Goal: Use online tool/utility: Utilize a website feature to perform a specific function

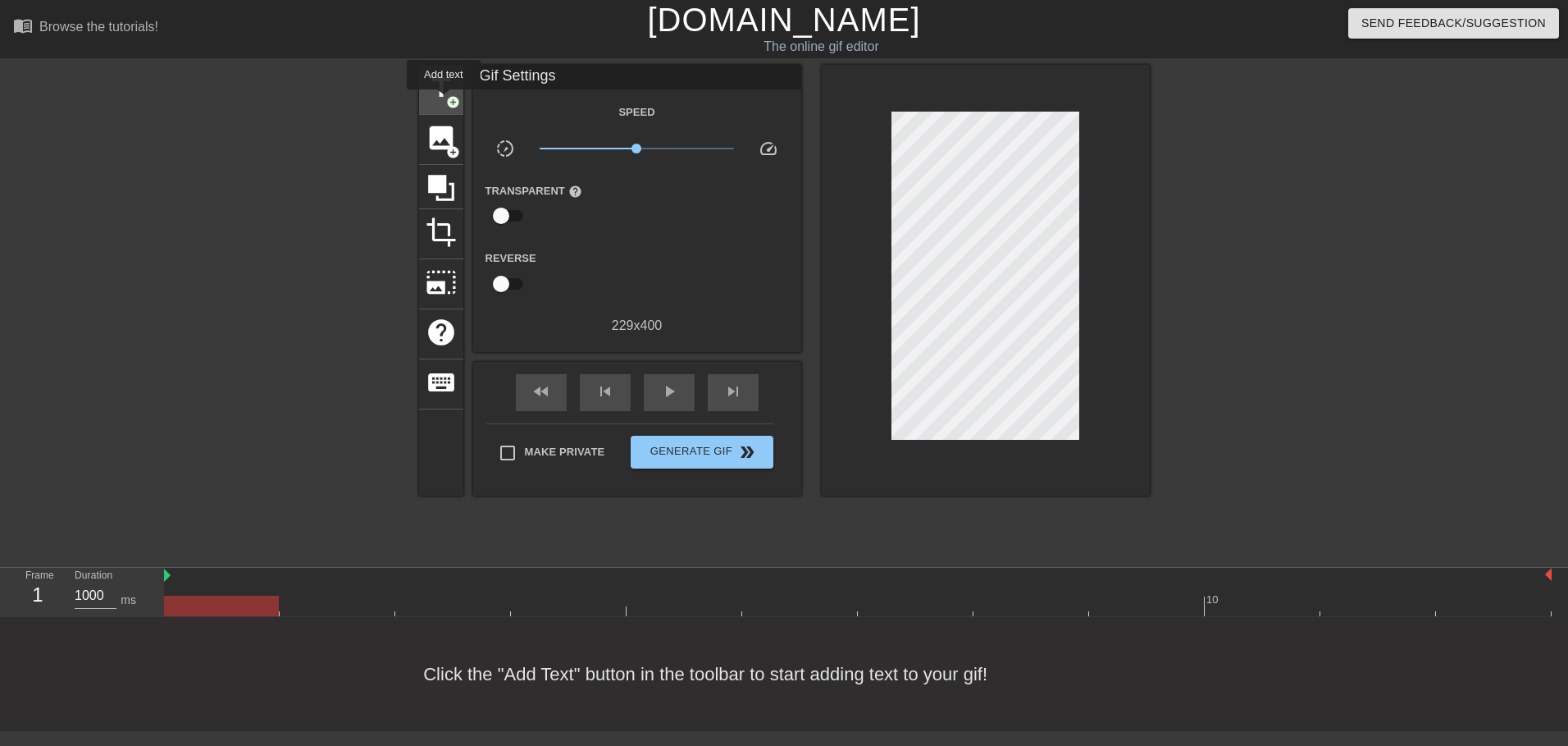
click at [444, 91] on span "title" at bounding box center [441, 88] width 31 height 31
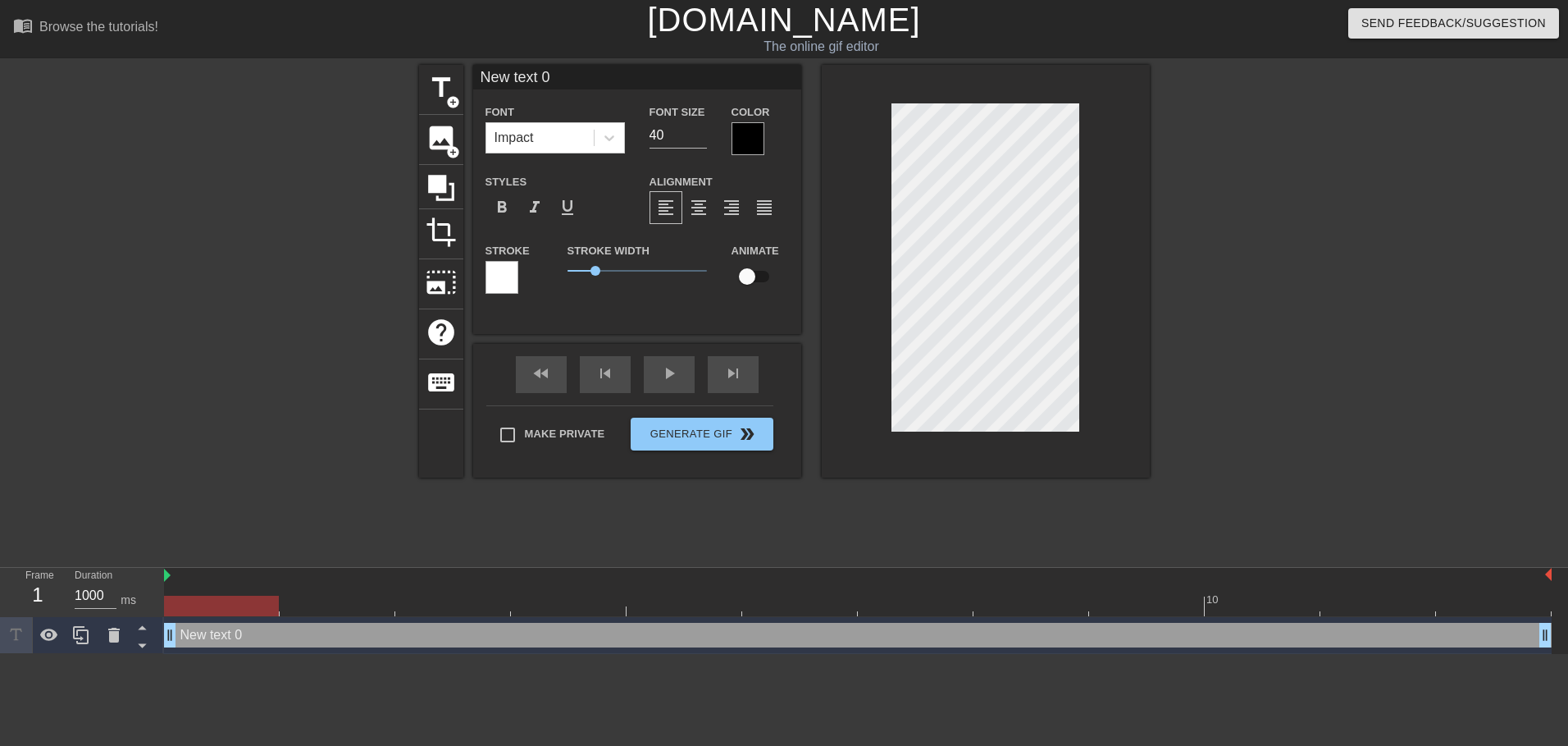
click at [523, 77] on input "New text 0" at bounding box center [637, 77] width 328 height 25
type input "XTAZ"
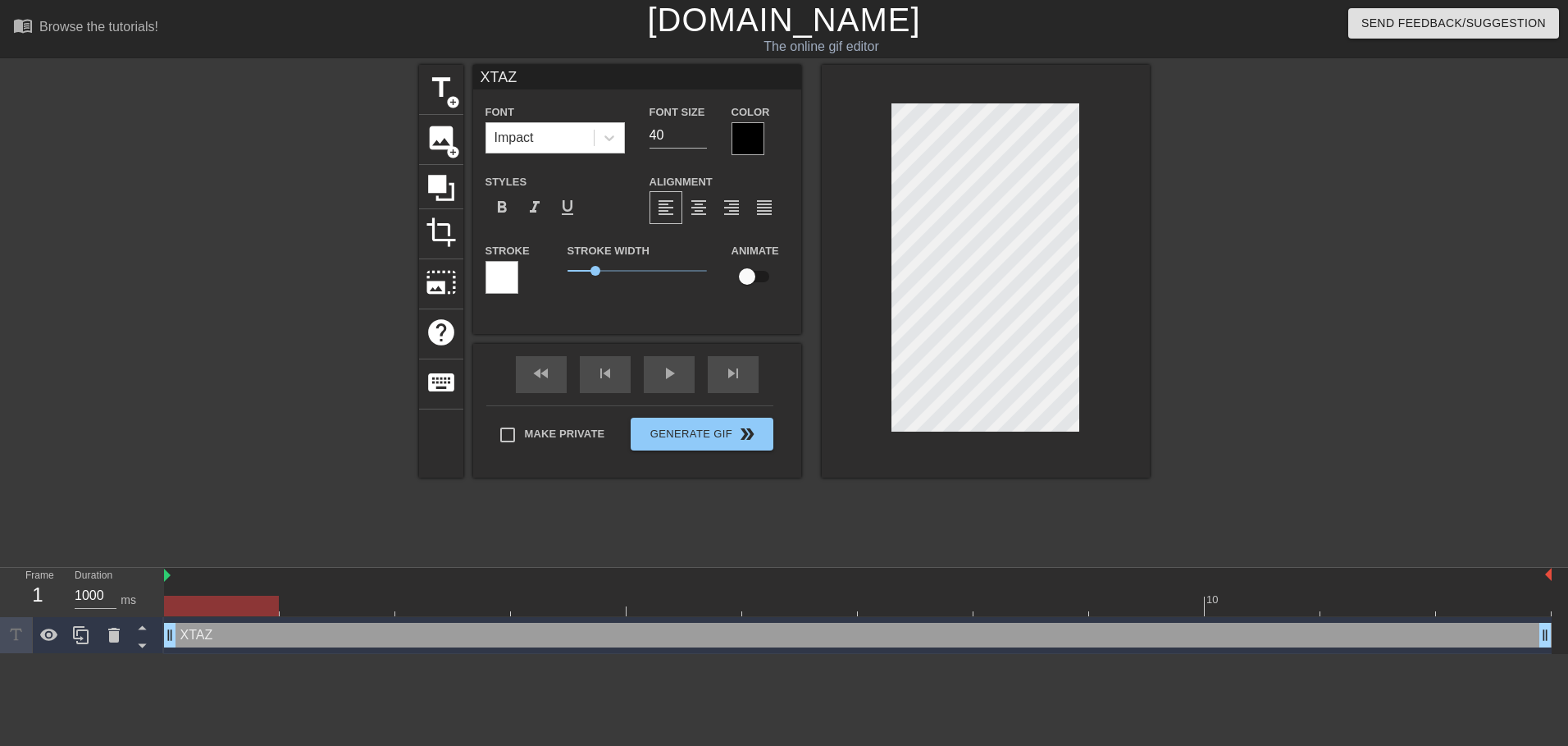
click at [1128, 247] on div at bounding box center [985, 271] width 328 height 412
click at [741, 124] on div at bounding box center [748, 139] width 33 height 33
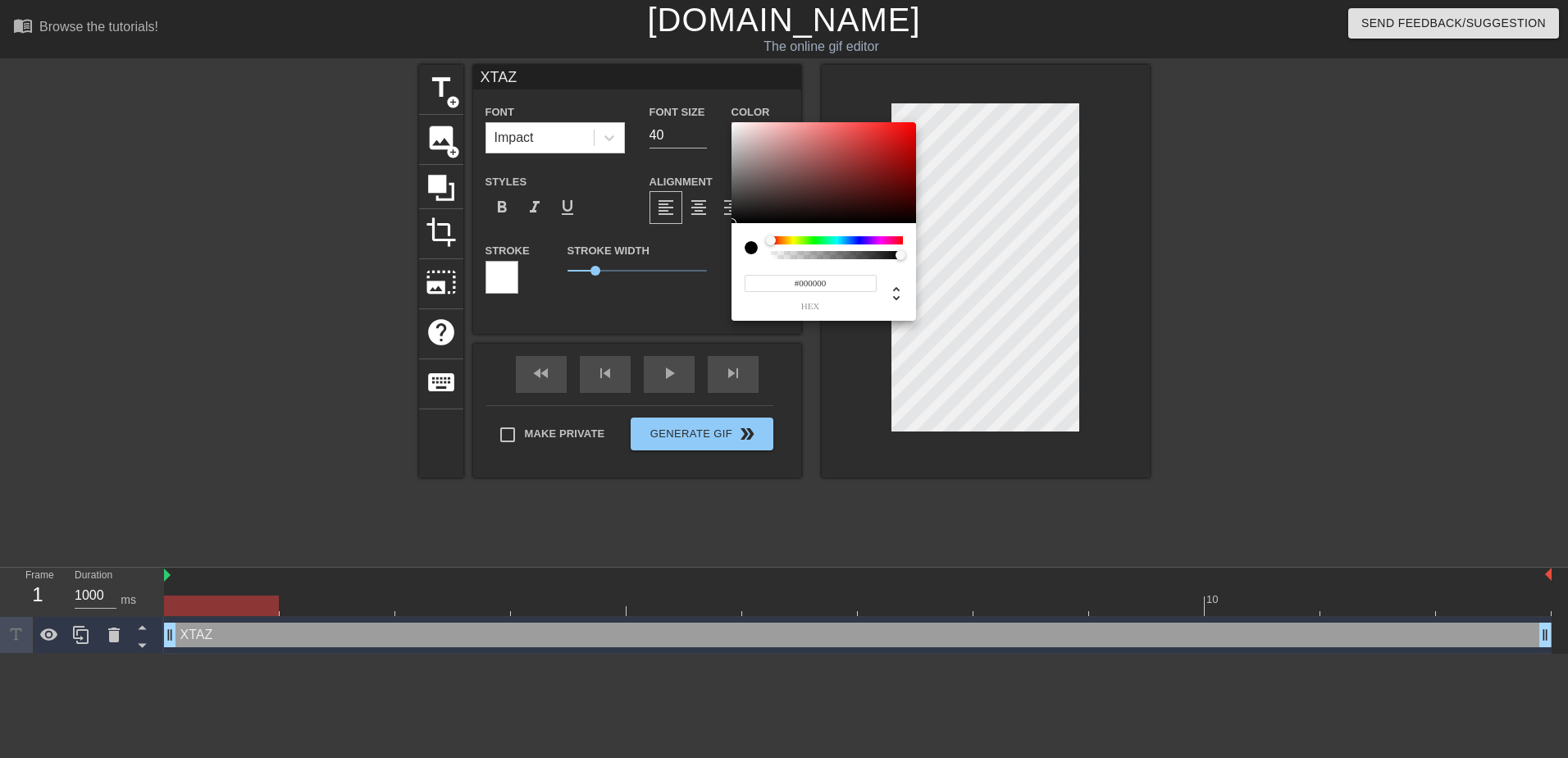
type input "0"
click at [779, 257] on div at bounding box center [836, 254] width 127 height 8
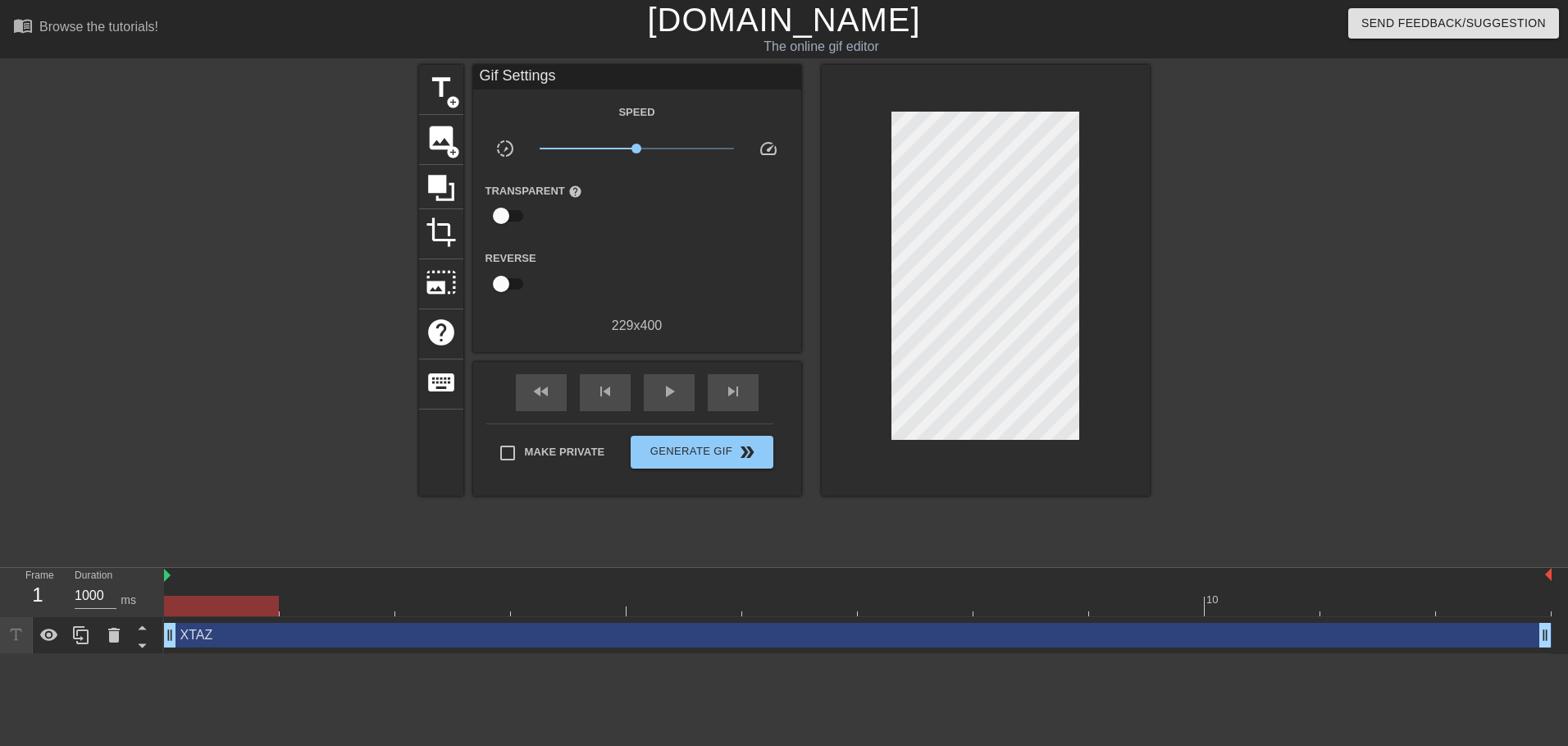
click at [698, 468] on div "Make Private Generate Gif double_arrow" at bounding box center [629, 455] width 287 height 65
click at [706, 461] on button "Generate Gif double_arrow" at bounding box center [702, 452] width 142 height 33
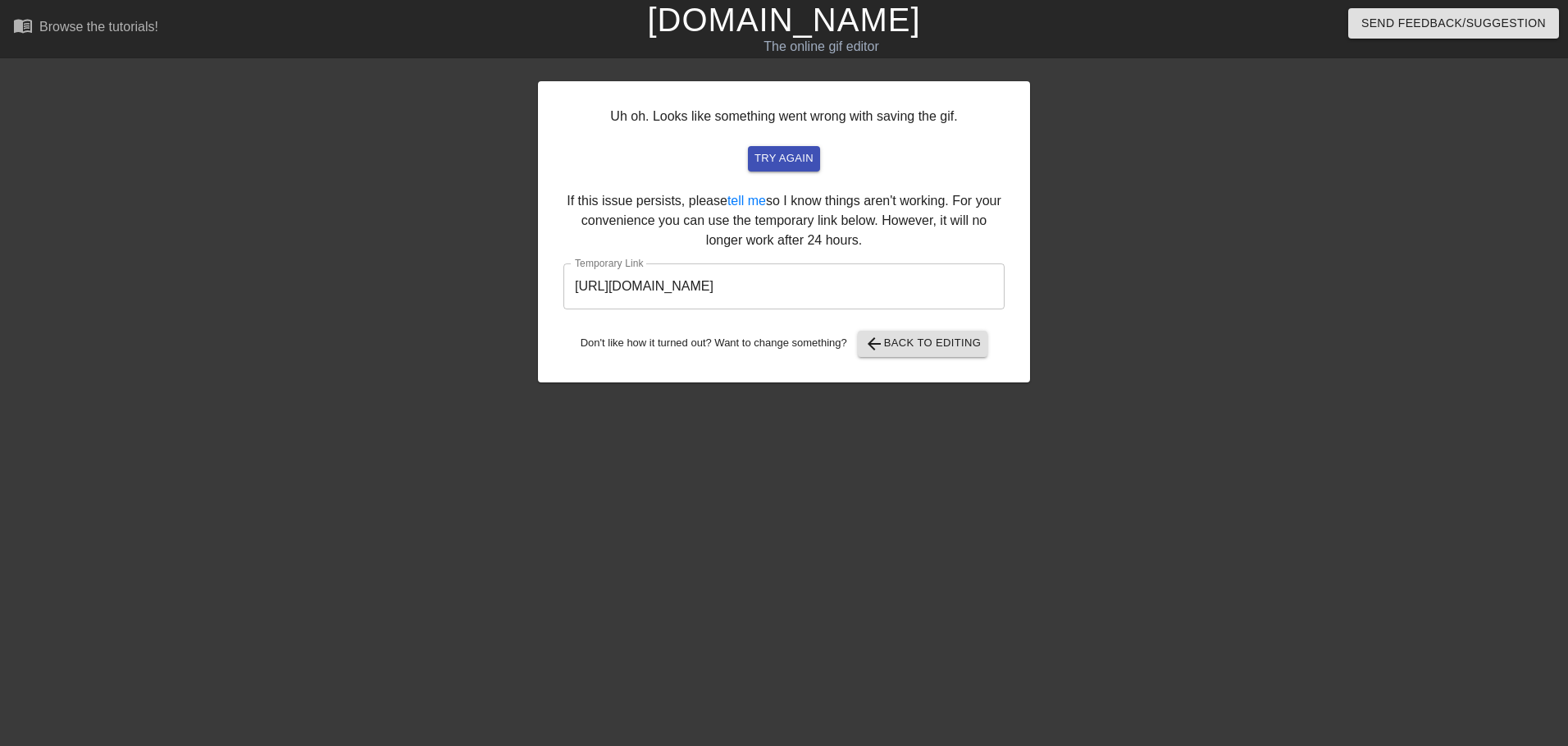
click at [787, 174] on div "Uh oh. Looks like something went wrong with saving the gif. try again If this i…" at bounding box center [784, 232] width 492 height 301
click at [793, 161] on span "try again" at bounding box center [784, 159] width 59 height 19
click at [887, 354] on button "arrow_back Back to Editing" at bounding box center [923, 344] width 130 height 26
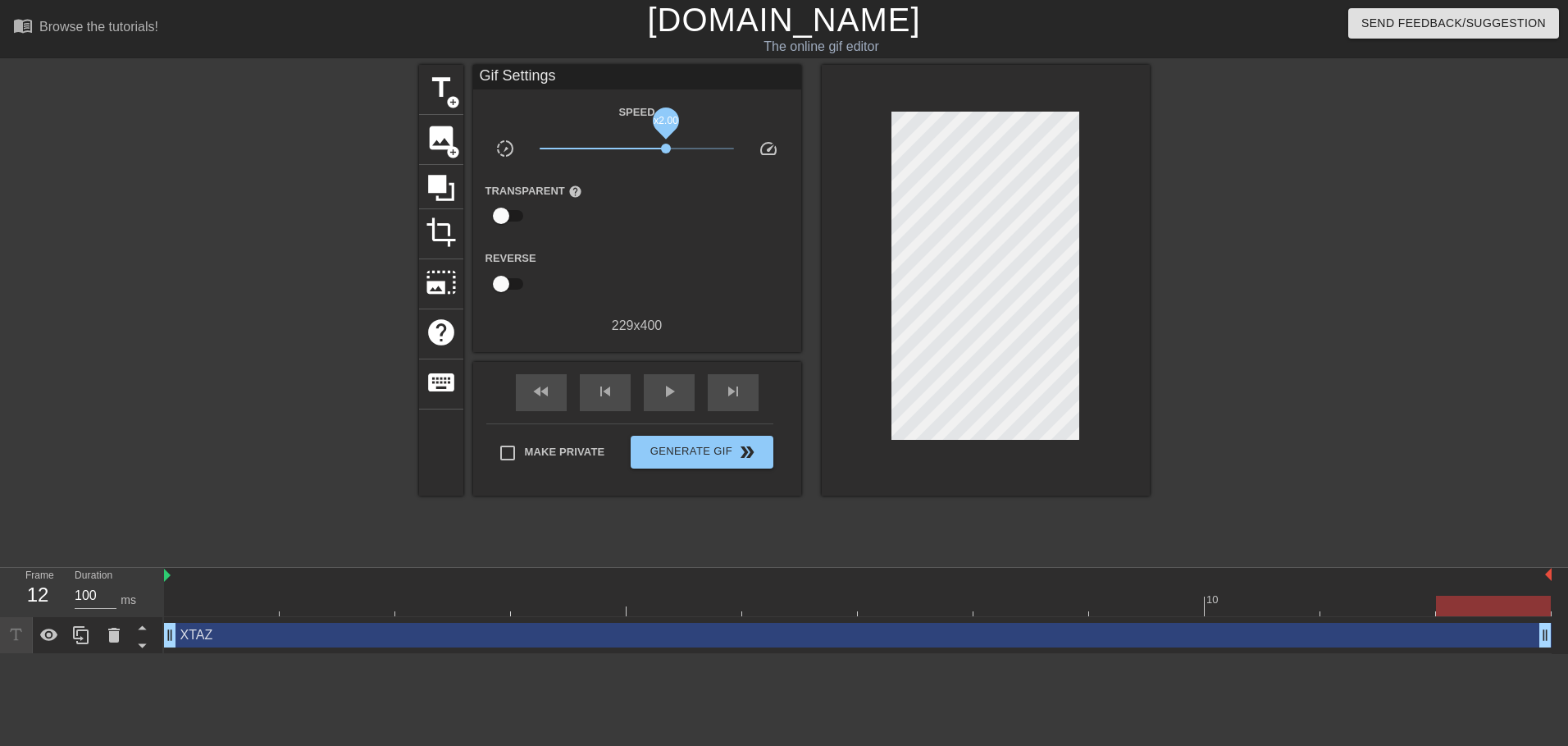
click at [668, 148] on span "x2.00" at bounding box center [636, 149] width 194 height 20
click at [665, 383] on span "play_arrow" at bounding box center [669, 391] width 20 height 20
click at [665, 379] on div "pause" at bounding box center [669, 392] width 51 height 36
click at [665, 379] on div "play_arrow" at bounding box center [669, 392] width 51 height 36
click at [690, 151] on span "x2.11" at bounding box center [636, 149] width 194 height 20
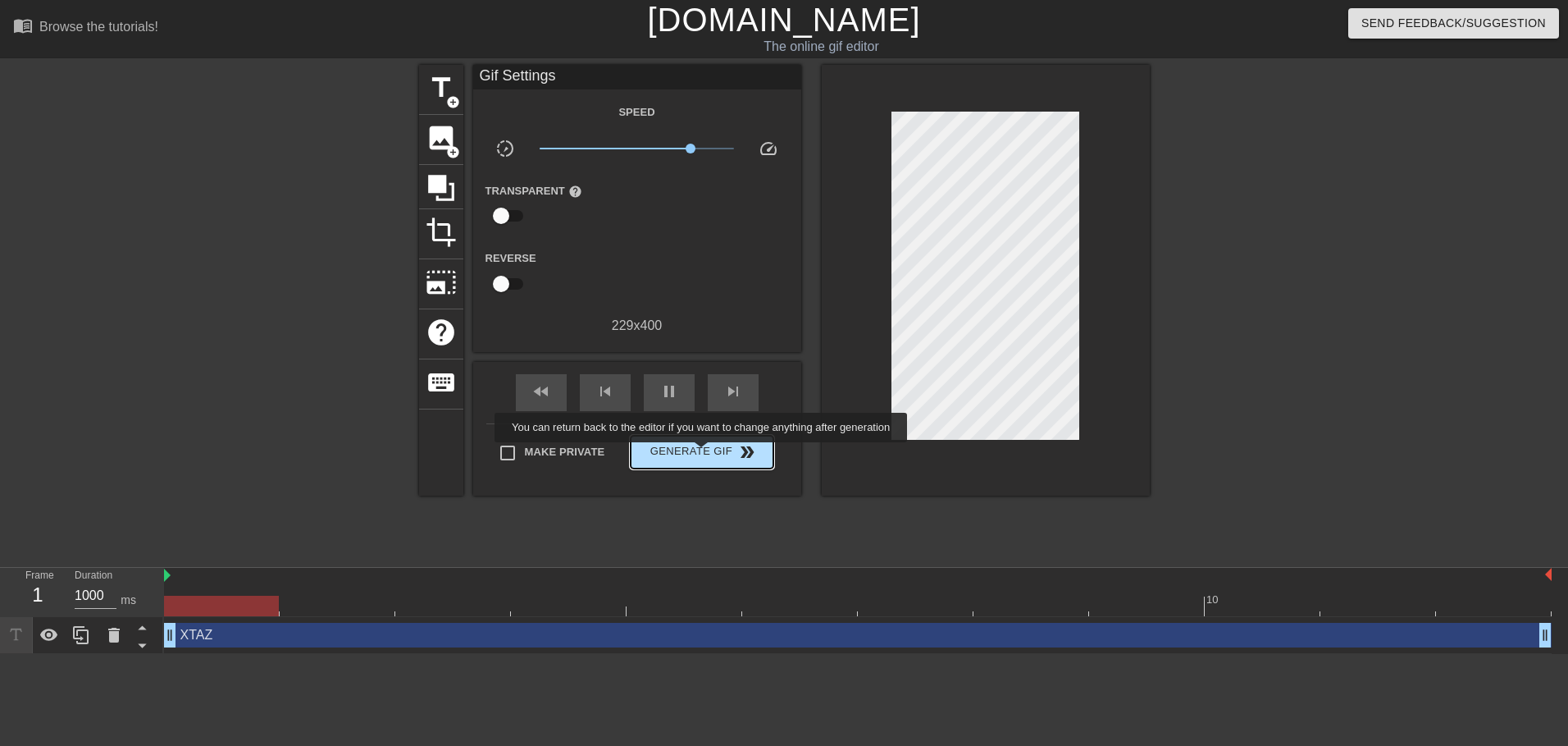
type input "100"
click at [703, 453] on span "Generate Gif double_arrow" at bounding box center [701, 452] width 129 height 20
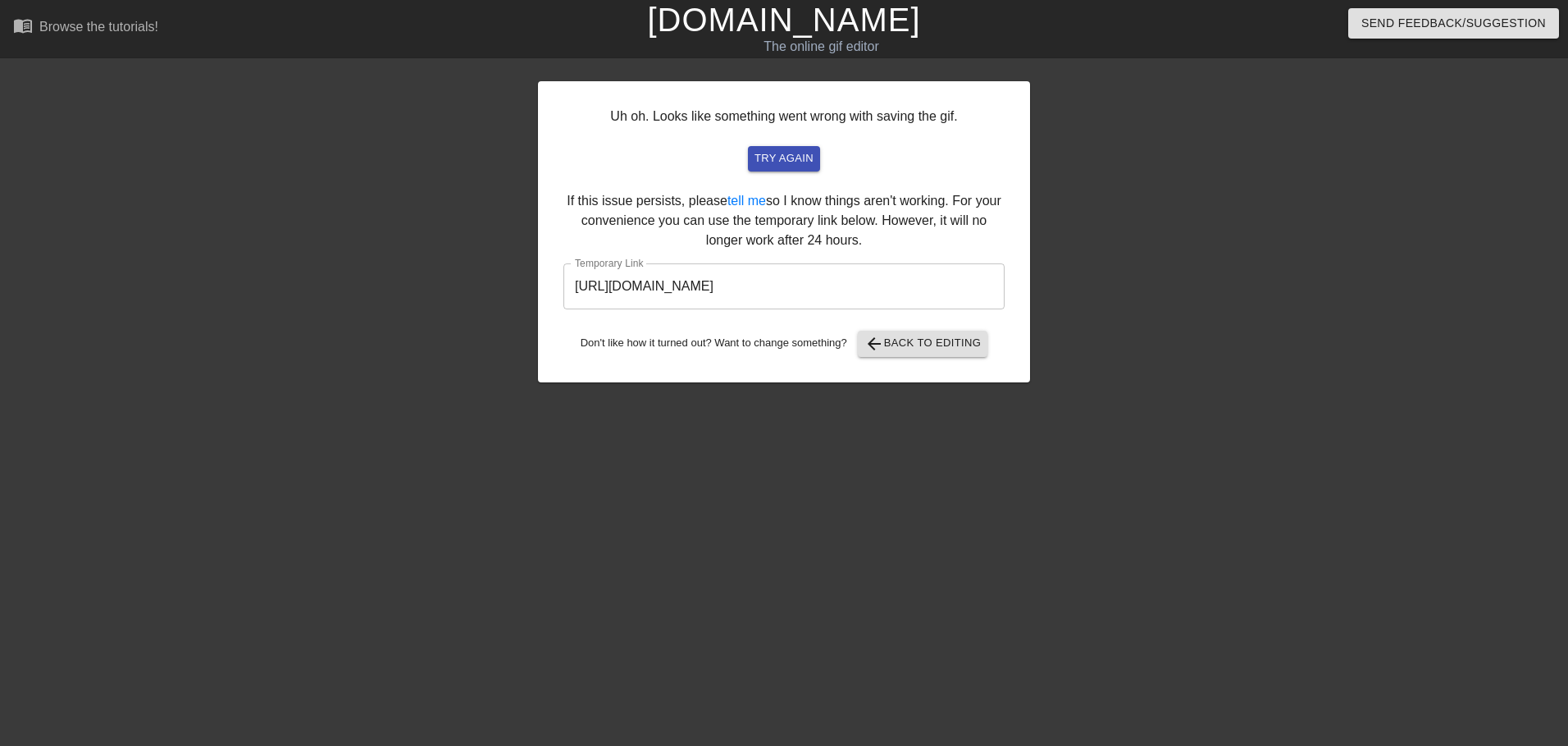
click at [783, 280] on input "https://www.gifntext.com/temp_generations/ma4omQH6.gif" at bounding box center [784, 286] width 441 height 46
click at [841, 255] on div "Uh oh. Looks like something went wrong with saving the gif. try again If this i…" at bounding box center [784, 232] width 492 height 301
click at [836, 272] on input "https://www.gifntext.com/temp_generations/ma4omQH6.gif" at bounding box center [784, 286] width 441 height 46
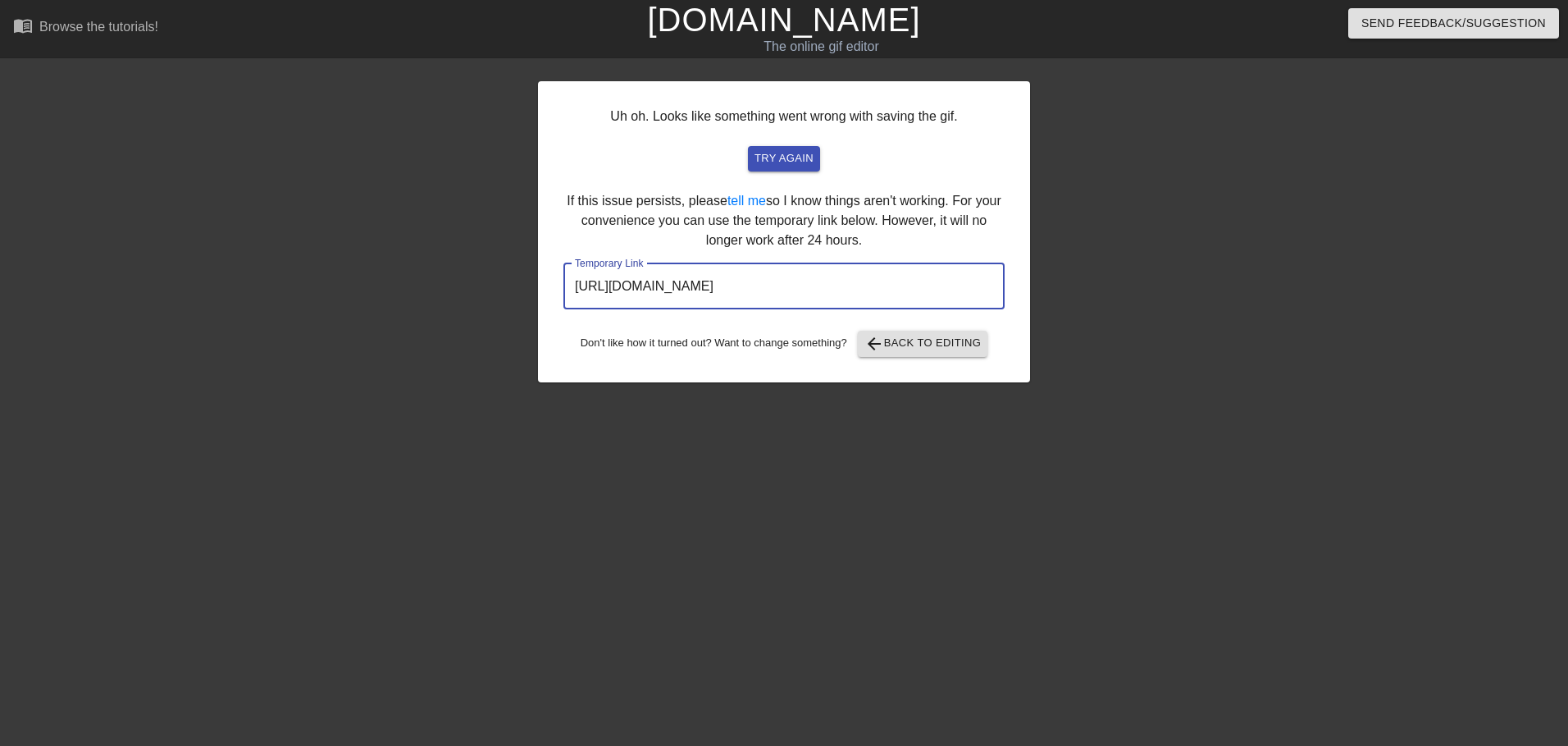
click at [836, 272] on input "https://www.gifntext.com/temp_generations/ma4omQH6.gif" at bounding box center [784, 286] width 441 height 46
click at [948, 340] on span "arrow_back Back to Editing" at bounding box center [923, 344] width 118 height 20
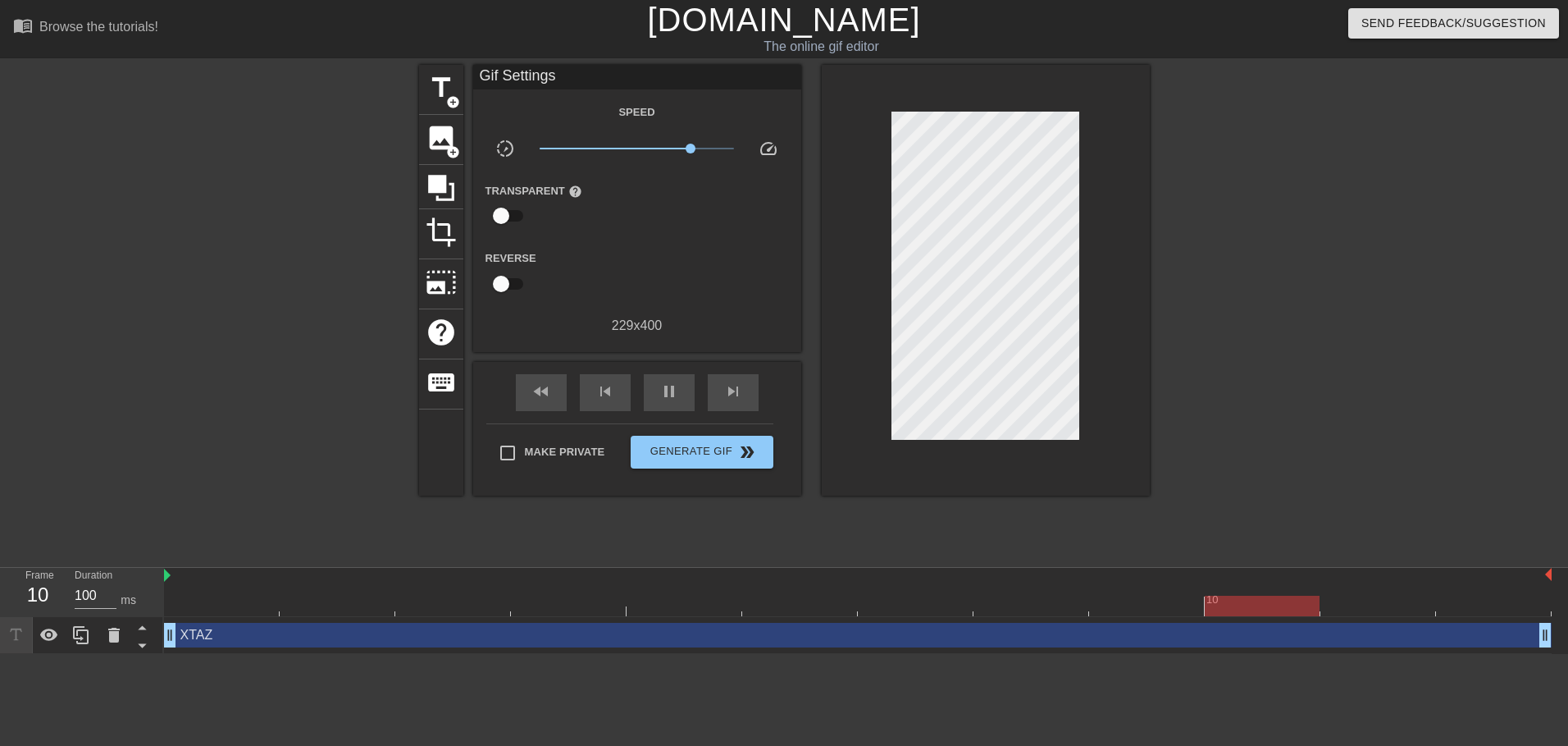
type input "1000"
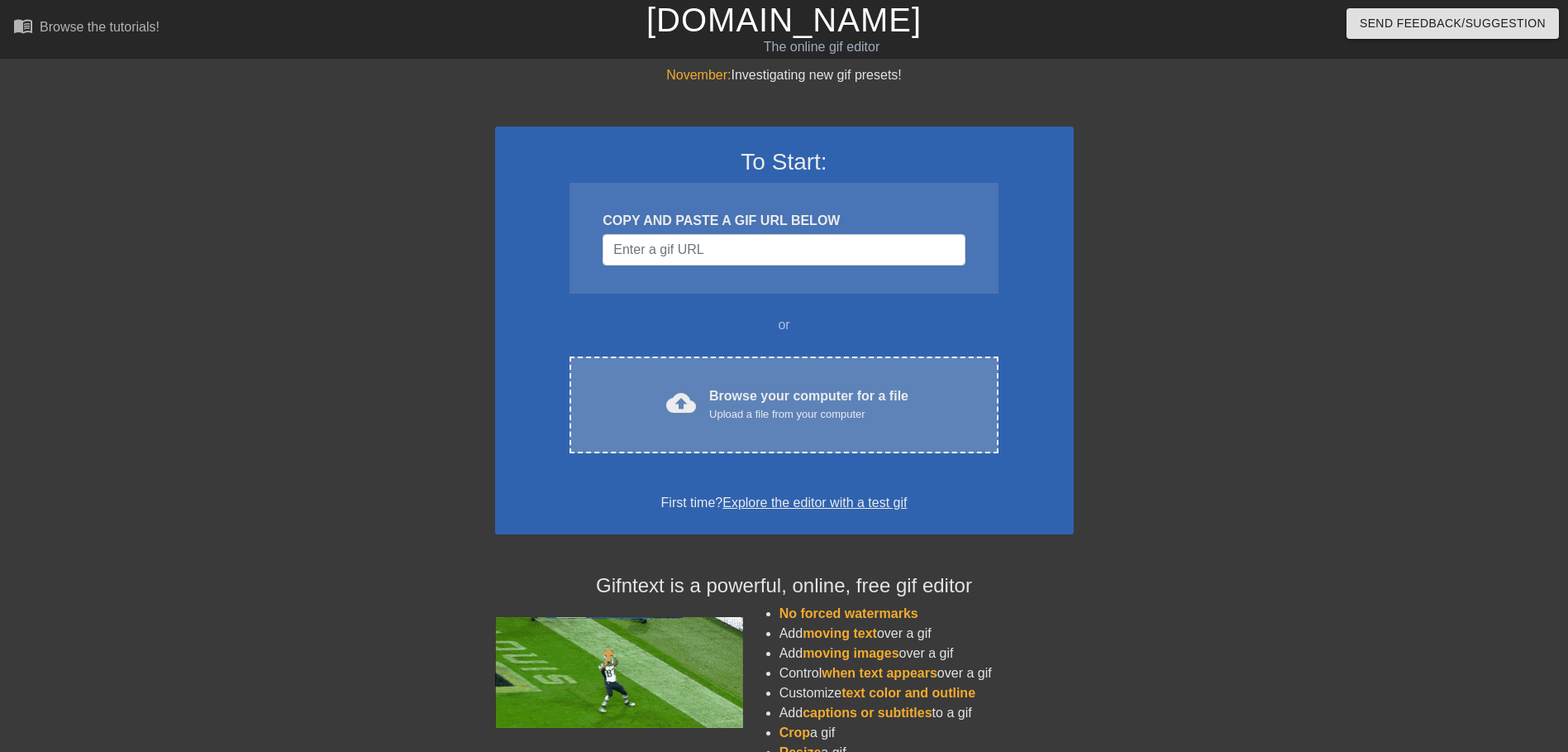
click at [619, 382] on div "cloud_upload Browse your computer for a file Upload a file from your computer C…" at bounding box center [784, 404] width 428 height 97
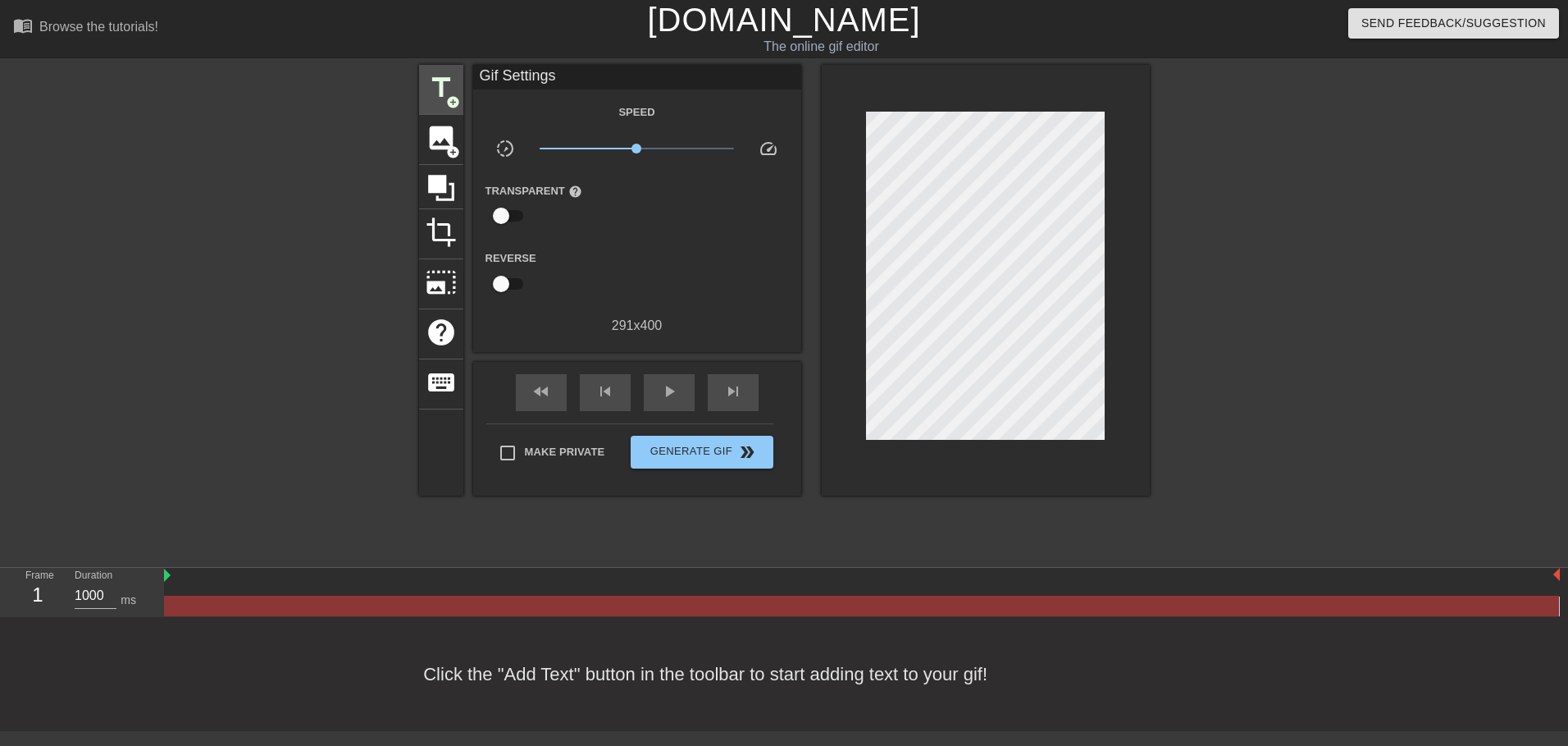
click at [434, 84] on span "title" at bounding box center [441, 88] width 31 height 31
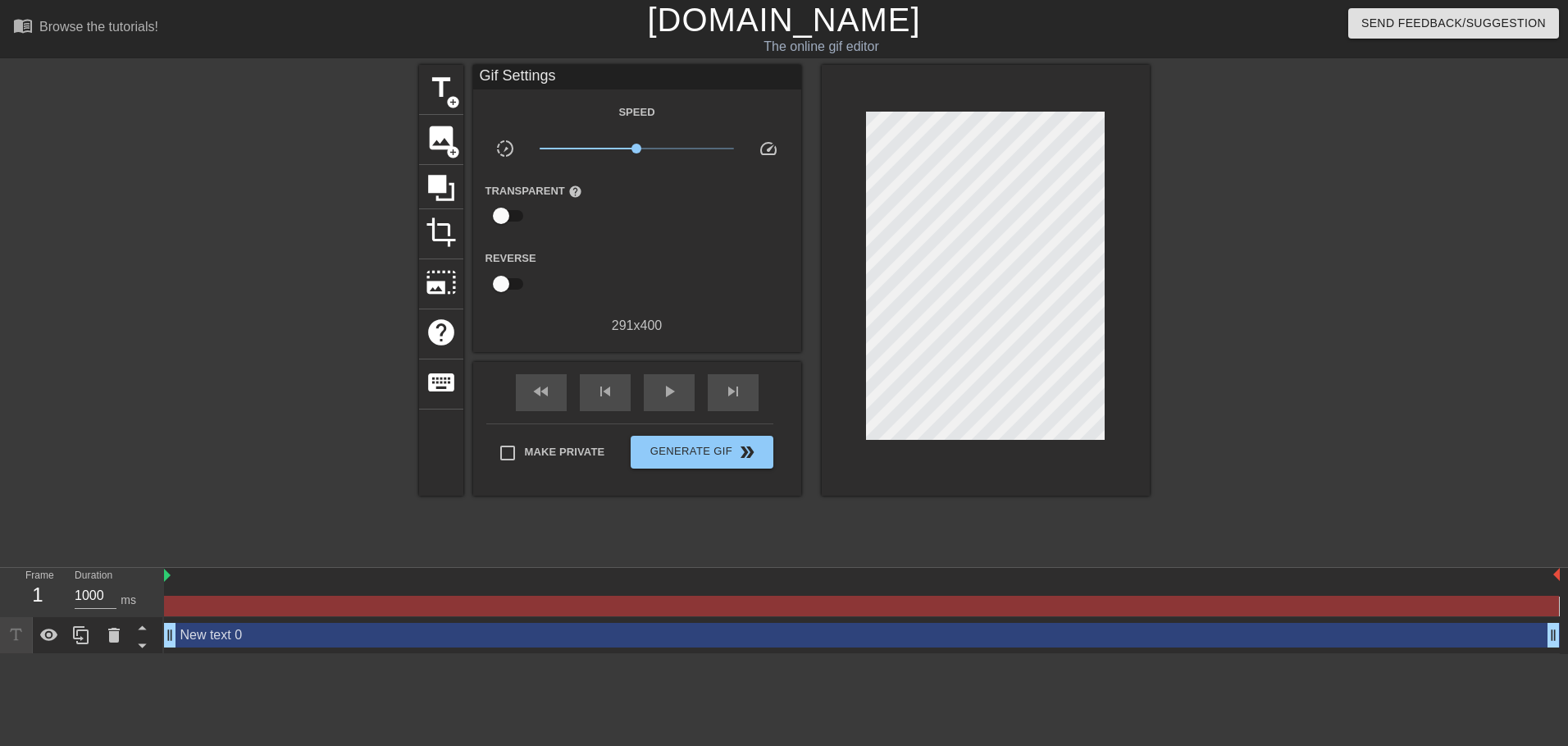
click at [528, 60] on div "menu_book Browse the tutorials! Gifntext.com The online gif editor Send Feedbac…" at bounding box center [784, 326] width 1568 height 654
drag, startPoint x: 528, startPoint y: 60, endPoint x: 523, endPoint y: 70, distance: 11.2
click at [523, 70] on div "Gif Settings" at bounding box center [637, 77] width 328 height 25
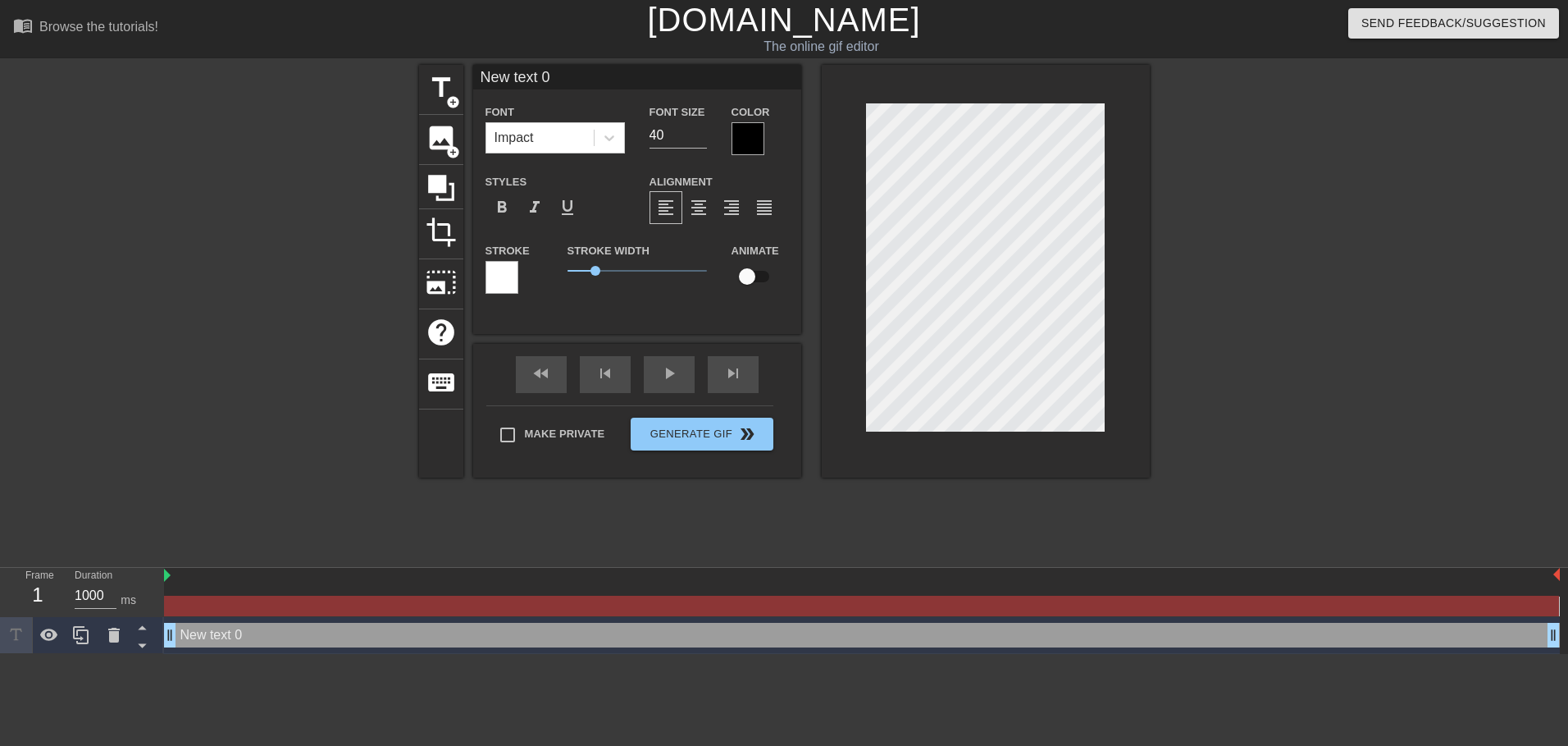
click at [614, 82] on input "New text 0" at bounding box center [637, 77] width 328 height 25
type input "XTAZ"
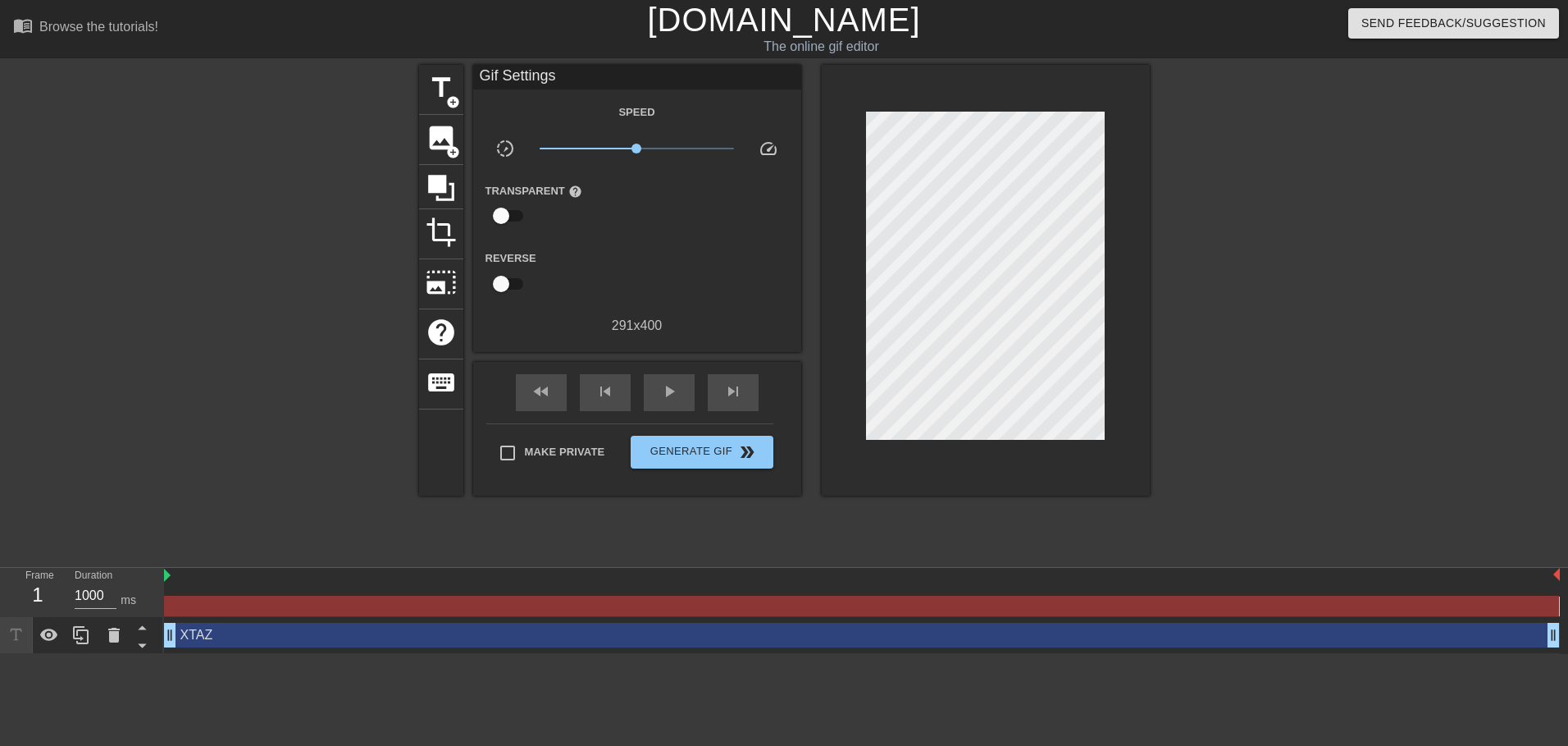
click at [1199, 295] on div at bounding box center [1293, 311] width 246 height 492
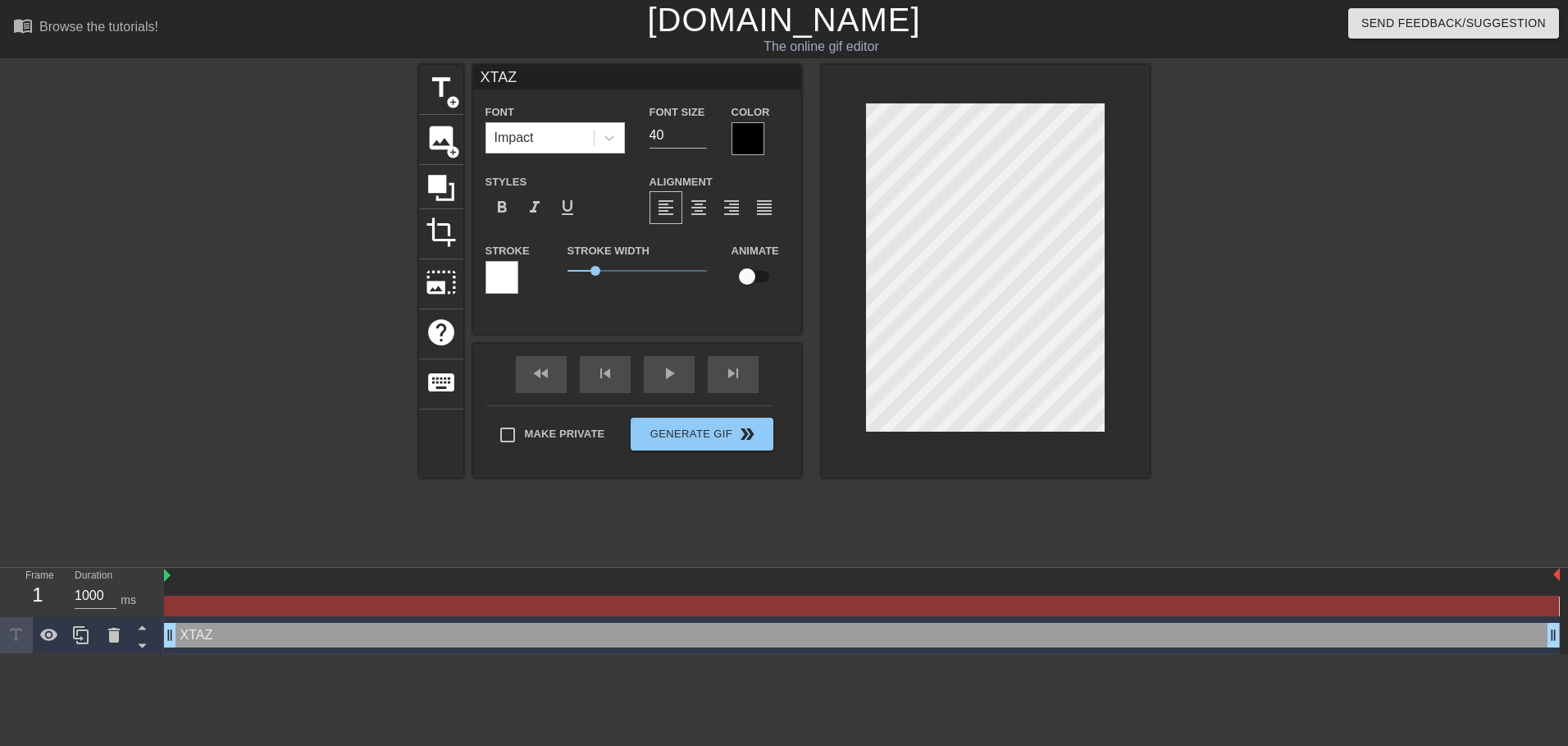
click at [755, 135] on div at bounding box center [748, 139] width 33 height 33
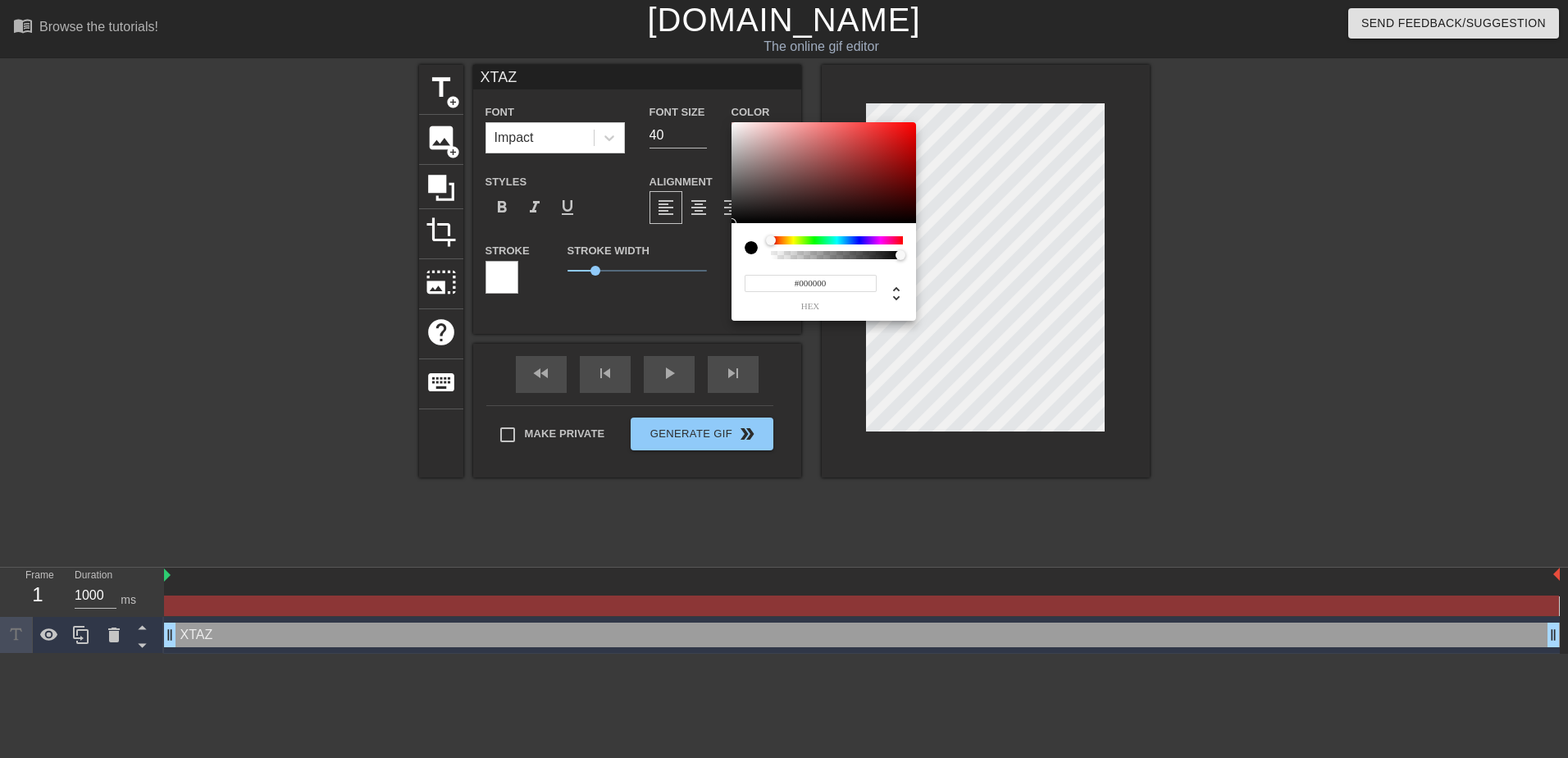
type input "0"
click at [782, 251] on div at bounding box center [836, 254] width 127 height 8
drag, startPoint x: 1208, startPoint y: 294, endPoint x: 1183, endPoint y: 295, distance: 25.0
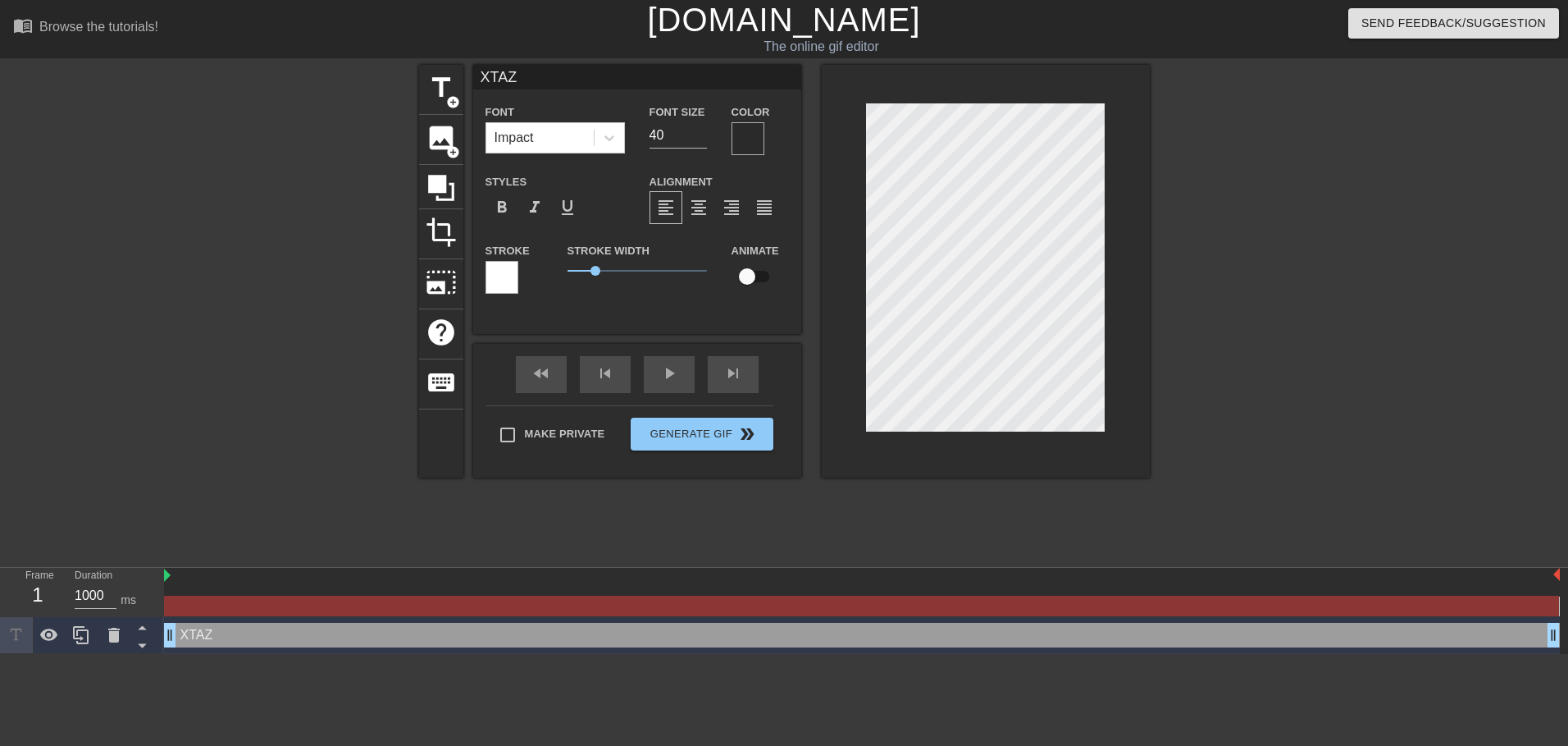
click at [1117, 351] on div at bounding box center [985, 271] width 328 height 412
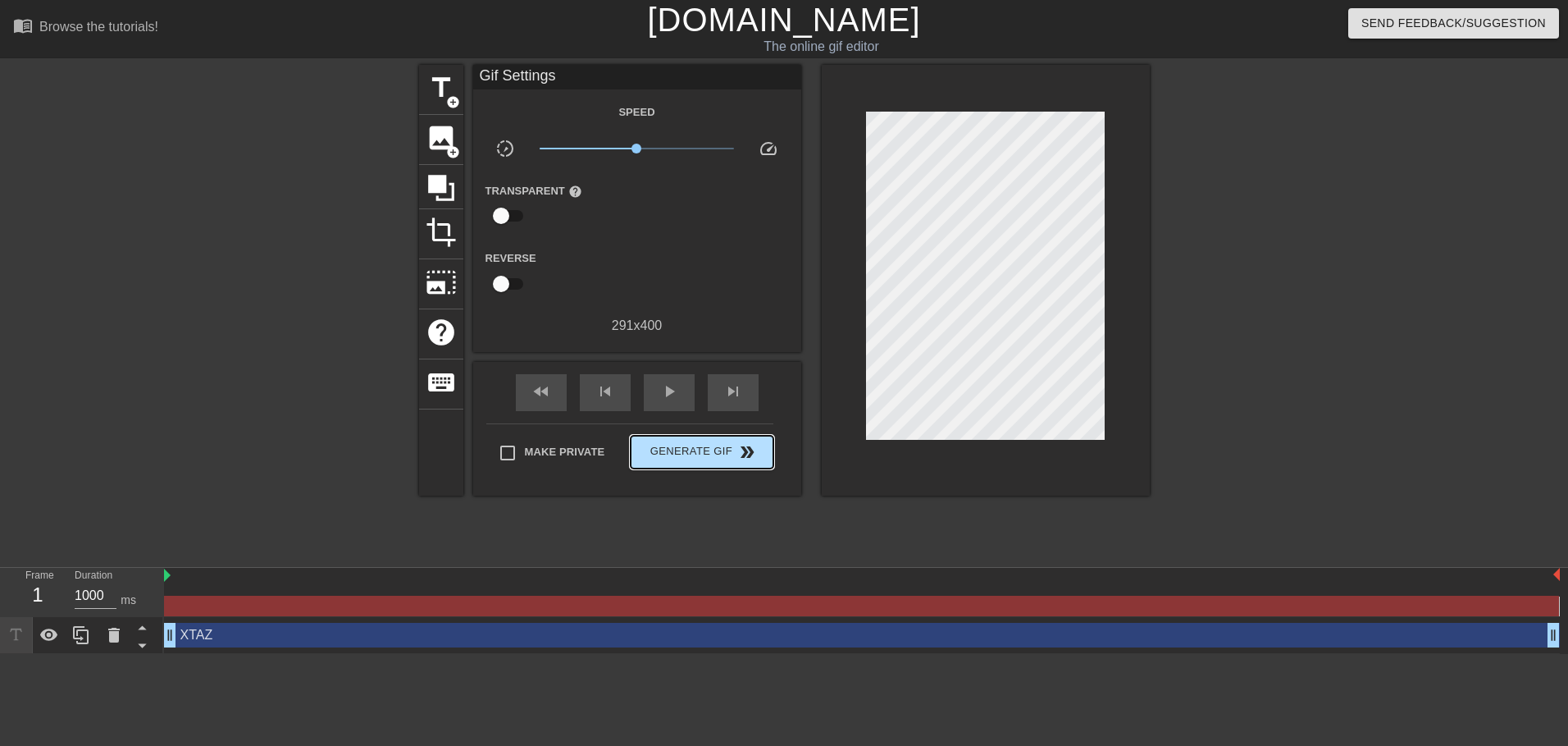
click at [723, 431] on div "Make Private Generate Gif double_arrow" at bounding box center [629, 455] width 287 height 65
click at [739, 445] on span "double_arrow" at bounding box center [748, 452] width 20 height 20
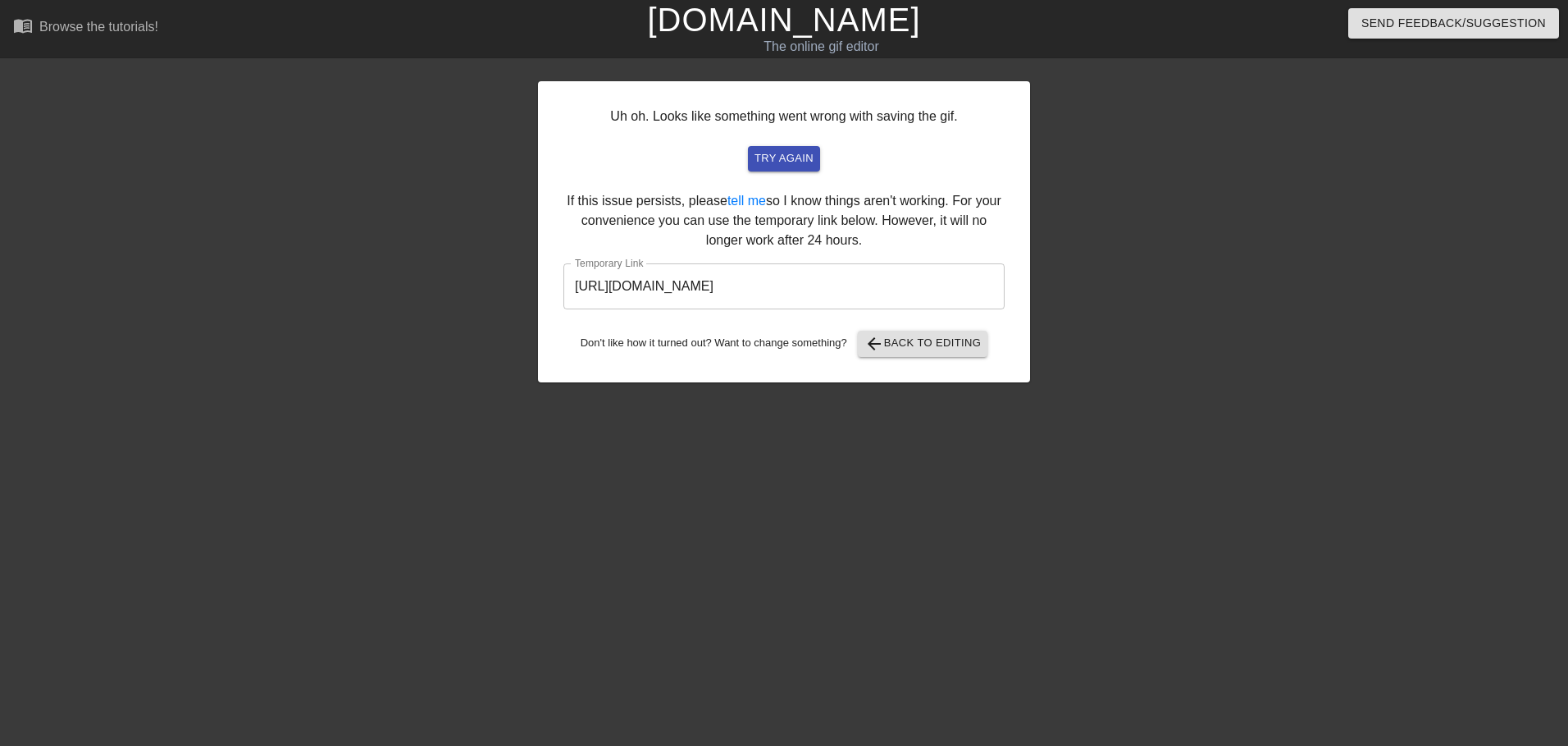
click at [717, 274] on input "https://www.gifntext.com/temp_generations/T9oTM8S9.gif" at bounding box center [784, 286] width 441 height 46
click at [926, 339] on span "arrow_back Back to Editing" at bounding box center [923, 344] width 118 height 20
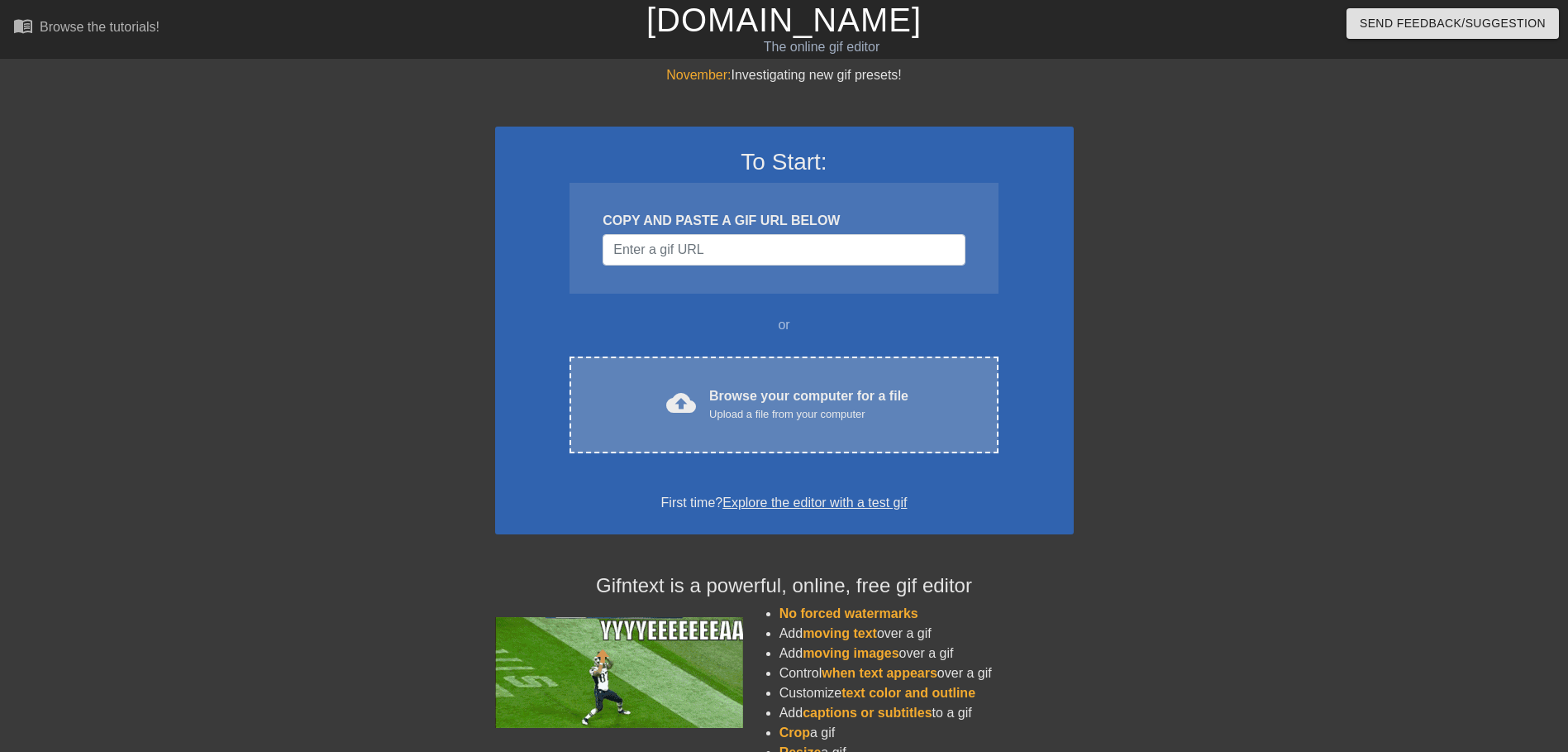
click at [764, 378] on div "cloud_upload Browse your computer for a file Upload a file from your computer C…" at bounding box center [784, 404] width 428 height 97
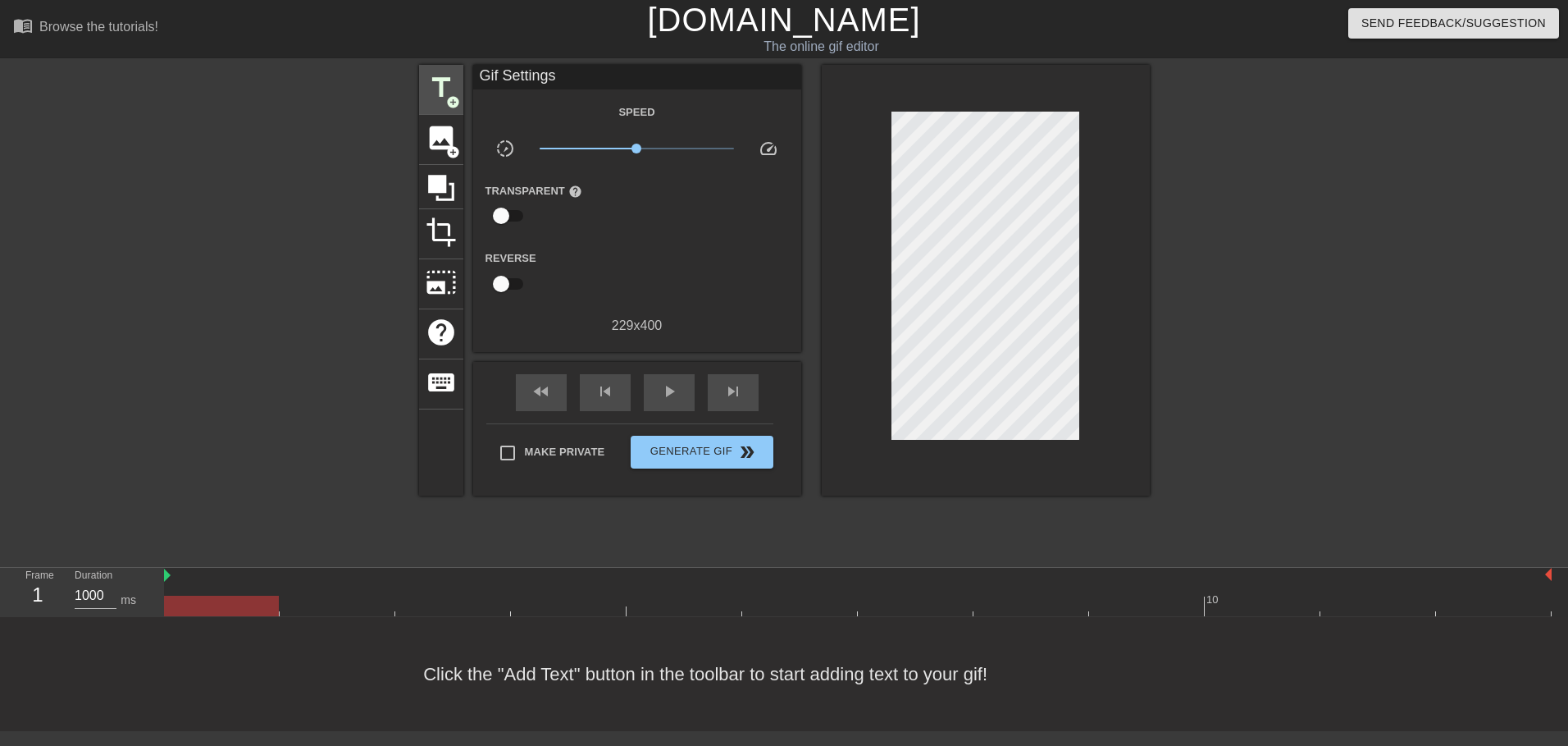
click at [447, 84] on span "title" at bounding box center [441, 88] width 31 height 31
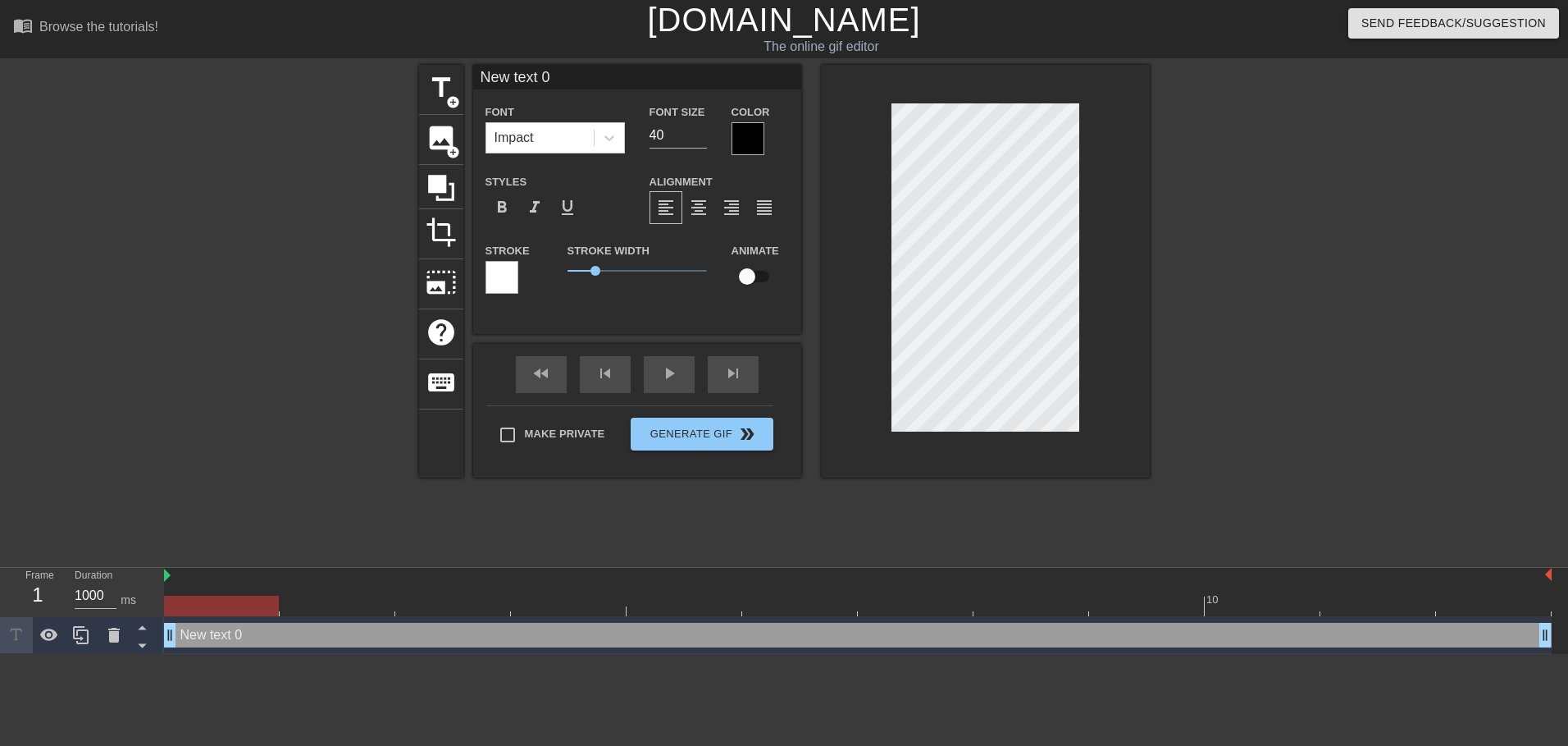
click at [562, 76] on input "New text 0" at bounding box center [637, 77] width 328 height 25
type input "XTAZ"
click at [739, 135] on div at bounding box center [748, 139] width 33 height 33
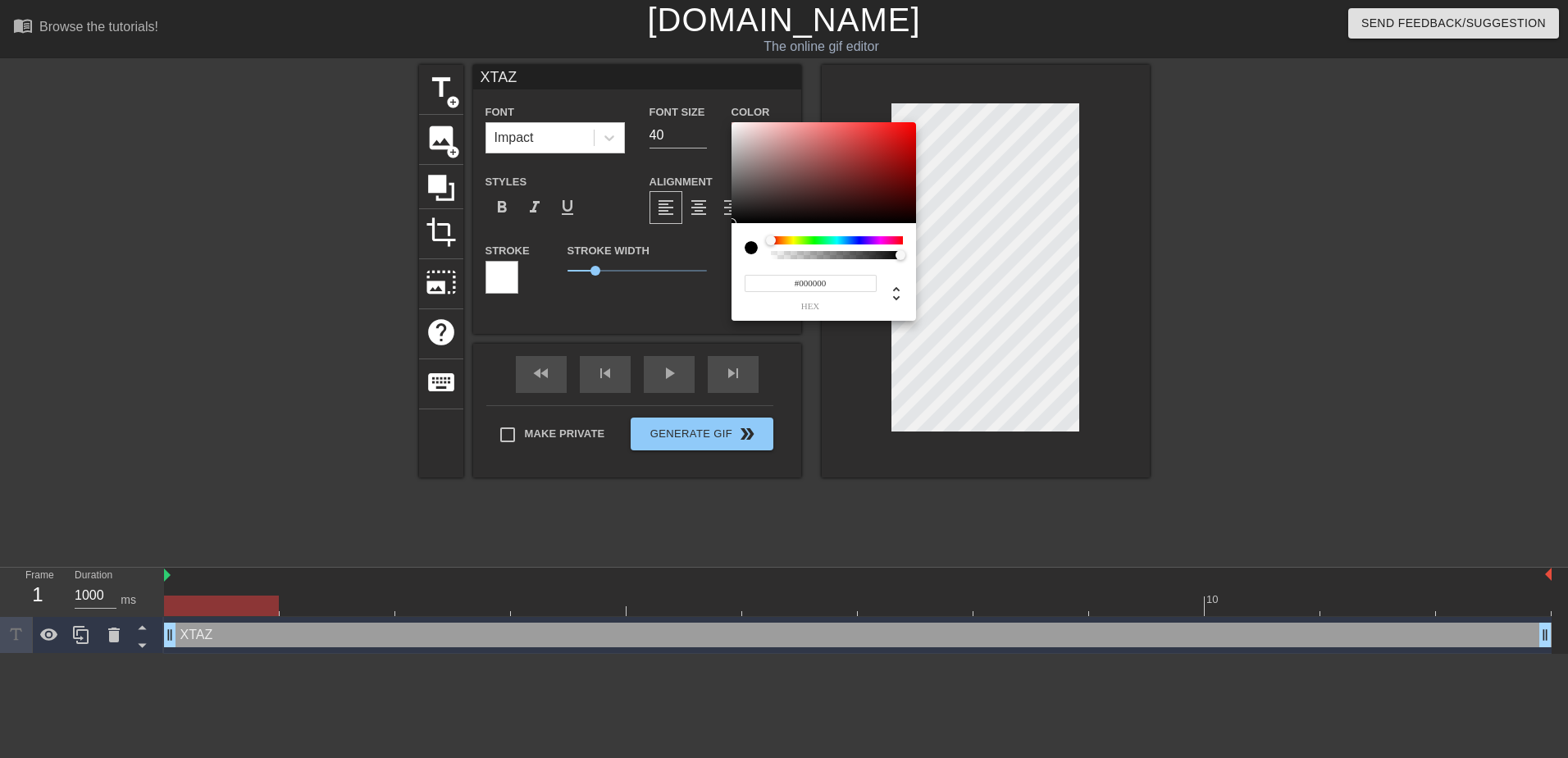
type input "0"
click at [776, 255] on div at bounding box center [836, 254] width 127 height 8
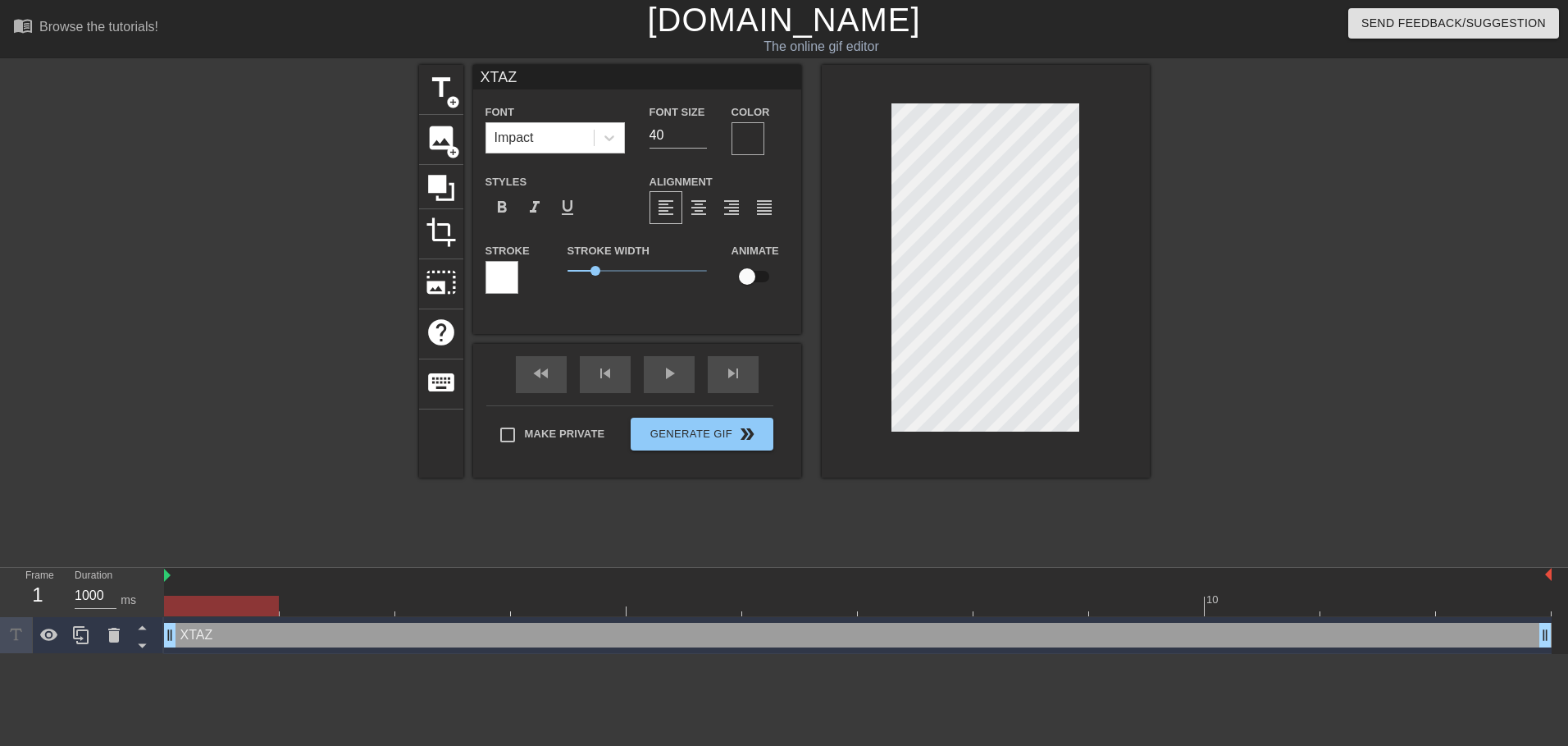
click at [1089, 340] on div at bounding box center [985, 271] width 328 height 412
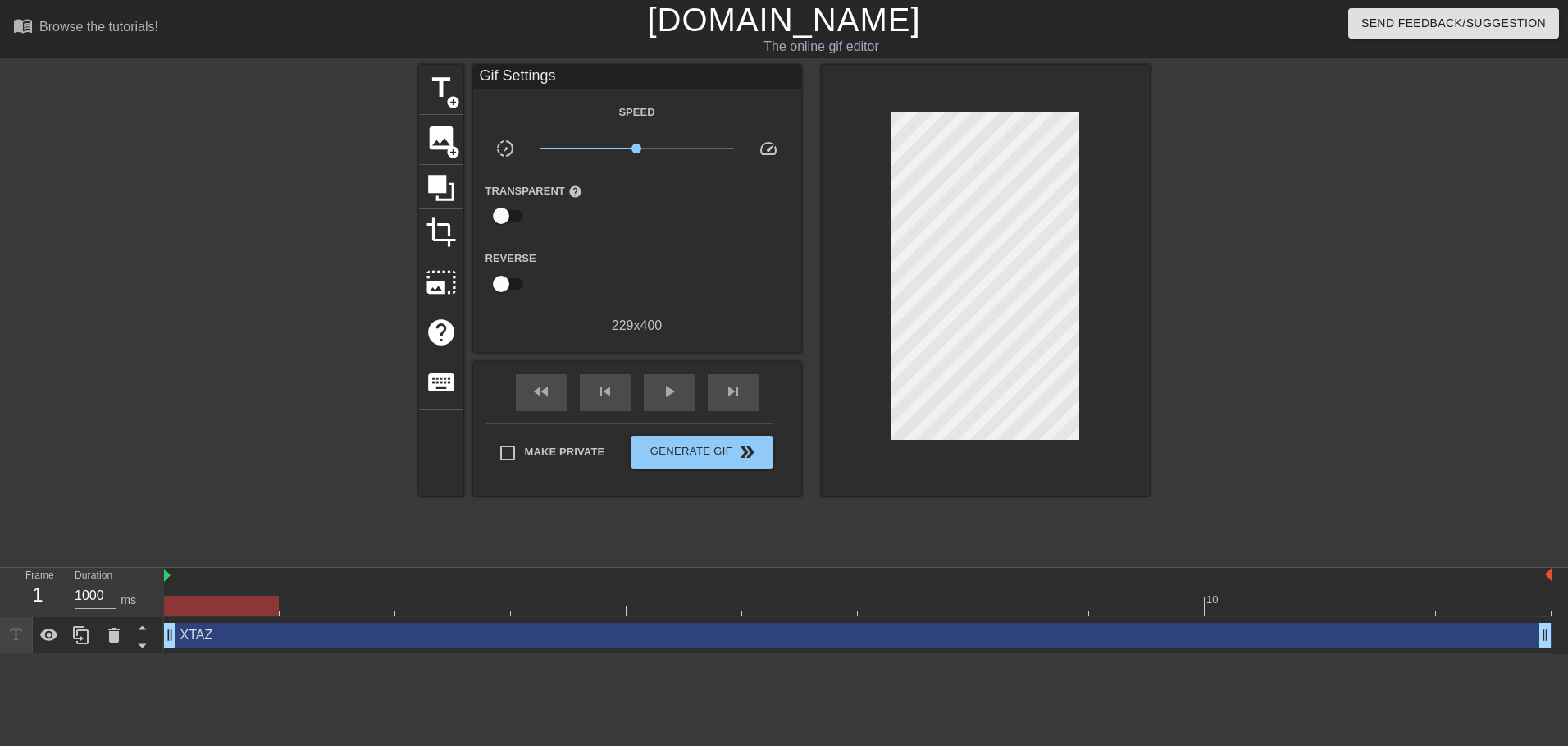
click at [845, 250] on div at bounding box center [985, 280] width 328 height 430
click at [686, 151] on span "x1.00" at bounding box center [636, 149] width 194 height 20
click at [674, 377] on div "play_arrow" at bounding box center [669, 392] width 51 height 36
click at [704, 140] on div "Speed slow_motion_video x3.20 speed Transparent help Reverse 229 x 400" at bounding box center [637, 219] width 304 height 233
click at [704, 146] on span "x3.20" at bounding box center [636, 149] width 194 height 20
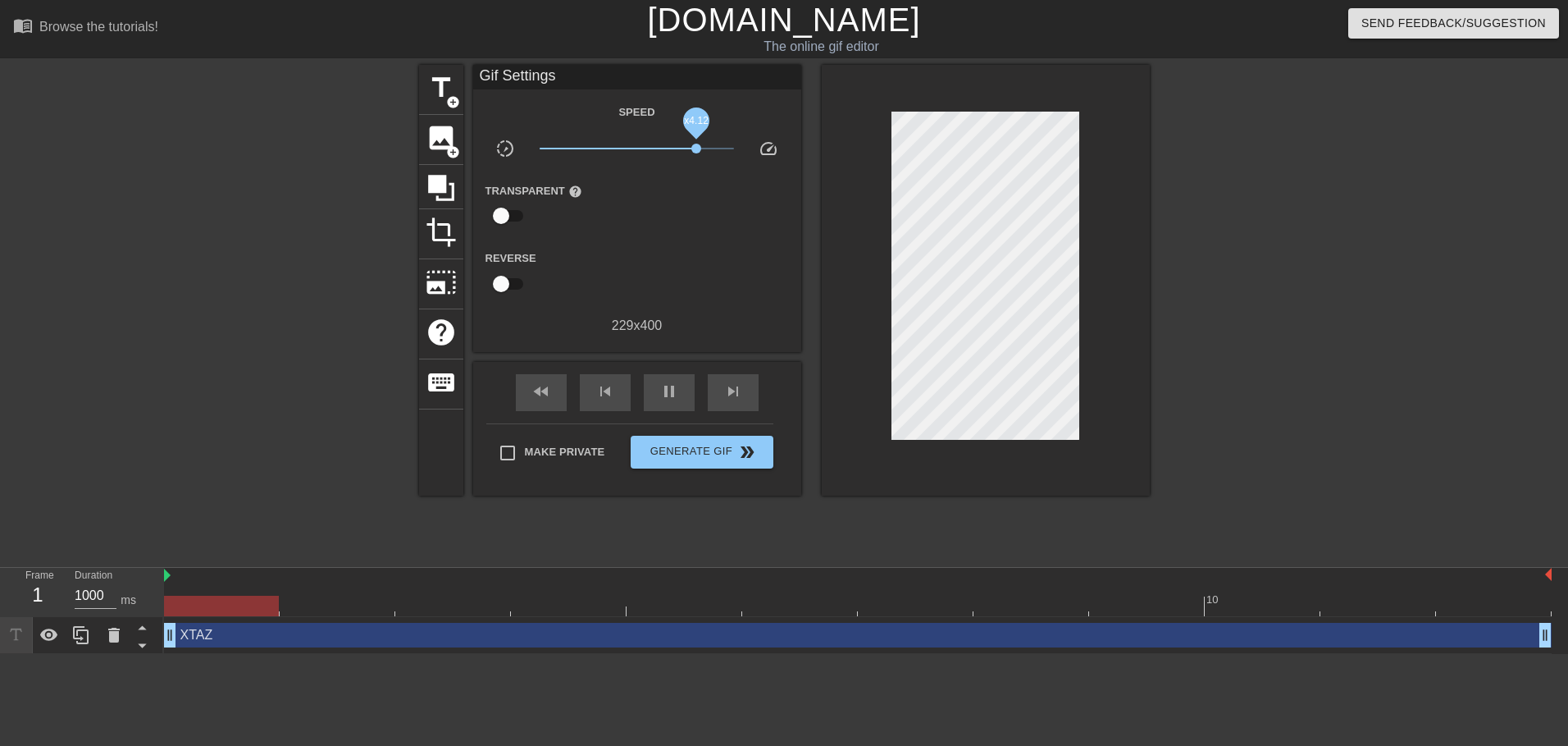
click at [695, 146] on span "x4.12" at bounding box center [696, 148] width 10 height 10
type input "1000"
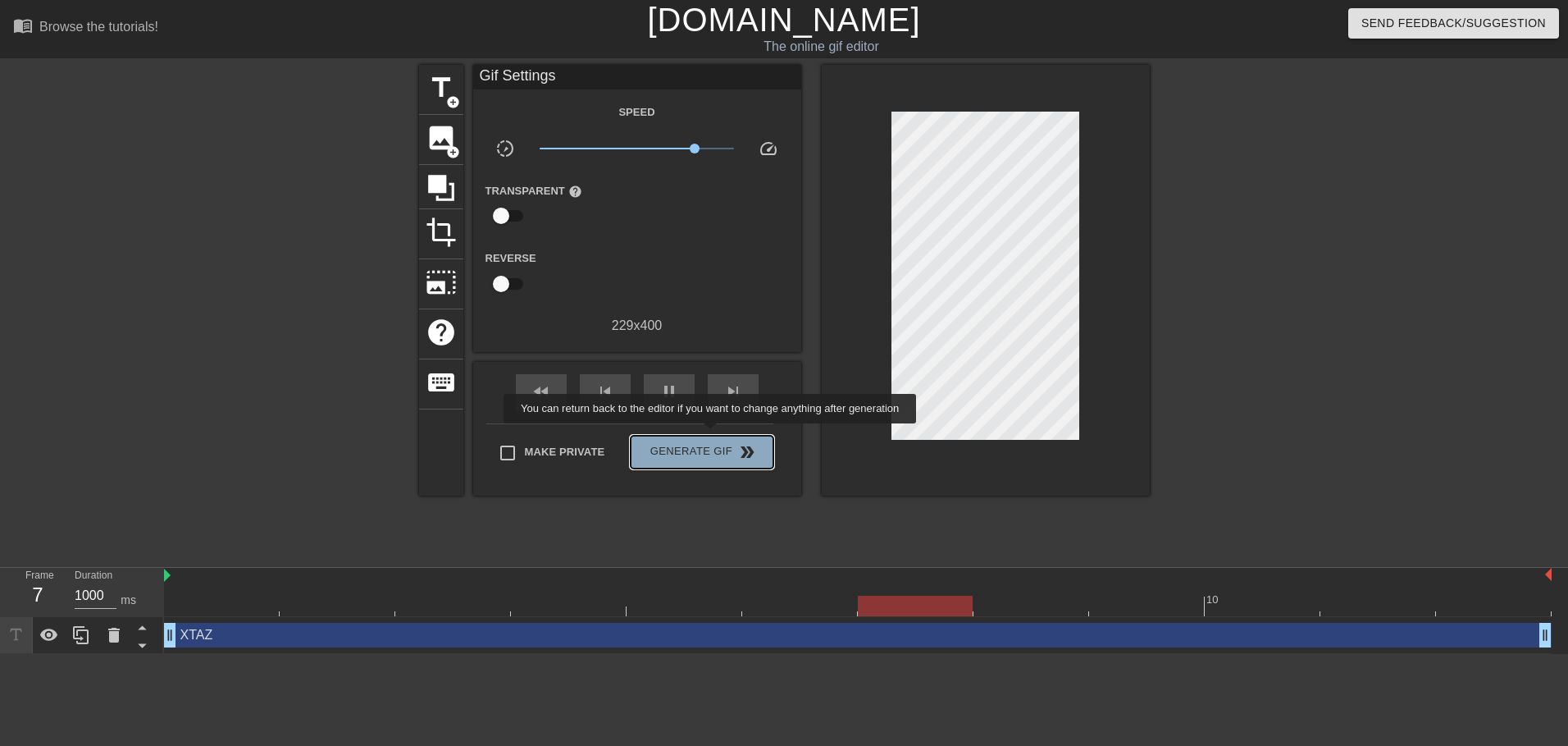
click at [712, 436] on button "Generate Gif double_arrow" at bounding box center [702, 452] width 142 height 33
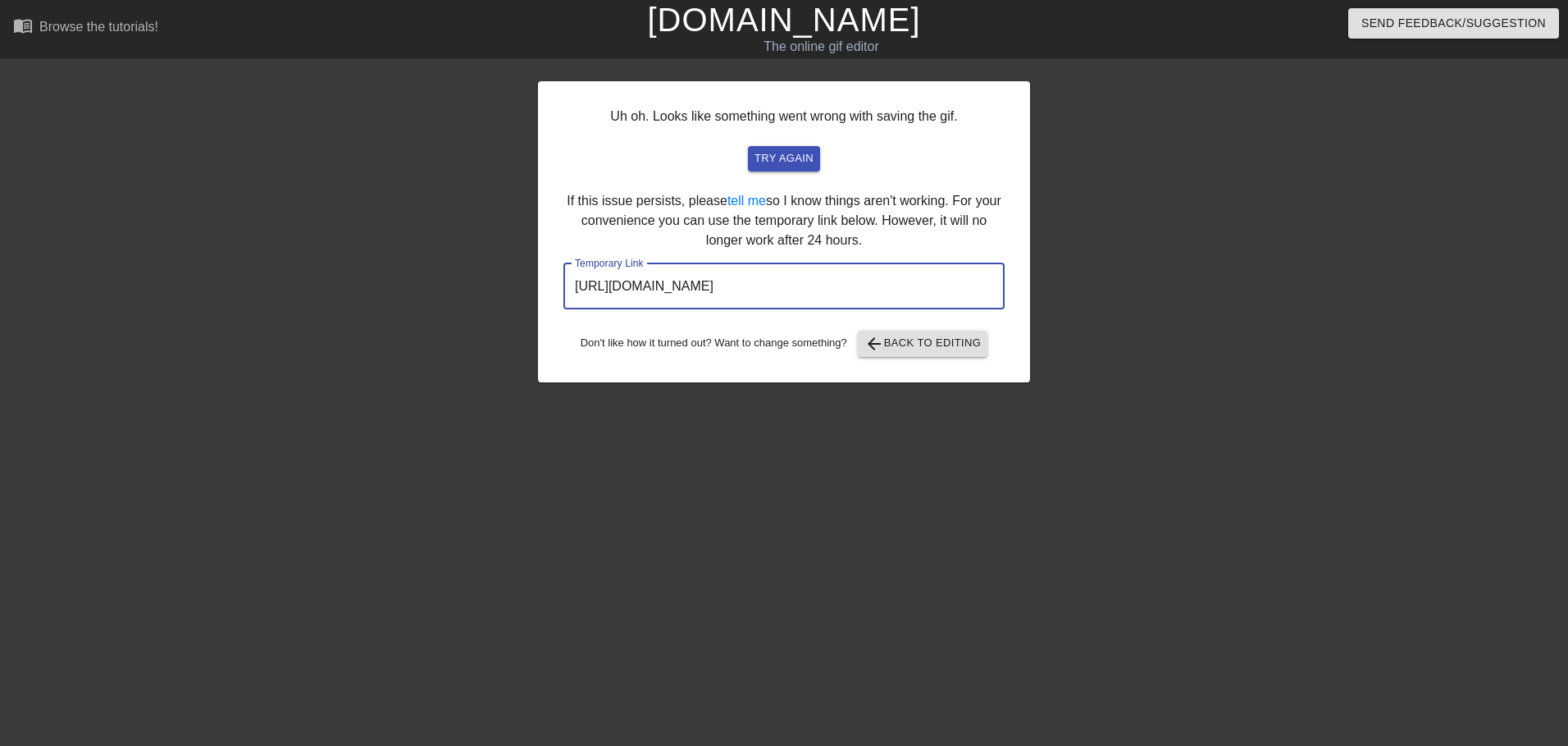
click at [797, 274] on input "https://www.gifntext.com/temp_generations/zDzLGIv1.gif" at bounding box center [784, 286] width 441 height 46
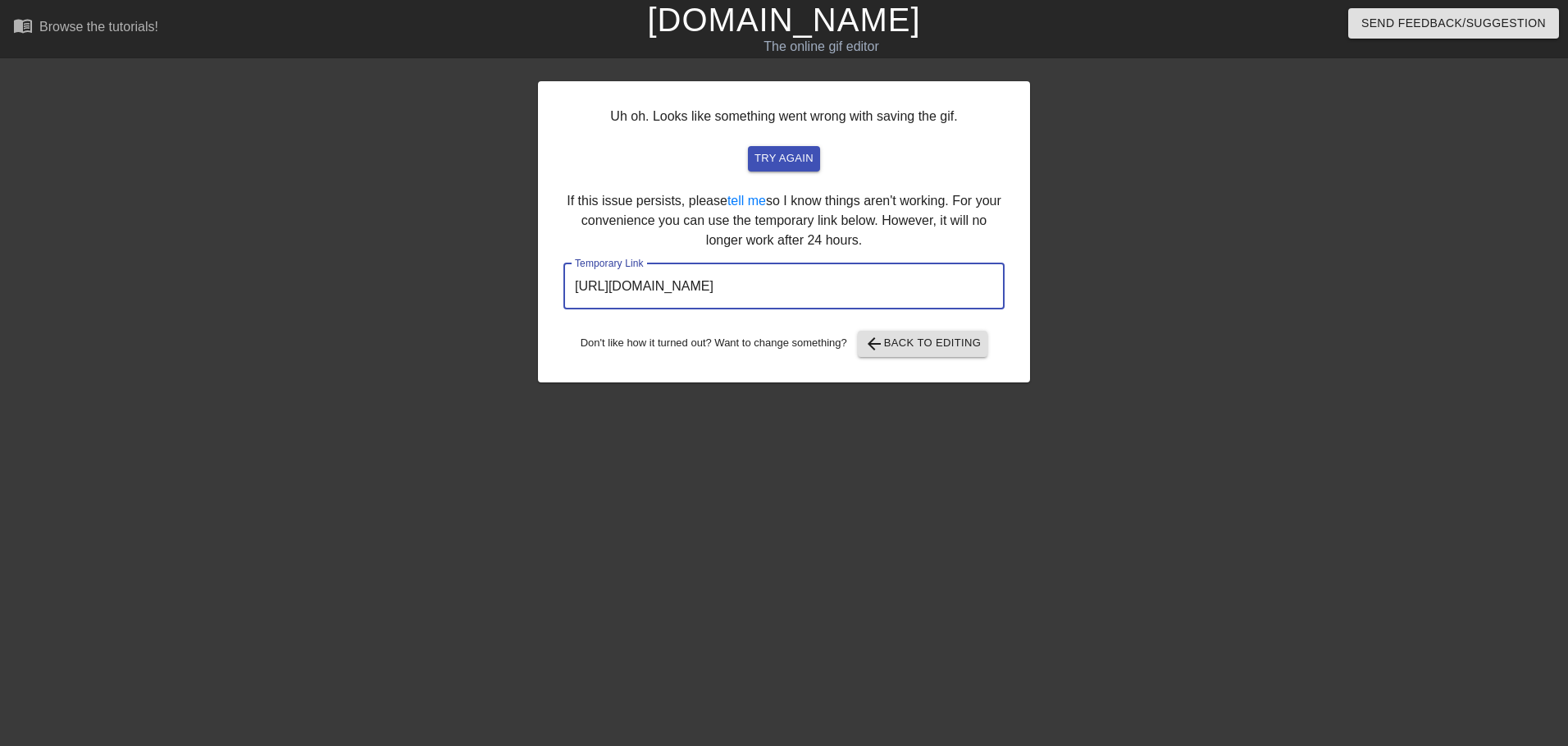
click at [966, 360] on div "Uh oh. Looks like something went wrong with saving the gif. try again If this i…" at bounding box center [784, 232] width 492 height 301
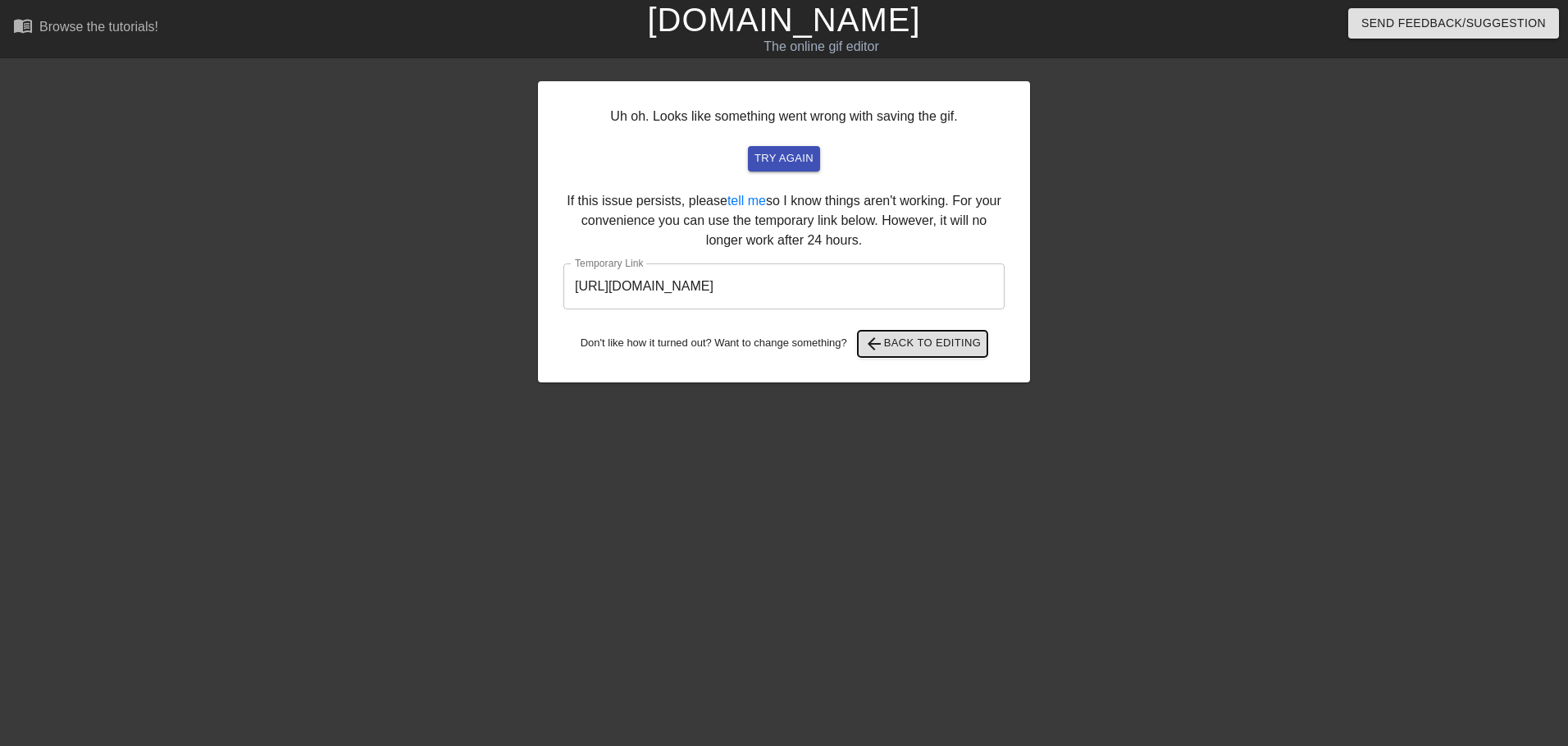
click at [942, 348] on span "arrow_back Back to Editing" at bounding box center [923, 344] width 118 height 20
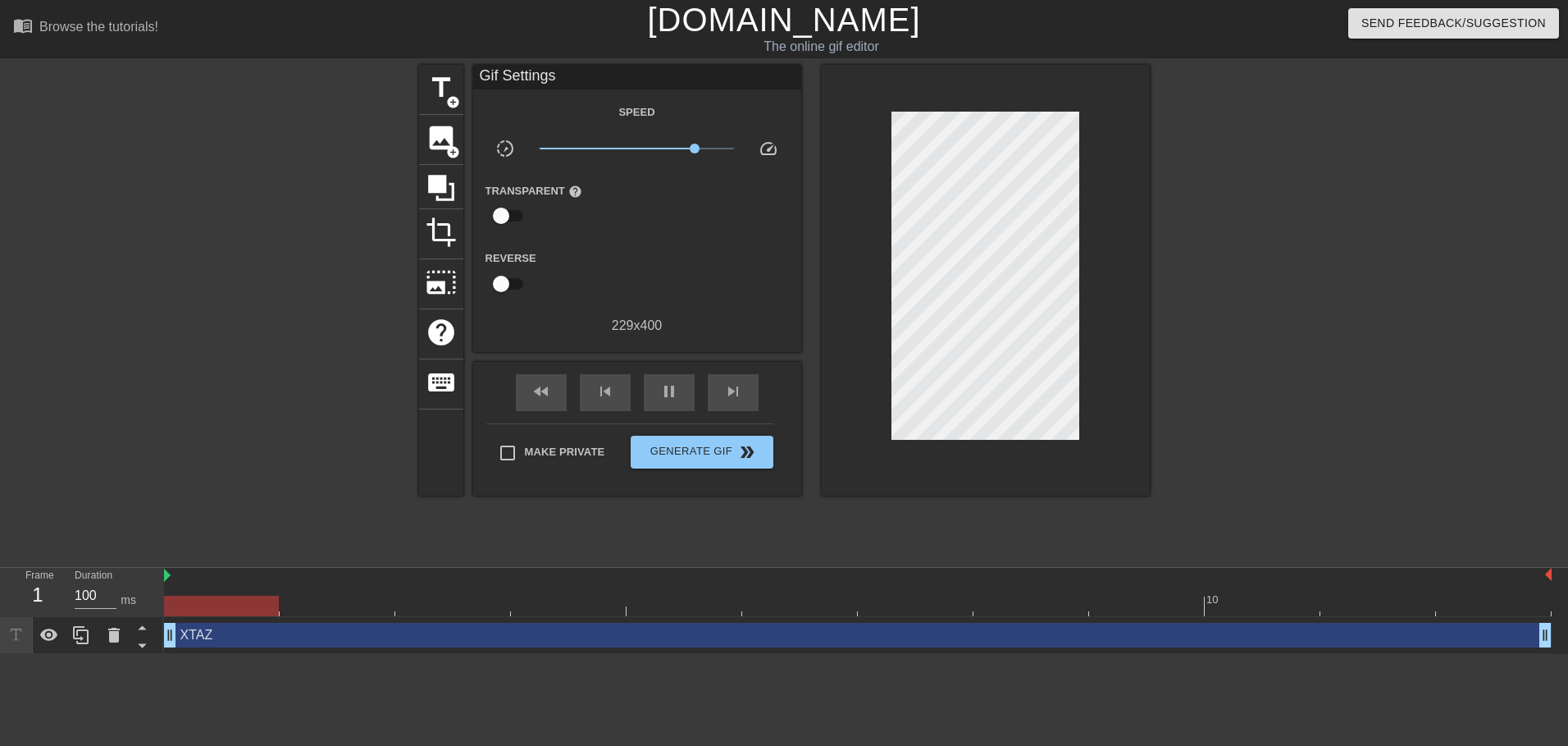
type input "1000"
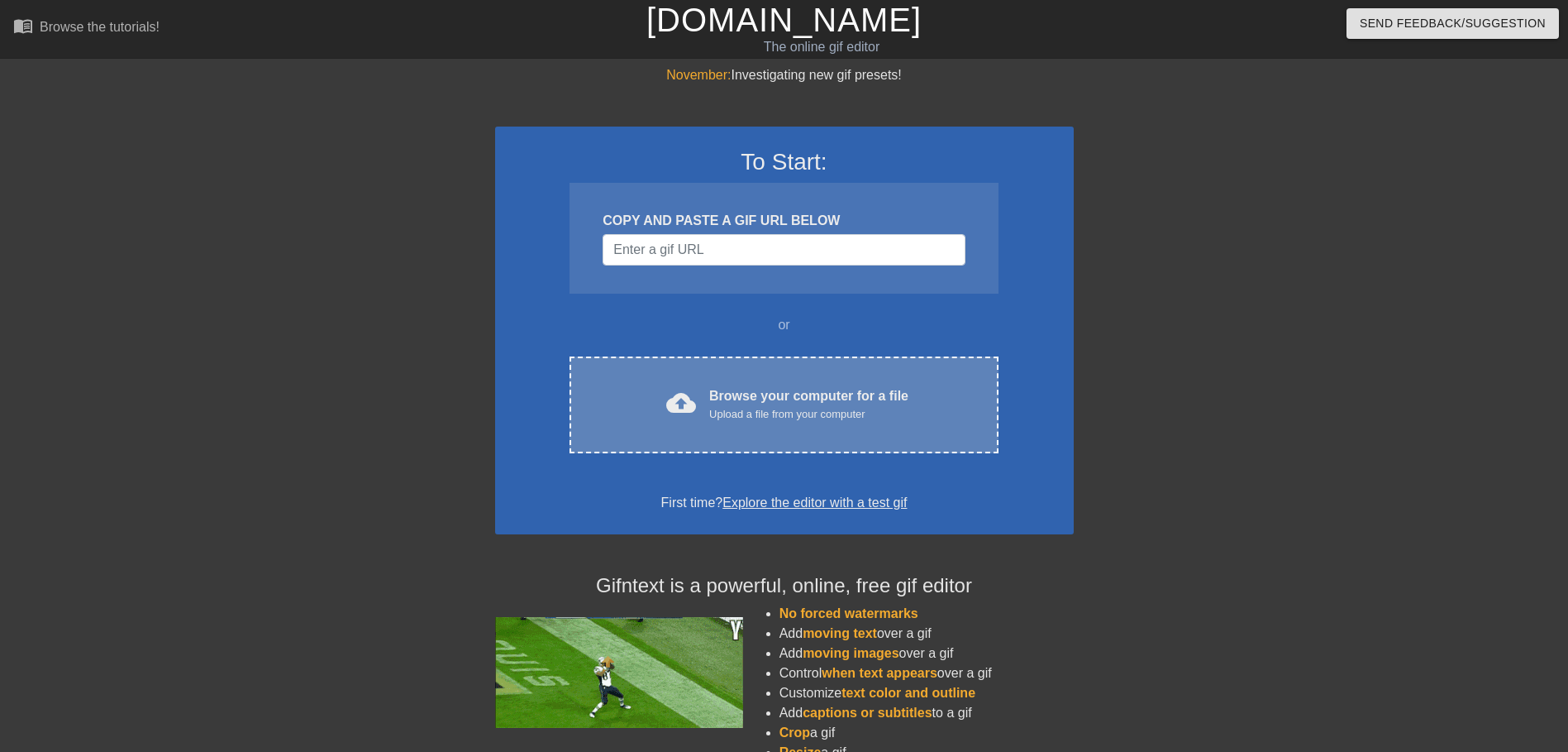
click at [842, 453] on div "To Start: COPY AND PASTE A GIF URL BELOW or cloud_upload Browse your computer f…" at bounding box center [785, 330] width 579 height 407
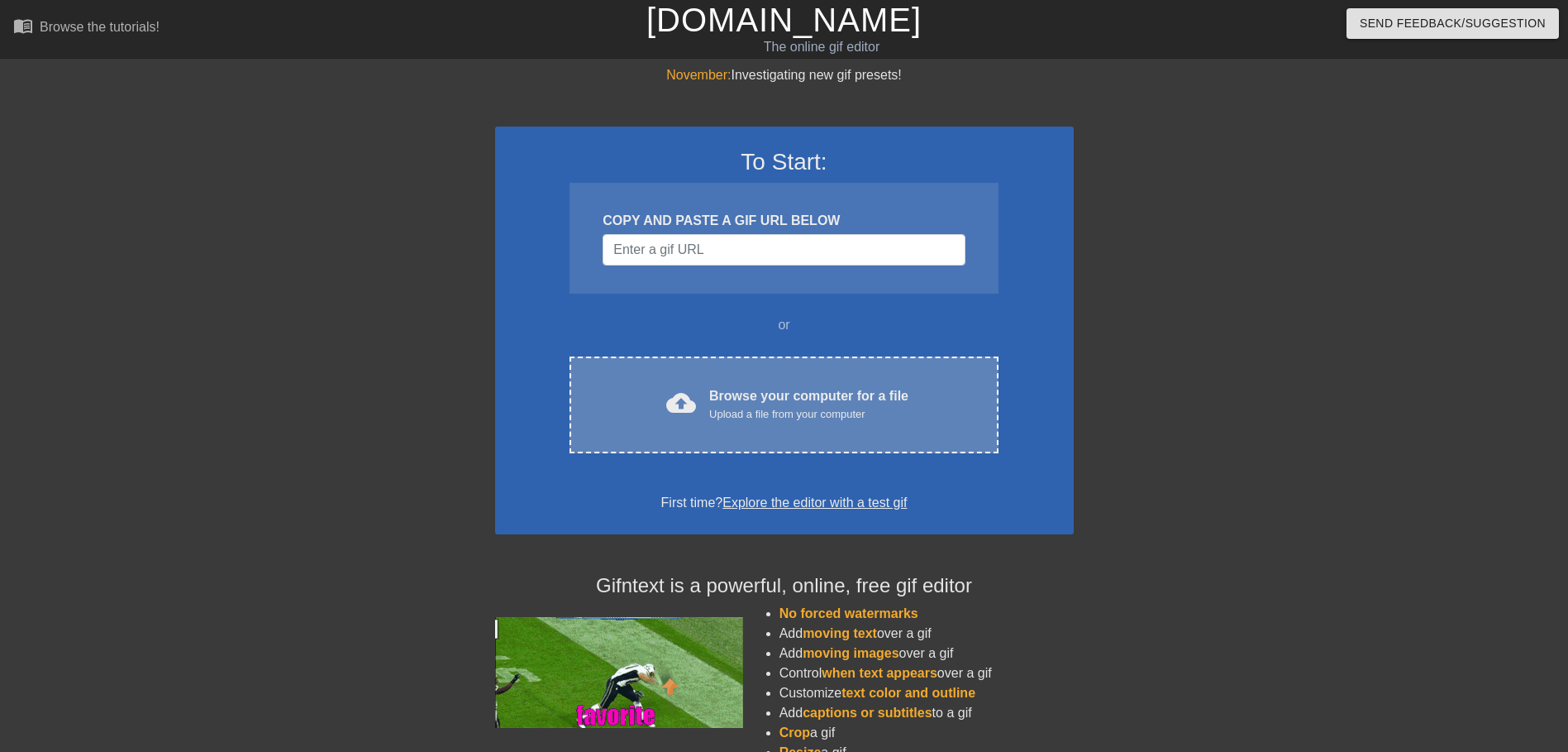
click at [836, 376] on div "cloud_upload Browse your computer for a file Upload a file from your computer C…" at bounding box center [784, 404] width 428 height 97
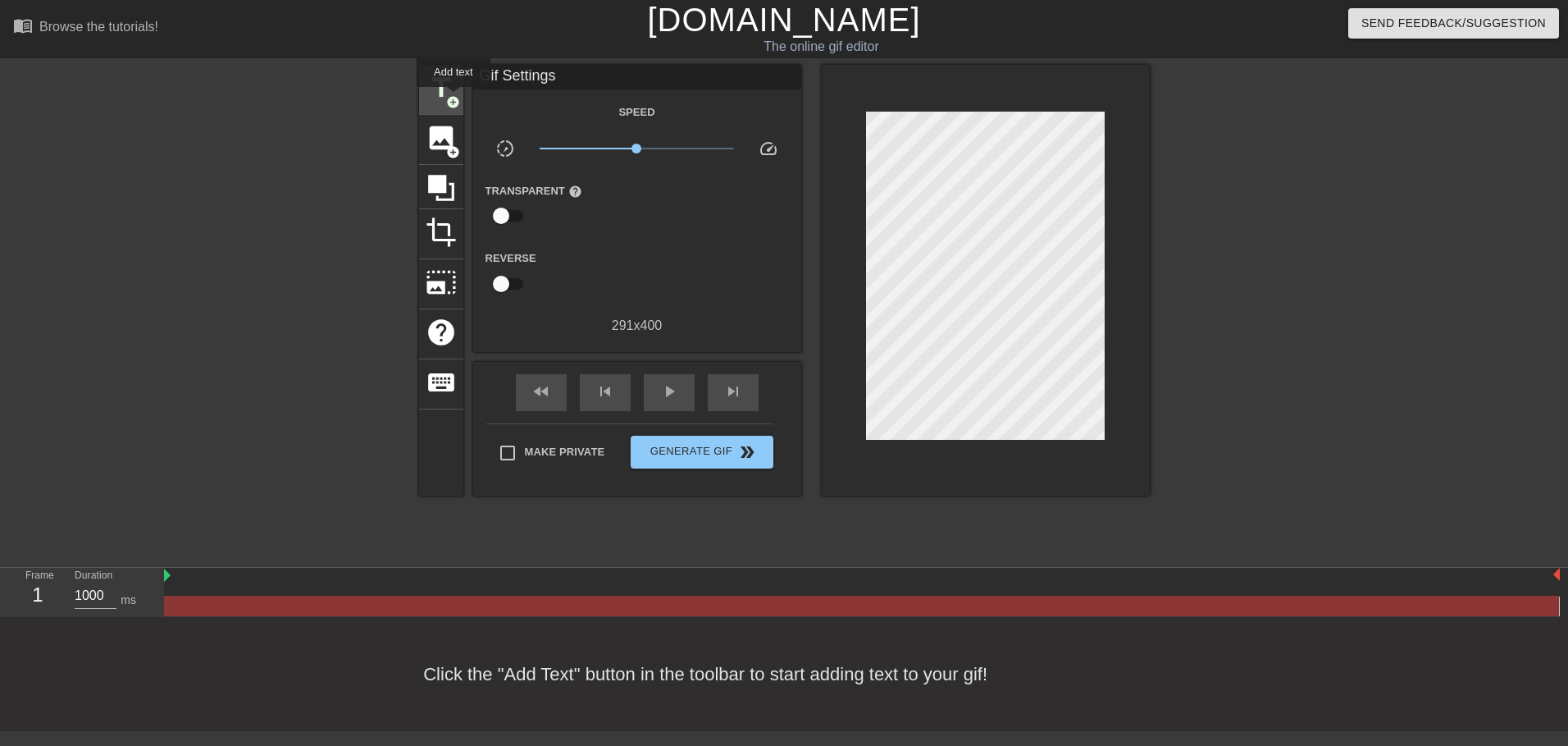
click at [452, 96] on span "add_circle" at bounding box center [452, 101] width 14 height 14
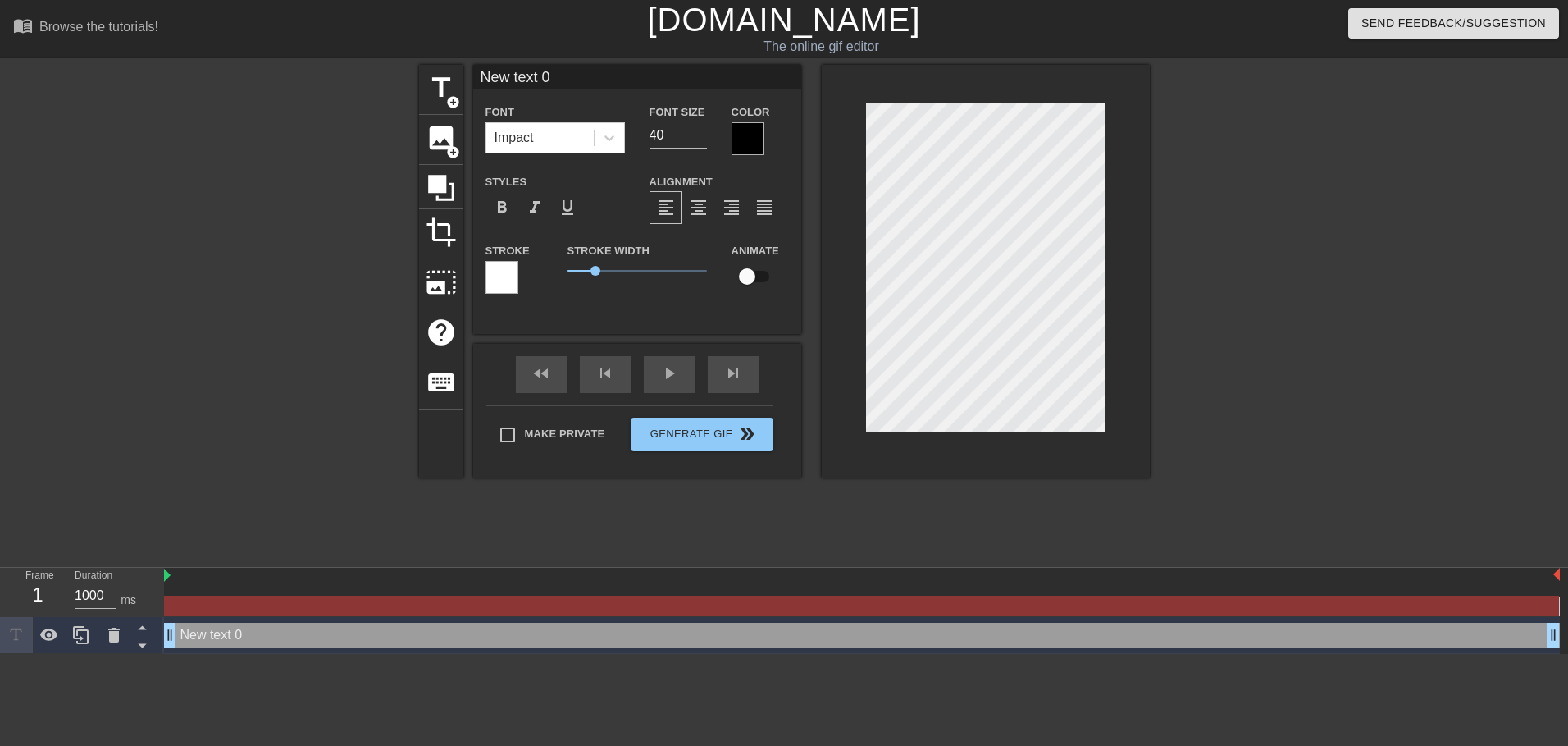
click at [559, 88] on input "New text 0" at bounding box center [637, 77] width 328 height 25
type input "XTAZ"
click at [731, 132] on div at bounding box center [748, 139] width 33 height 33
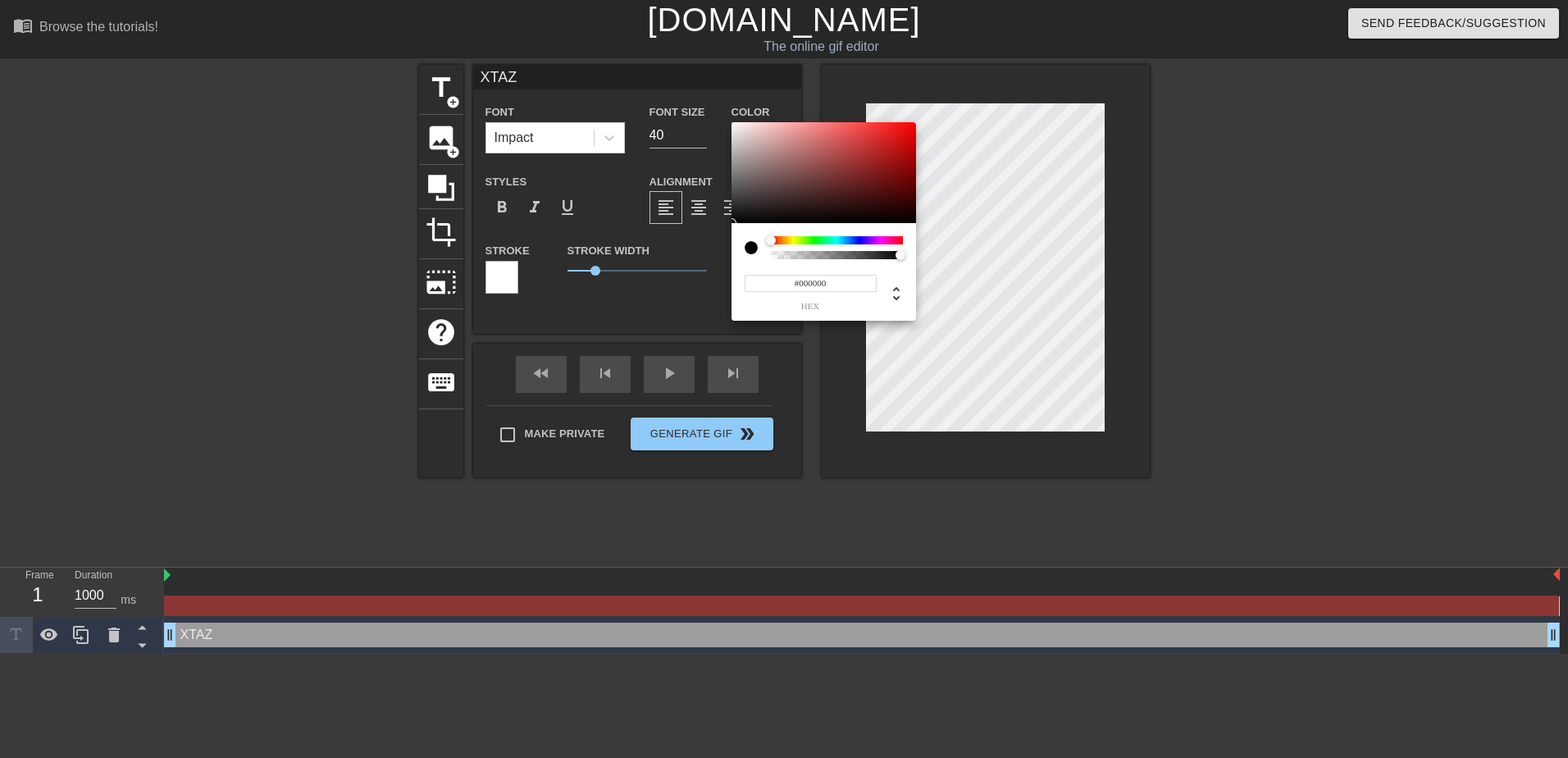
type input "0"
click at [787, 256] on div at bounding box center [836, 254] width 127 height 8
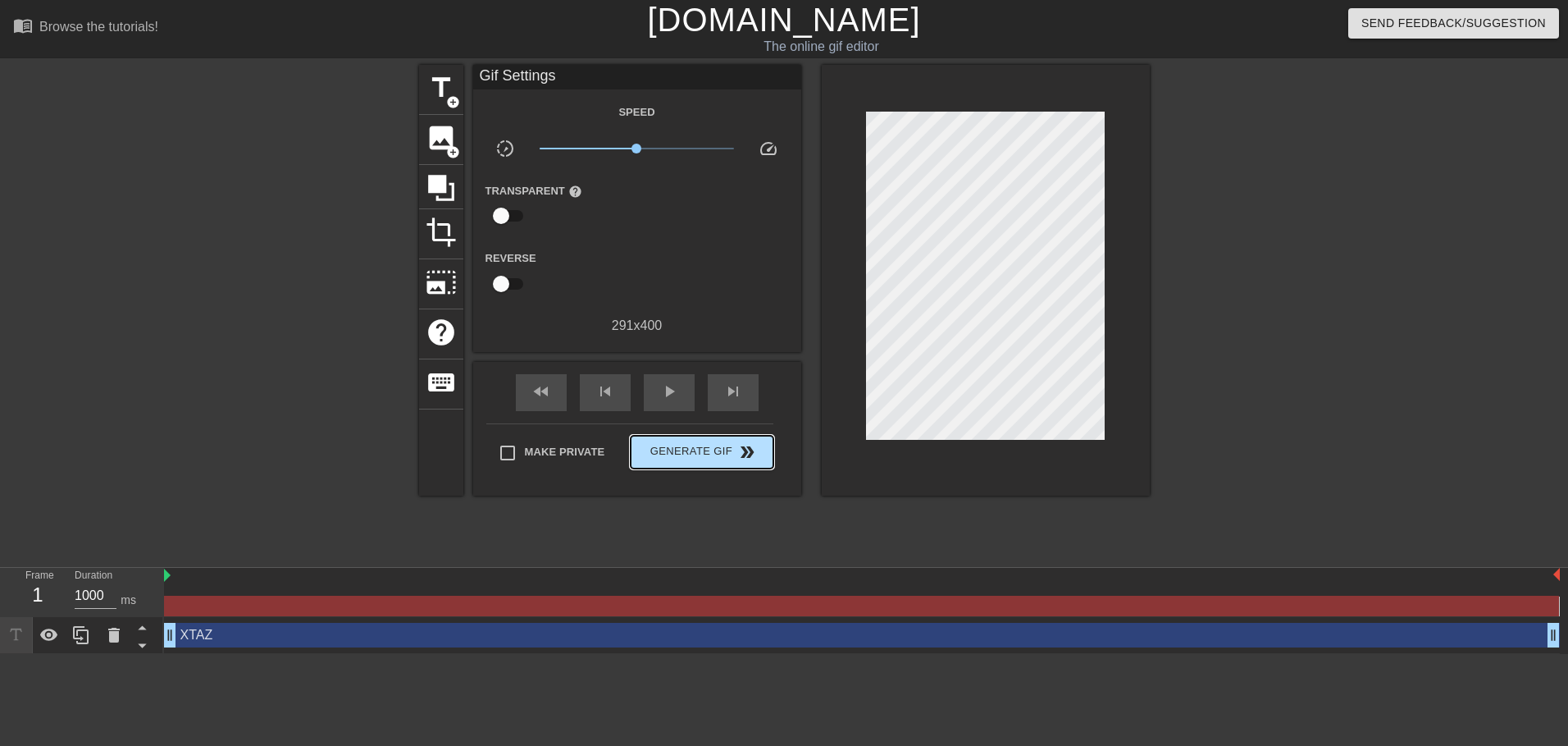
click at [748, 426] on div "Make Private Generate Gif double_arrow" at bounding box center [629, 455] width 287 height 65
click at [672, 390] on span "play_arrow" at bounding box center [669, 391] width 20 height 20
click at [707, 449] on span "Generate Gif double_arrow" at bounding box center [701, 452] width 129 height 20
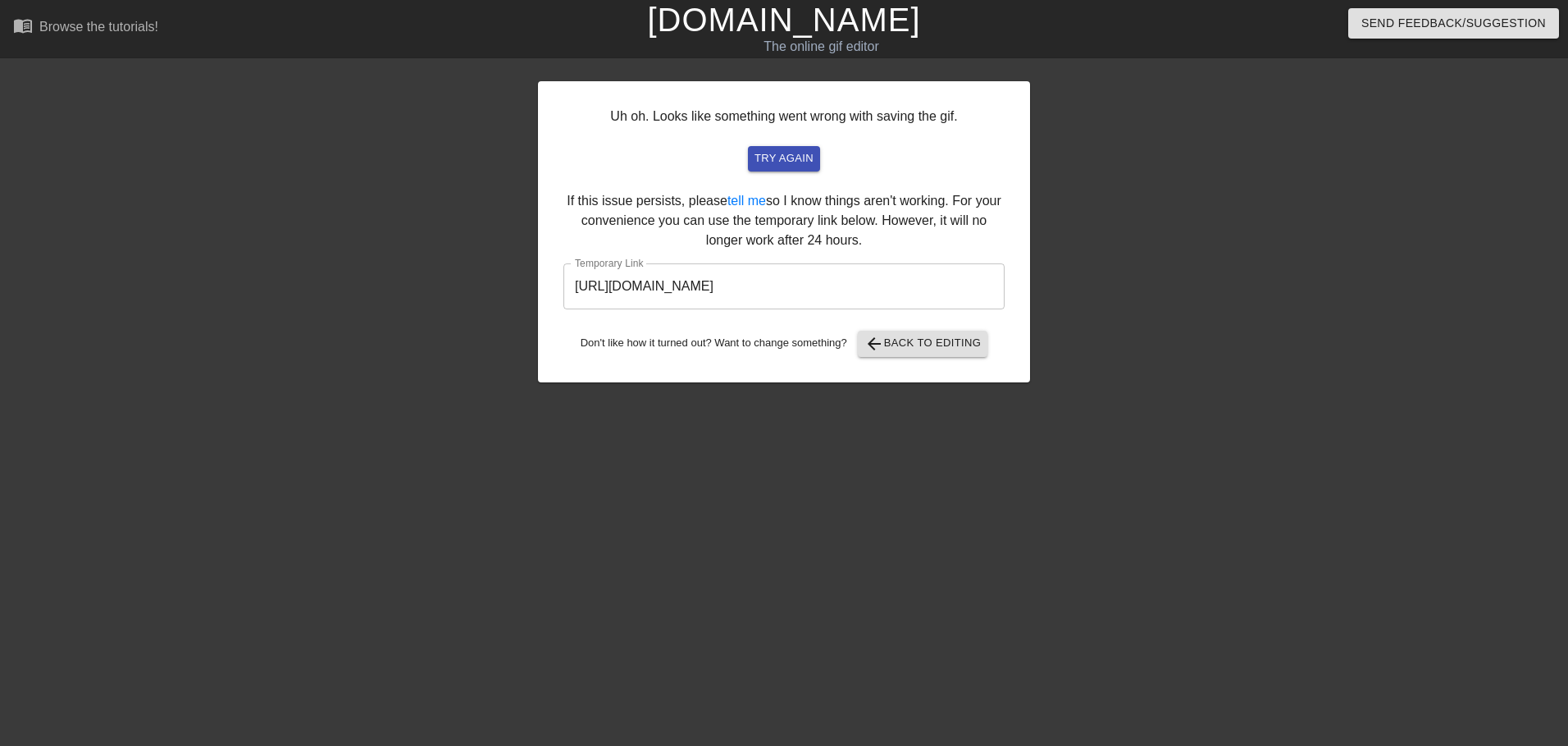
click at [782, 302] on input "https://www.gifntext.com/temp_generations/a3LLjYHu.gif" at bounding box center [784, 286] width 441 height 46
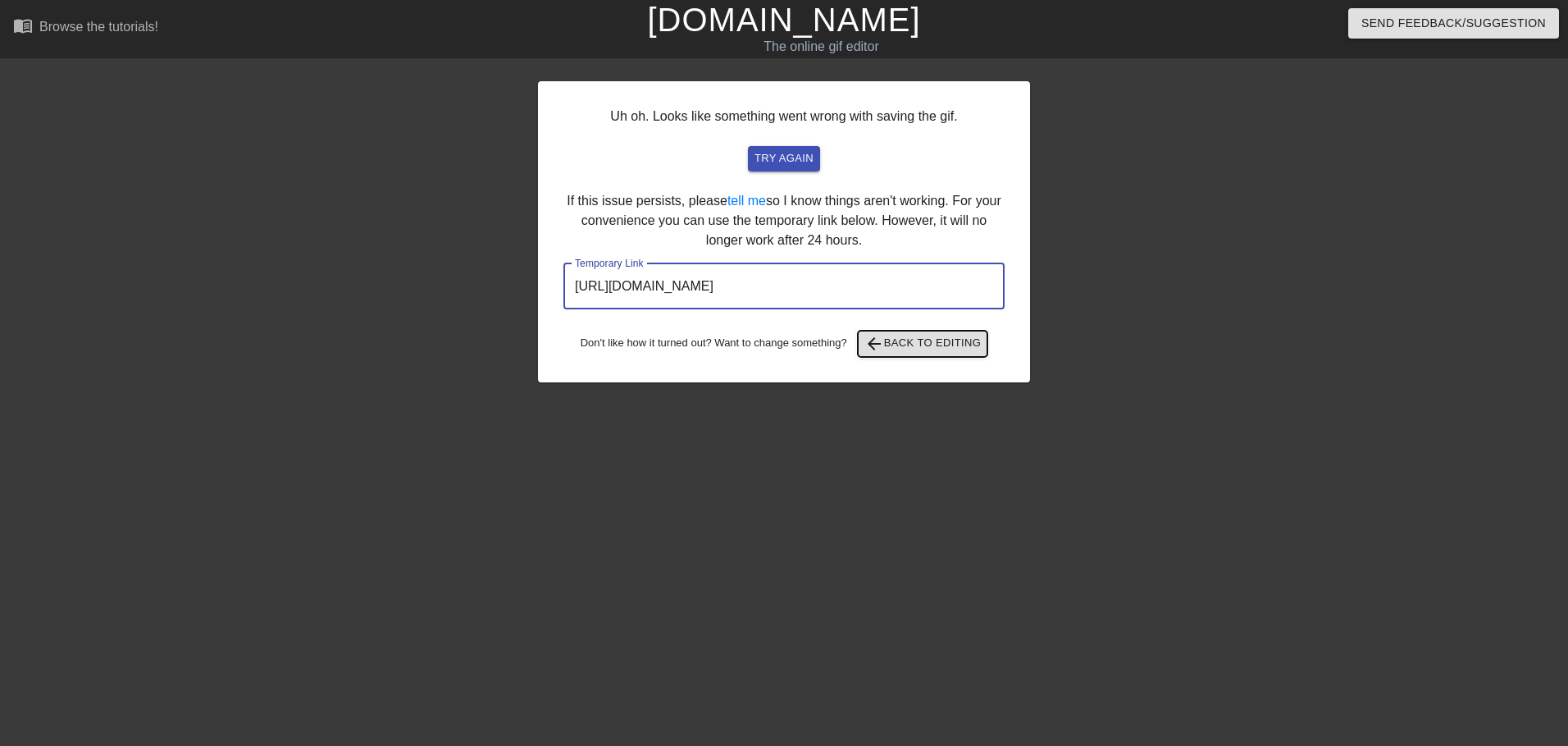
click at [948, 339] on span "arrow_back Back to Editing" at bounding box center [923, 344] width 118 height 20
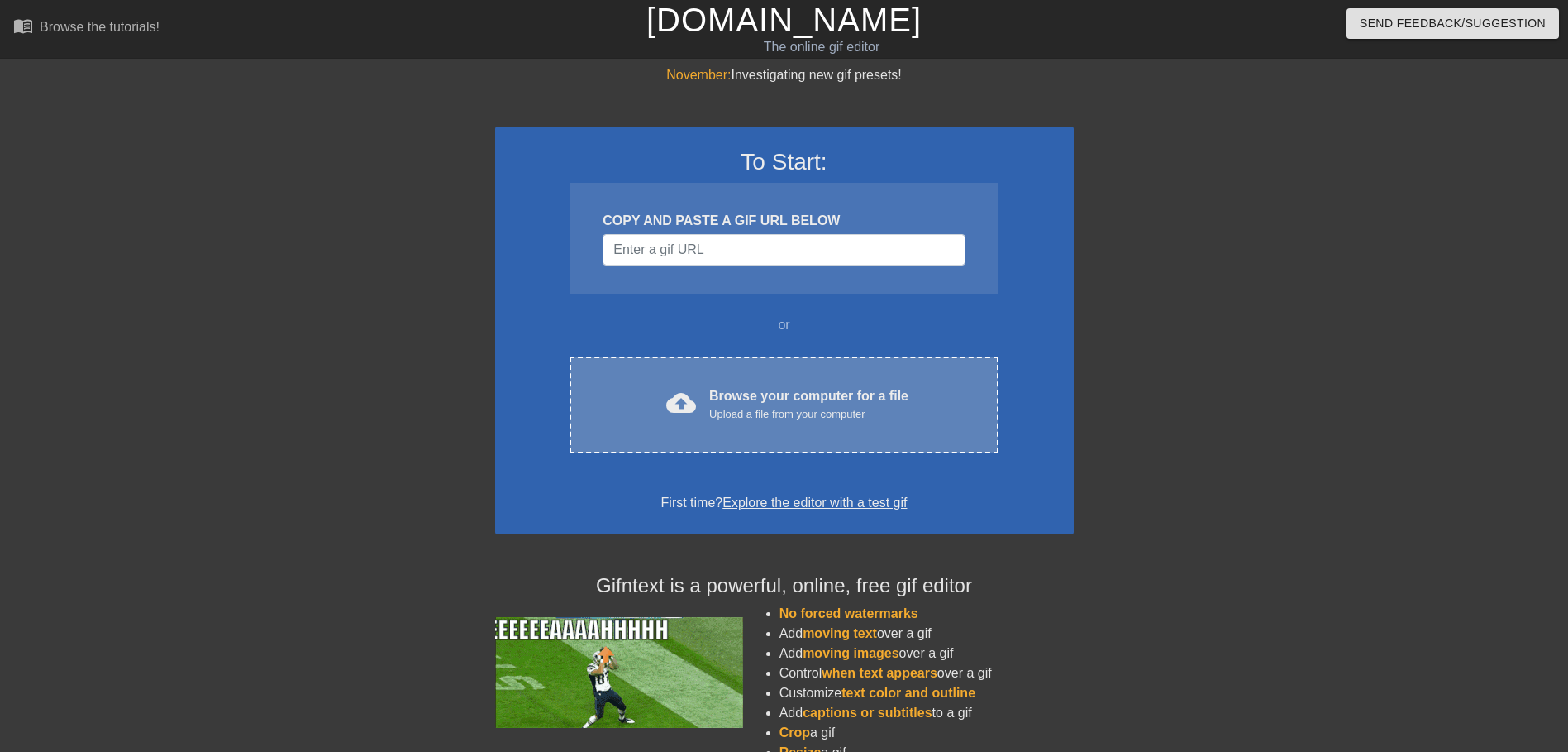
click at [769, 400] on div "Browse your computer for a file Upload a file from your computer" at bounding box center [809, 404] width 199 height 37
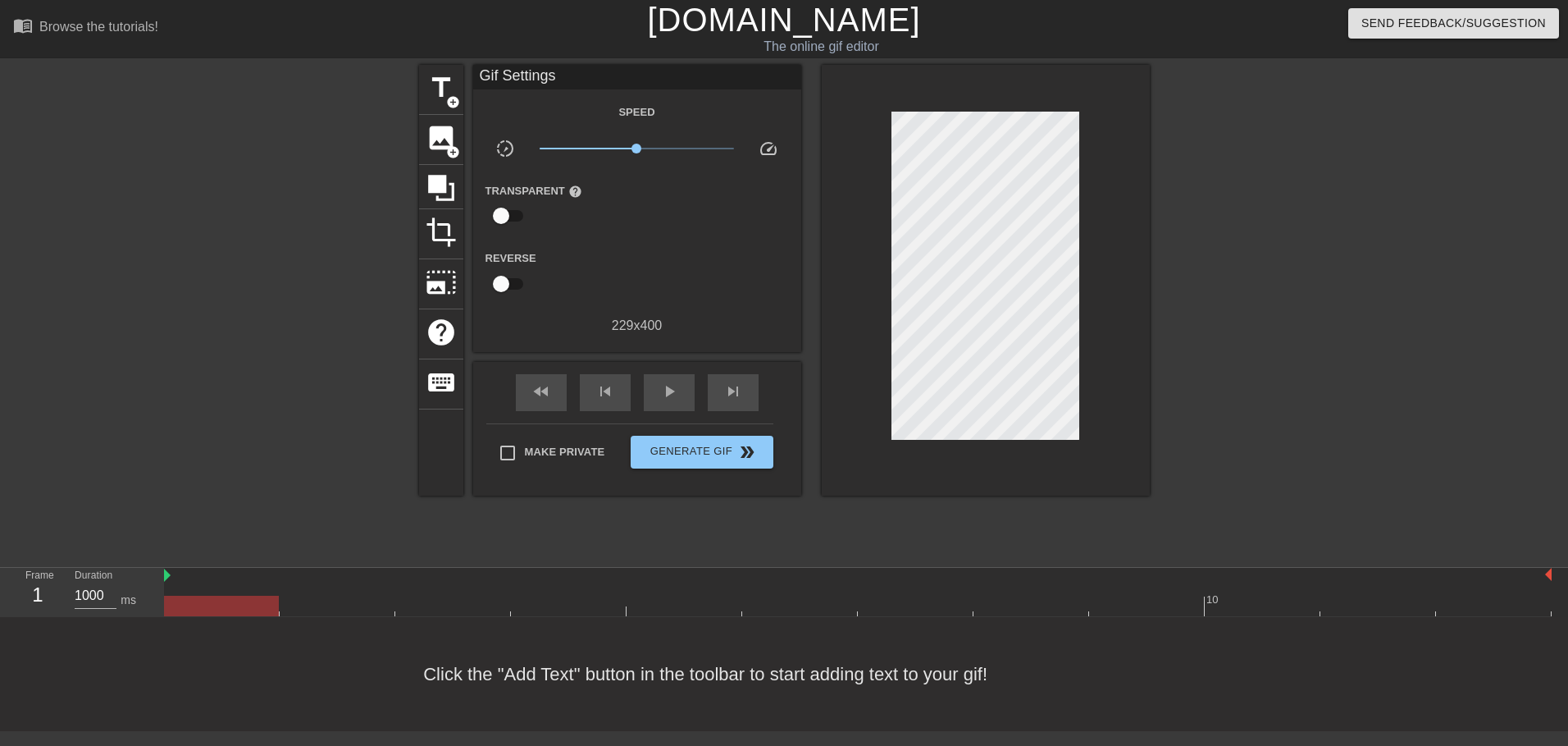
click at [469, 98] on div "title add_circle image add_circle crop photo_size_select_large help keyboard Gi…" at bounding box center [784, 280] width 730 height 430
click at [469, 96] on div "title add_circle image add_circle crop photo_size_select_large help keyboard Gi…" at bounding box center [784, 280] width 730 height 430
click at [451, 95] on span "add_circle" at bounding box center [452, 101] width 14 height 14
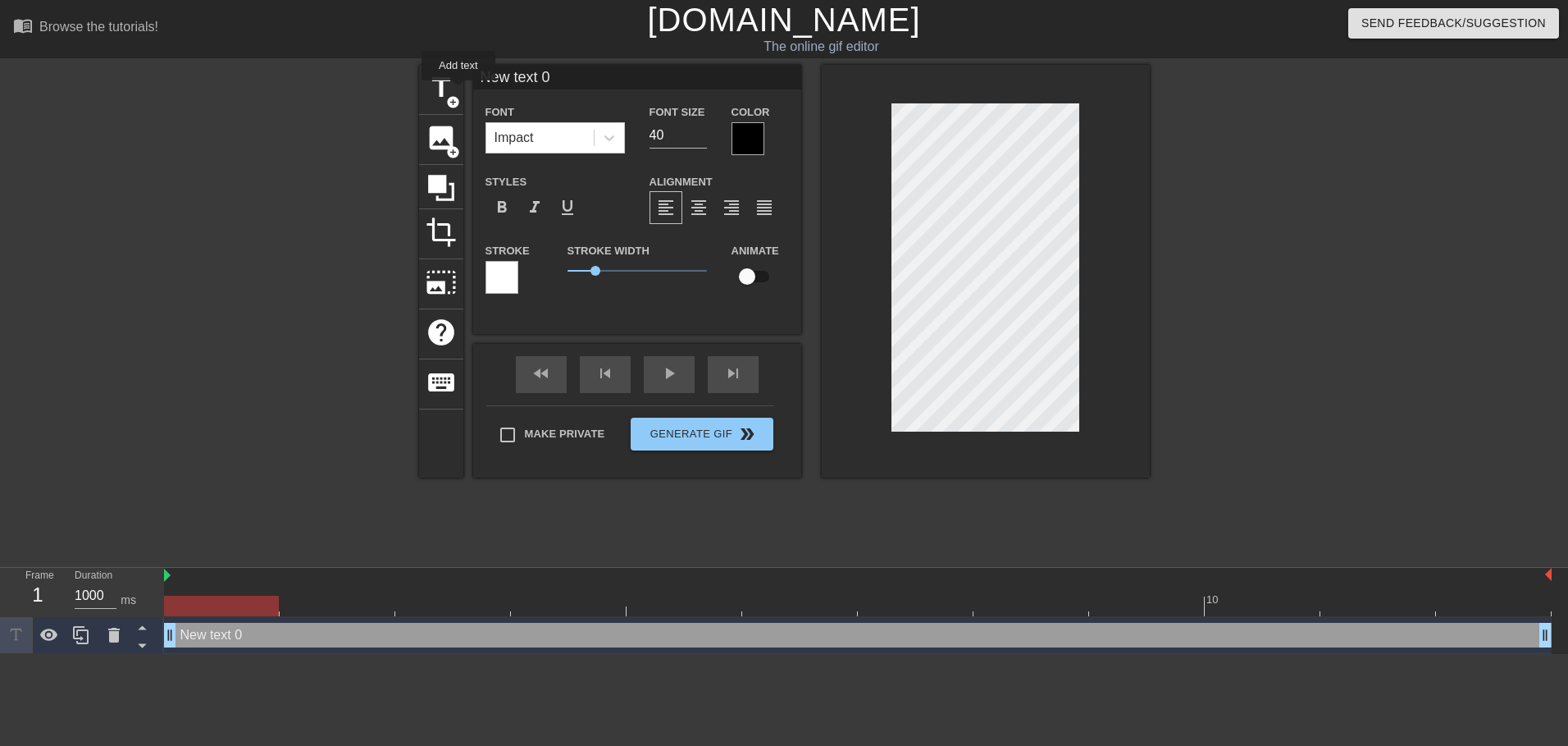
click at [542, 84] on input "New text 0" at bounding box center [637, 77] width 328 height 25
click at [542, 84] on input "New text X" at bounding box center [637, 77] width 328 height 25
type input "XTAZ"
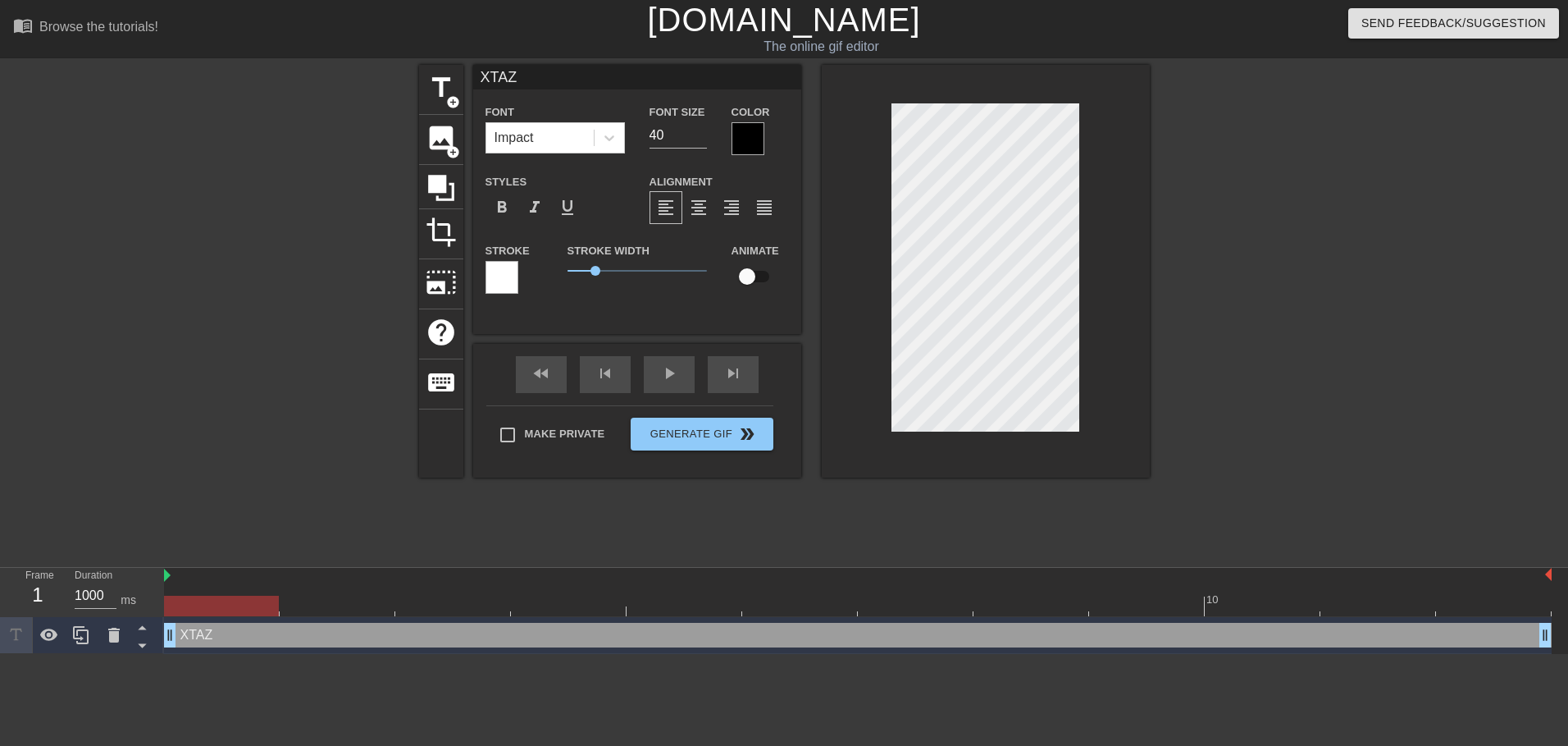
click at [747, 135] on div at bounding box center [748, 139] width 33 height 33
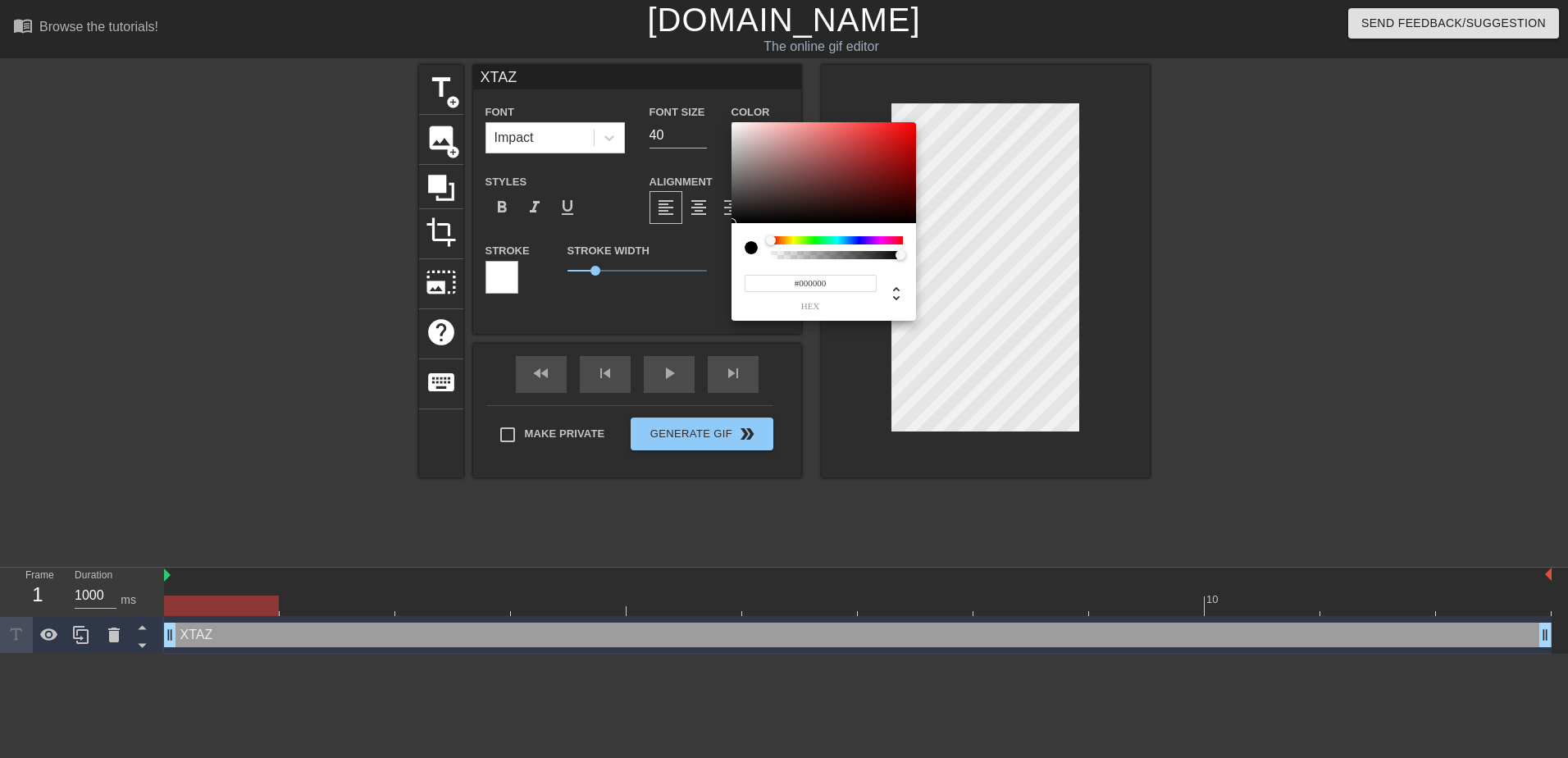
type input "0"
click at [791, 253] on div at bounding box center [836, 254] width 127 height 8
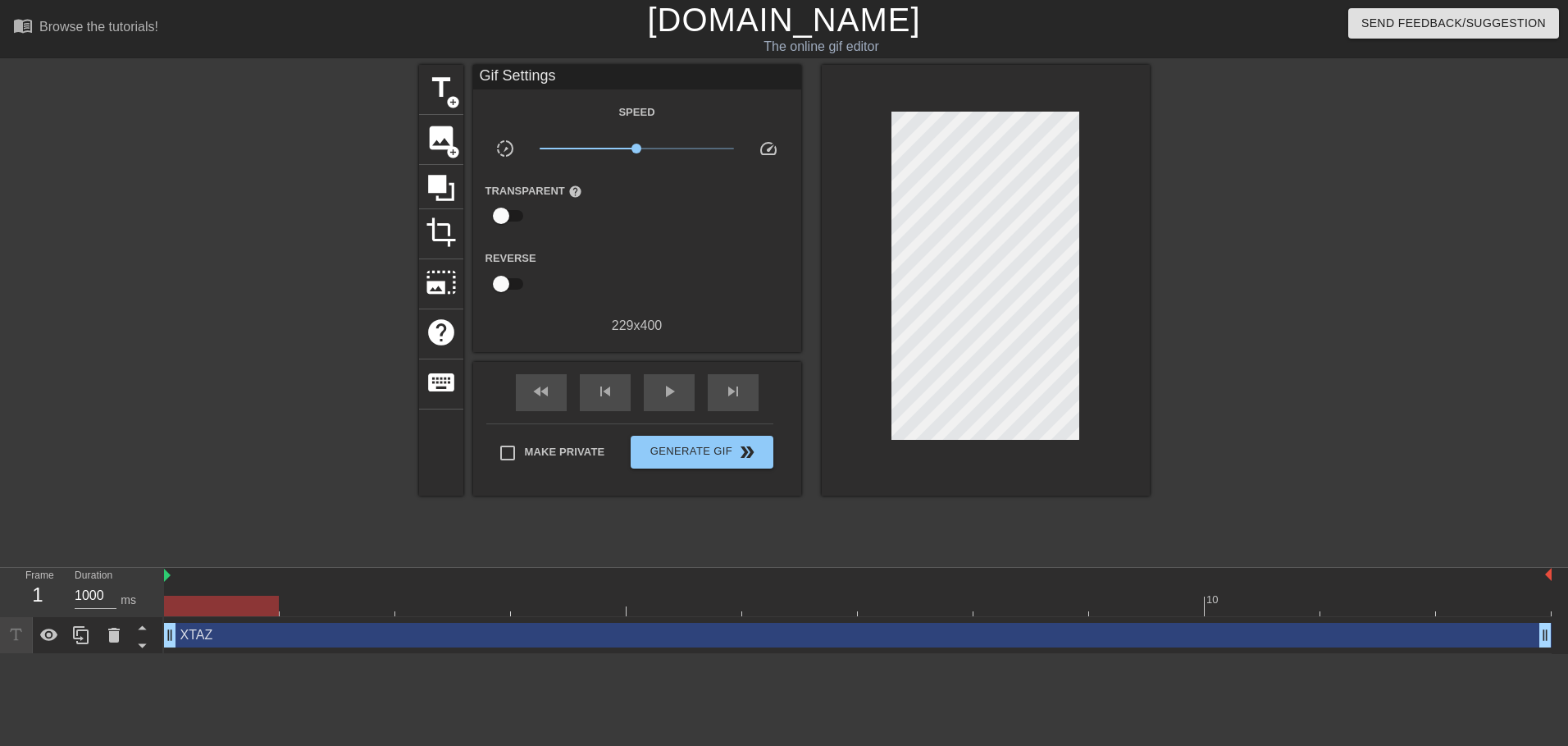
drag, startPoint x: 790, startPoint y: 423, endPoint x: 754, endPoint y: 427, distance: 36.2
click at [788, 426] on div "fast_rewind skip_previous play_arrow skip_next Make Private Generate Gif double…" at bounding box center [637, 429] width 328 height 134
click at [685, 140] on span "x1.00" at bounding box center [636, 149] width 194 height 20
click at [674, 368] on div "fast_rewind skip_previous play_arrow skip_next" at bounding box center [636, 392] width 267 height 61
click at [660, 396] on span "play_arrow" at bounding box center [669, 391] width 20 height 20
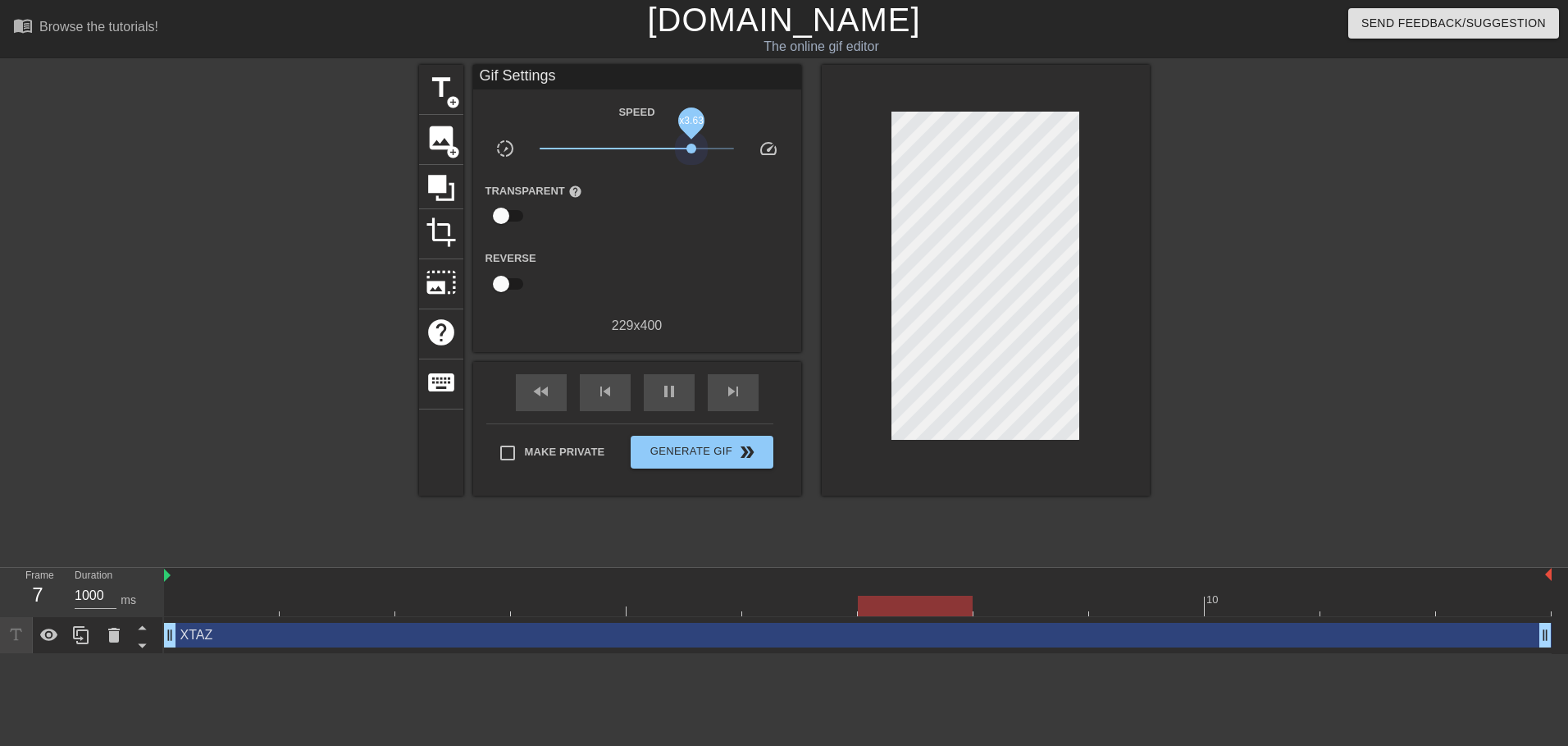
drag, startPoint x: 688, startPoint y: 150, endPoint x: 692, endPoint y: 167, distance: 17.5
click at [692, 150] on span "x3.63" at bounding box center [691, 148] width 10 height 10
type input "1000"
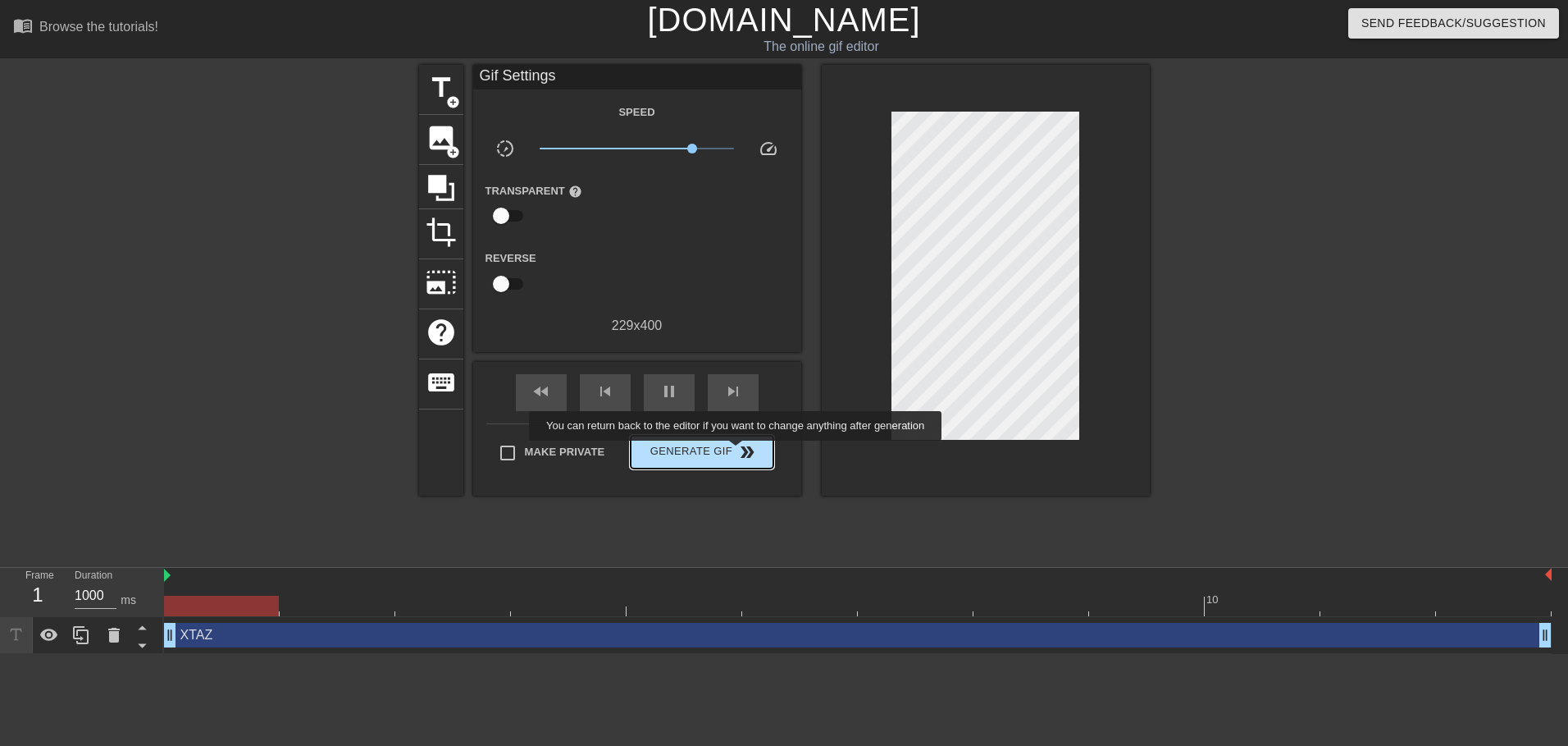
click at [738, 452] on span "double_arrow" at bounding box center [748, 452] width 20 height 20
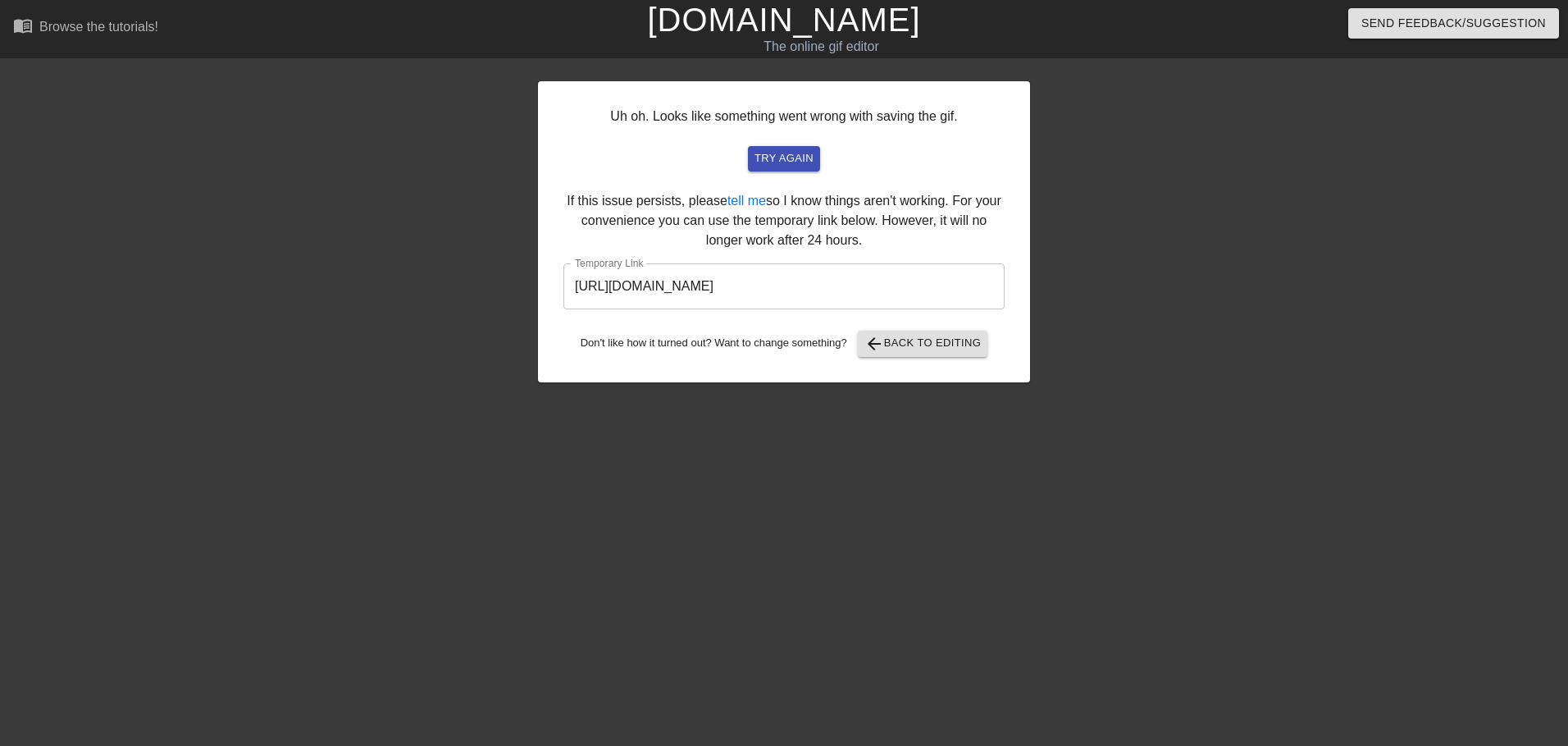
click at [806, 334] on div "Don't like how it turned out? Want to change something? arrow_back Back to Edit…" at bounding box center [784, 344] width 441 height 26
drag, startPoint x: 806, startPoint y: 334, endPoint x: 812, endPoint y: 274, distance: 60.3
click at [812, 274] on input "https://www.gifntext.com/temp_generations/CfST9TDn.gif" at bounding box center [784, 286] width 441 height 46
click at [800, 281] on input "https://www.gifntext.com/temp_generations/CfST9TDn.gif" at bounding box center [784, 286] width 441 height 46
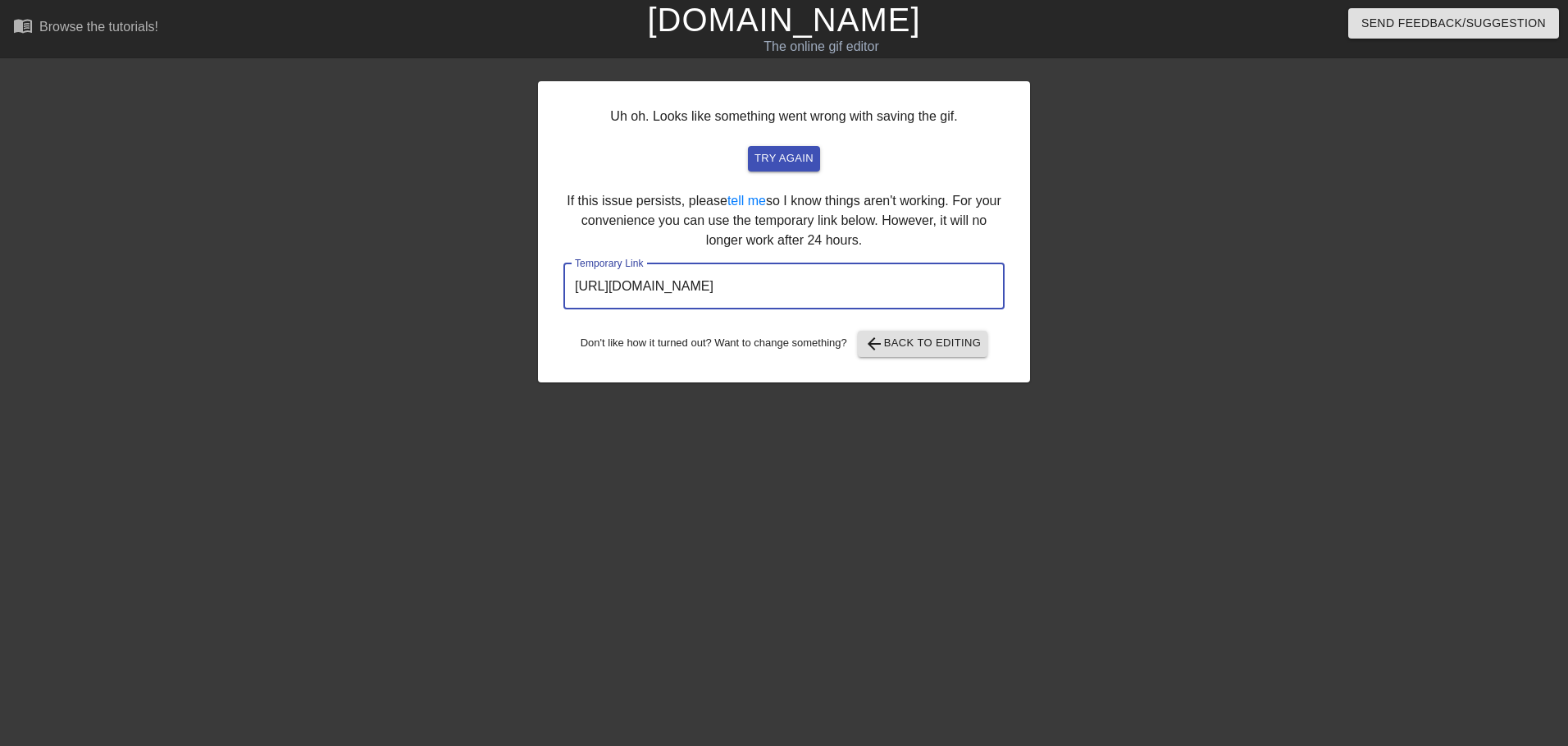
click at [800, 281] on input "https://www.gifntext.com/temp_generations/CfST9TDn.gif" at bounding box center [784, 286] width 441 height 46
click at [935, 359] on div "Uh oh. Looks like something went wrong with saving the gif. try again If this i…" at bounding box center [784, 232] width 492 height 301
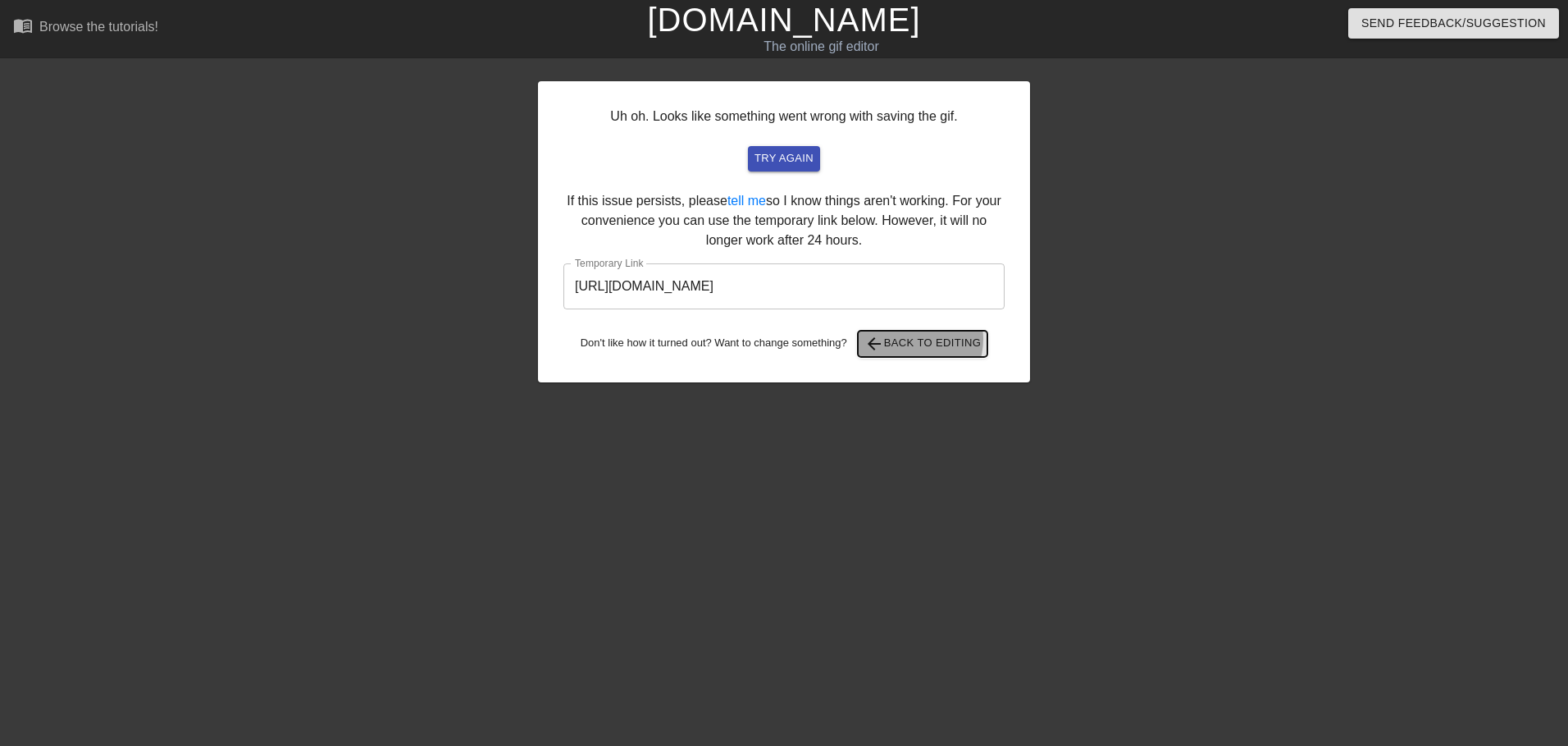
click at [915, 339] on span "arrow_back Back to Editing" at bounding box center [923, 344] width 118 height 20
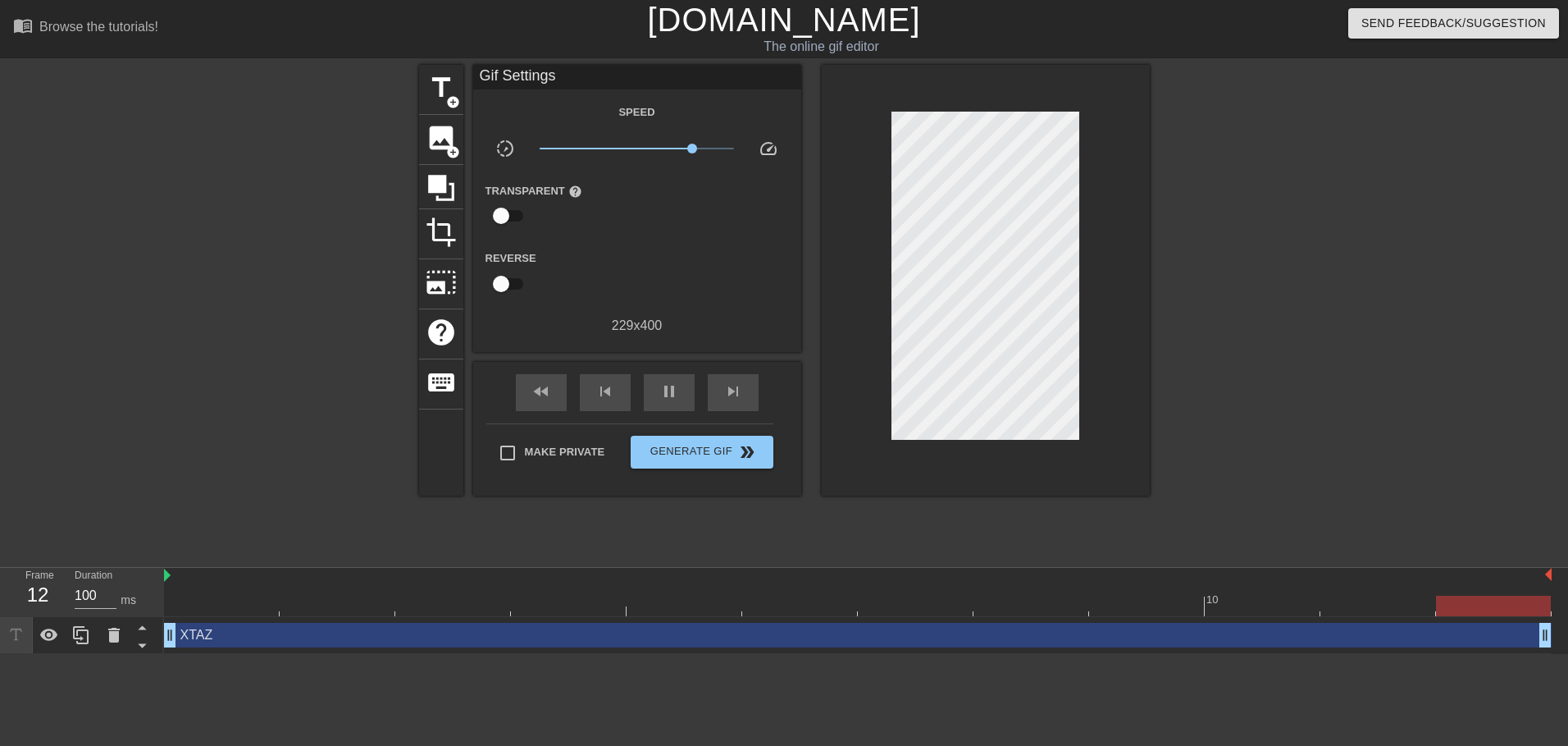
type input "1000"
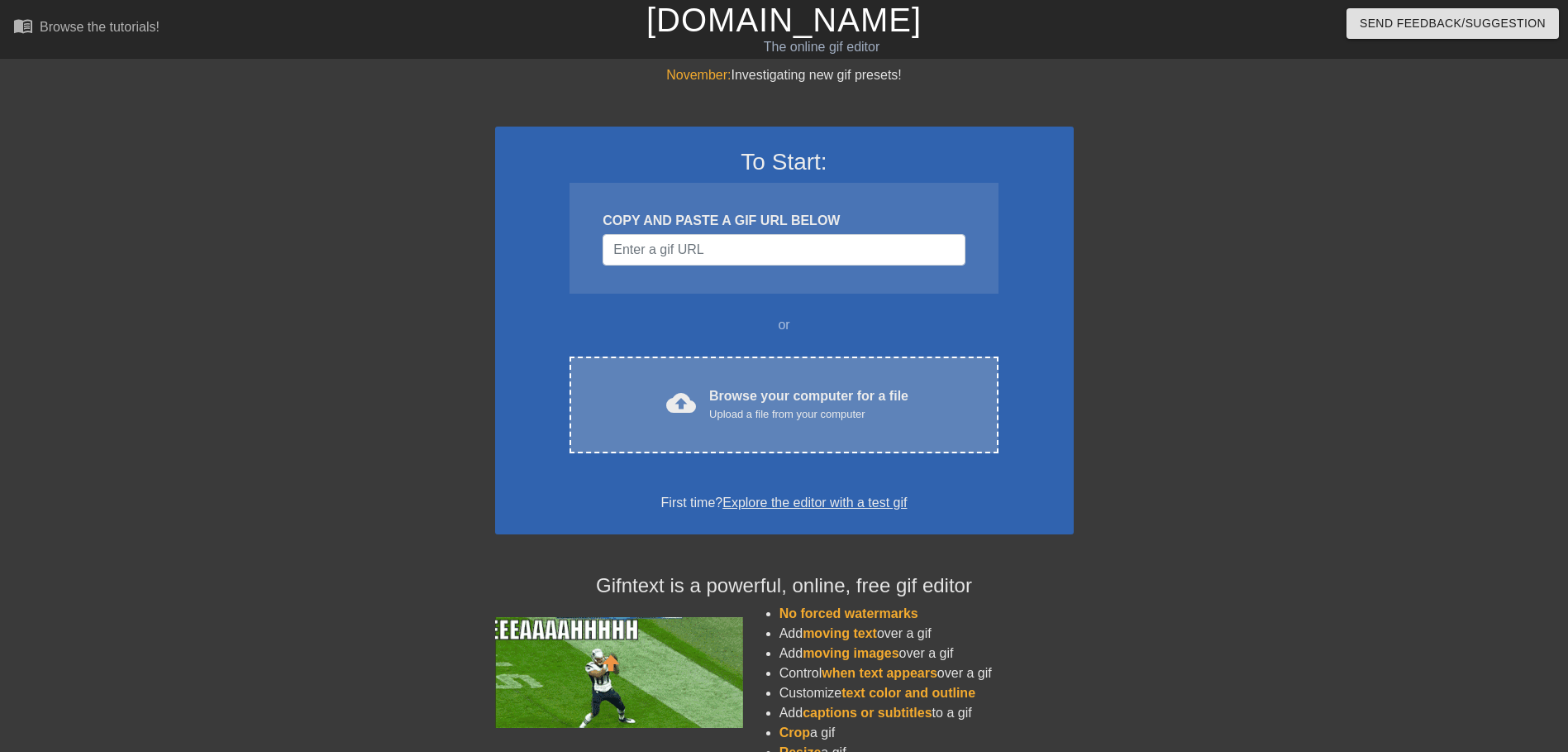
click at [798, 404] on div "Browse your computer for a file Upload a file from your computer" at bounding box center [809, 404] width 199 height 37
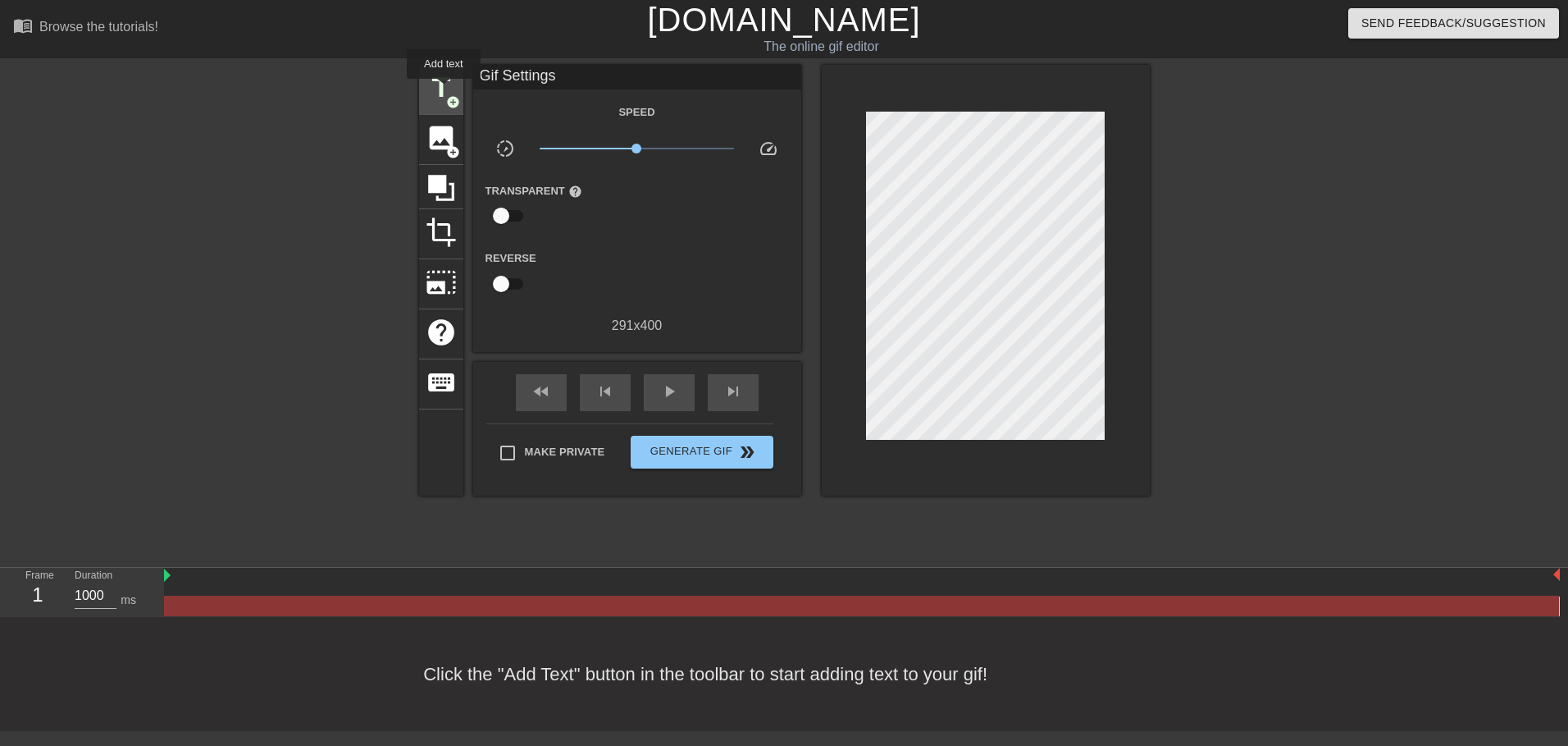
click at [443, 90] on span "title" at bounding box center [441, 88] width 31 height 31
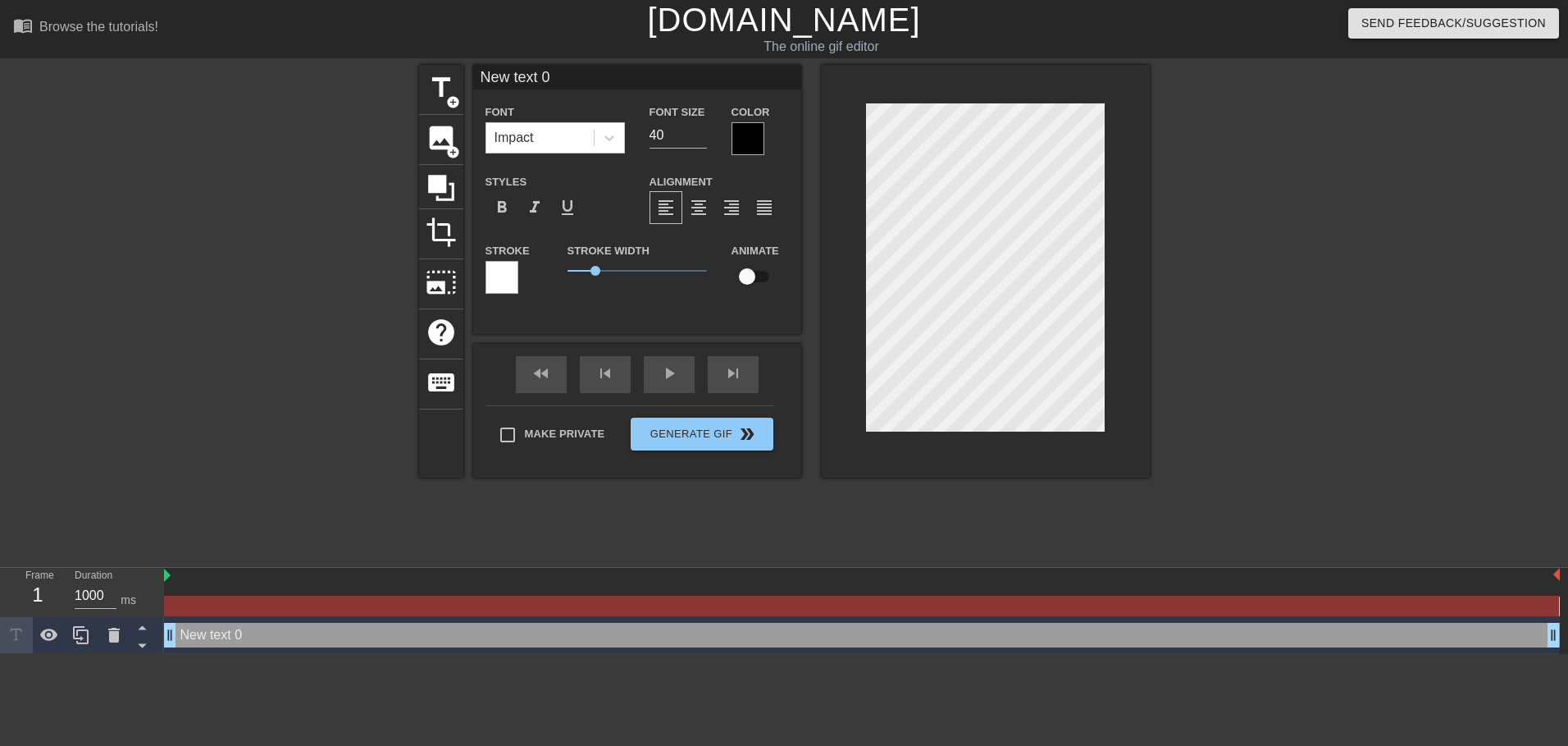
click at [532, 78] on input "New text 0" at bounding box center [637, 77] width 328 height 25
type input "XTAZ"
click at [738, 135] on div at bounding box center [748, 139] width 33 height 33
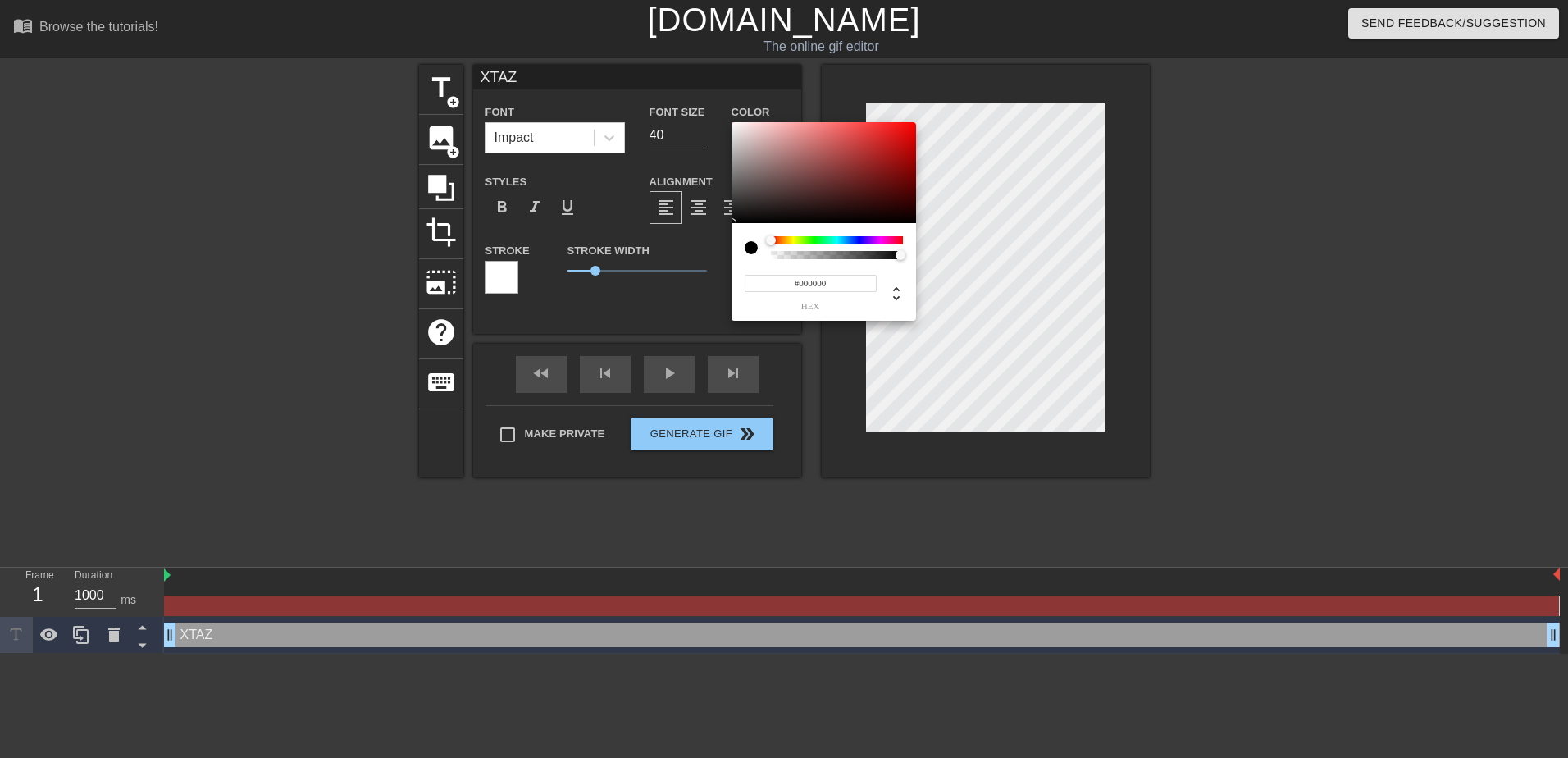
type input "0"
click at [799, 254] on div at bounding box center [836, 254] width 127 height 8
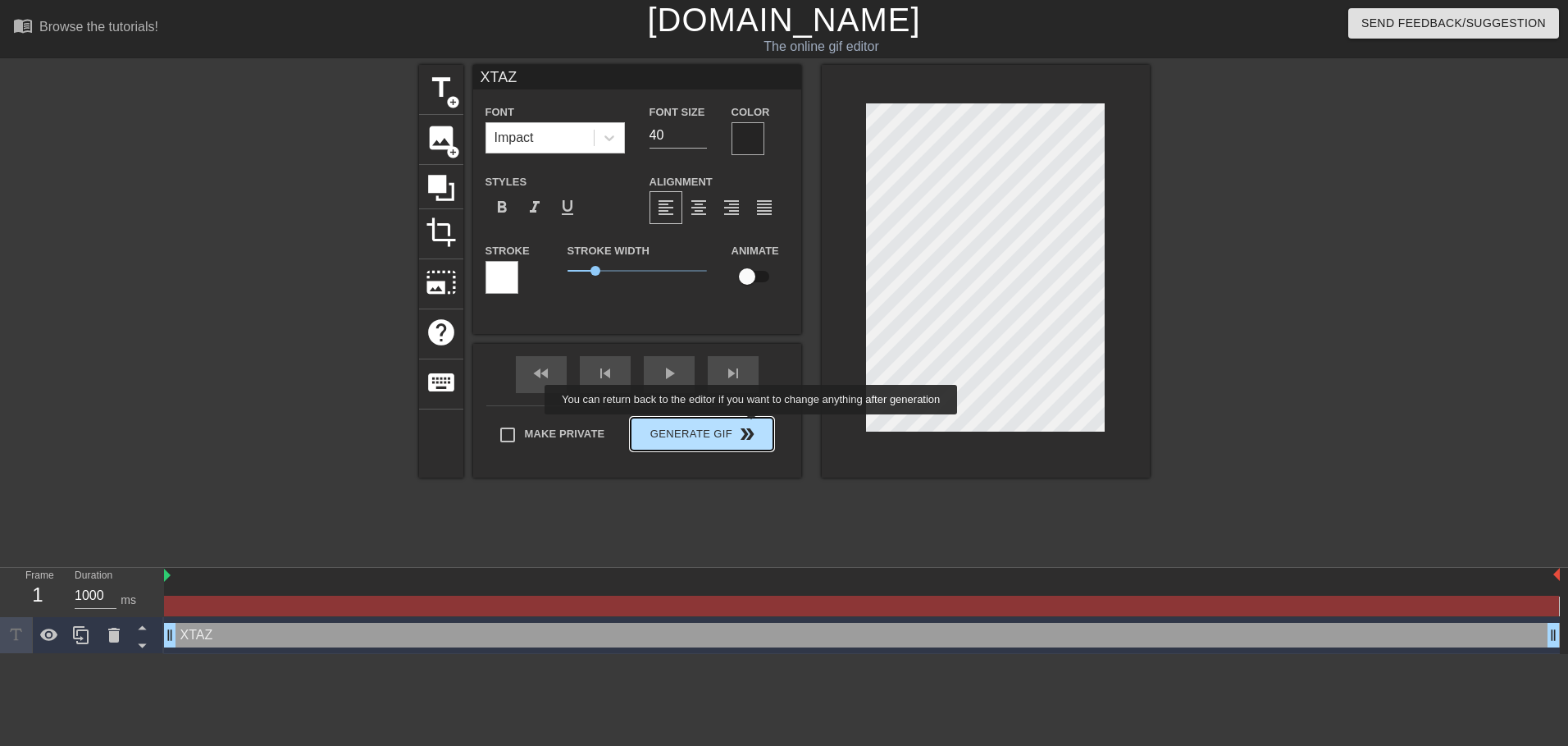
click at [748, 429] on div "Make Private Generate Gif double_arrow" at bounding box center [629, 437] width 287 height 65
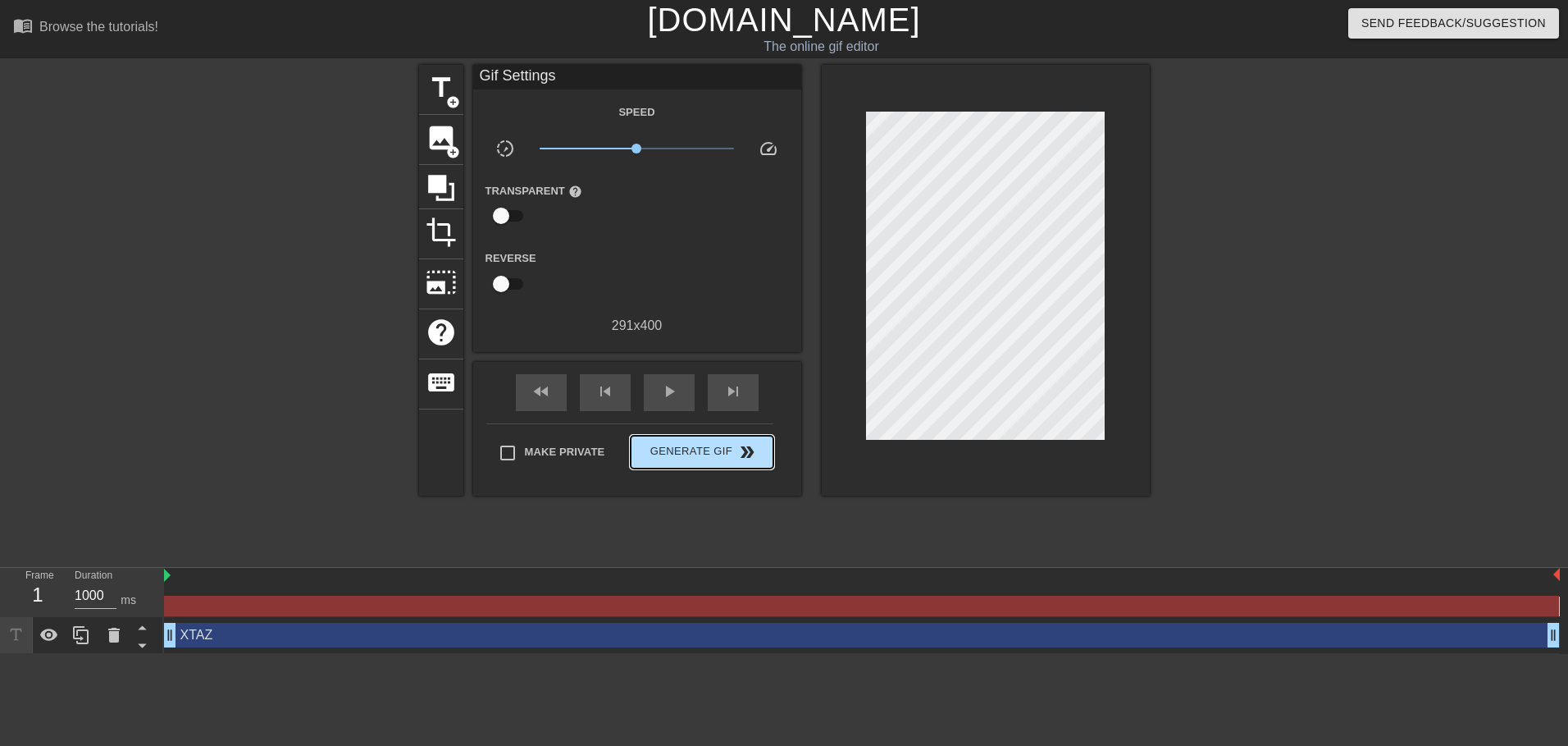
click at [729, 451] on span "Generate Gif double_arrow" at bounding box center [701, 452] width 129 height 20
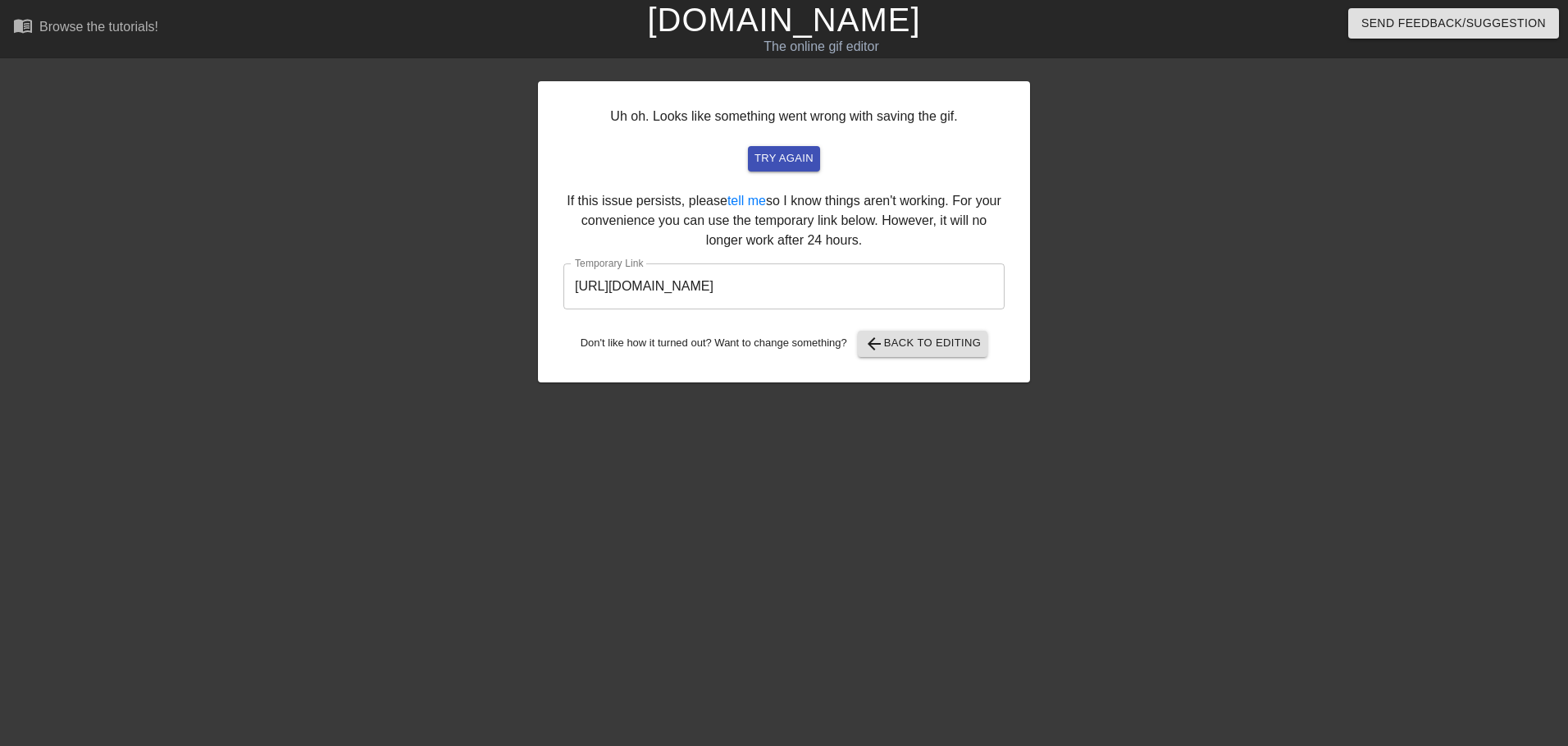
click at [815, 261] on div "Uh oh. Looks like something went wrong with saving the gif. try again If this i…" at bounding box center [784, 232] width 492 height 301
click at [806, 288] on input "https://www.gifntext.com/temp_generations/QUAATwWy.gif" at bounding box center [784, 286] width 441 height 46
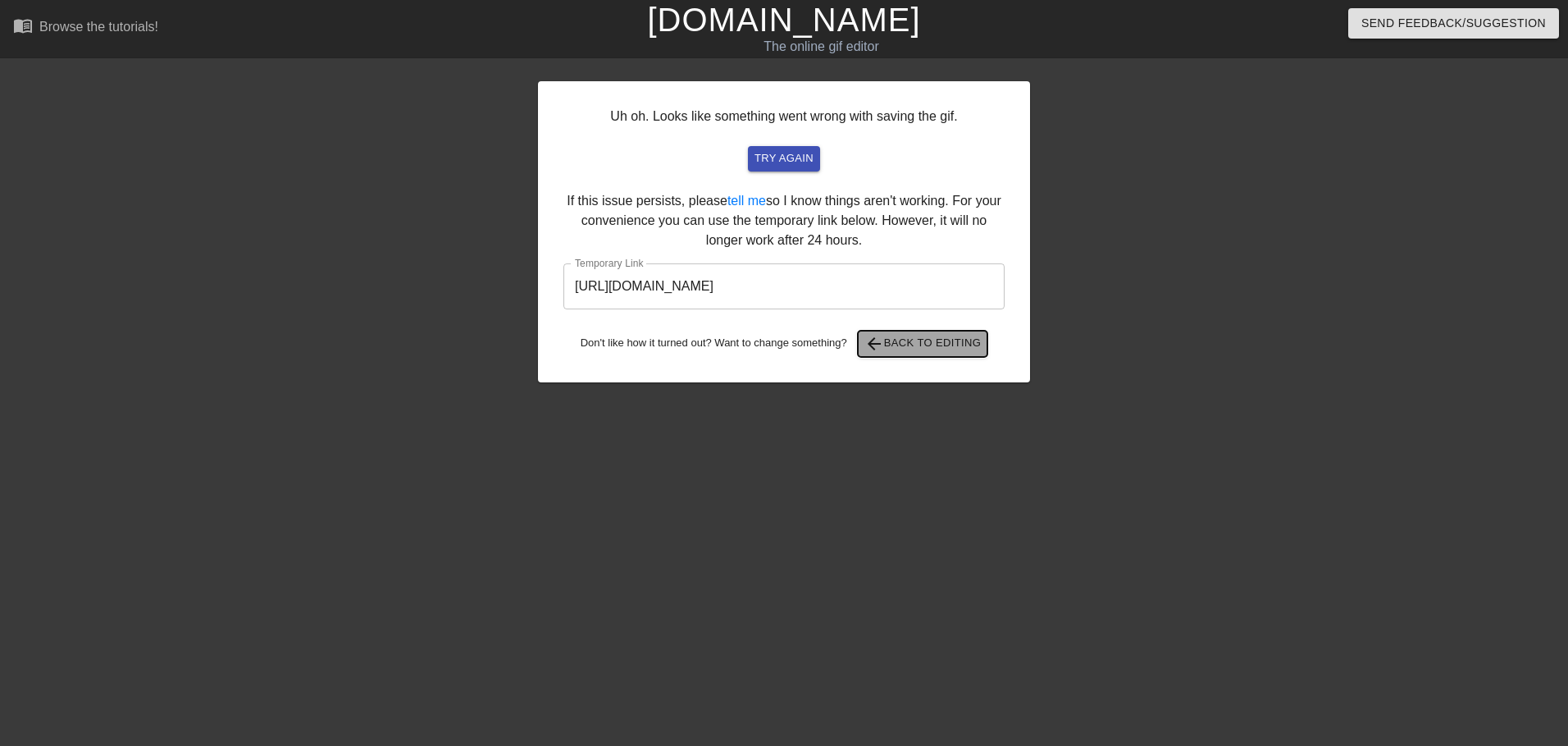
click at [926, 338] on span "arrow_back Back to Editing" at bounding box center [923, 344] width 118 height 20
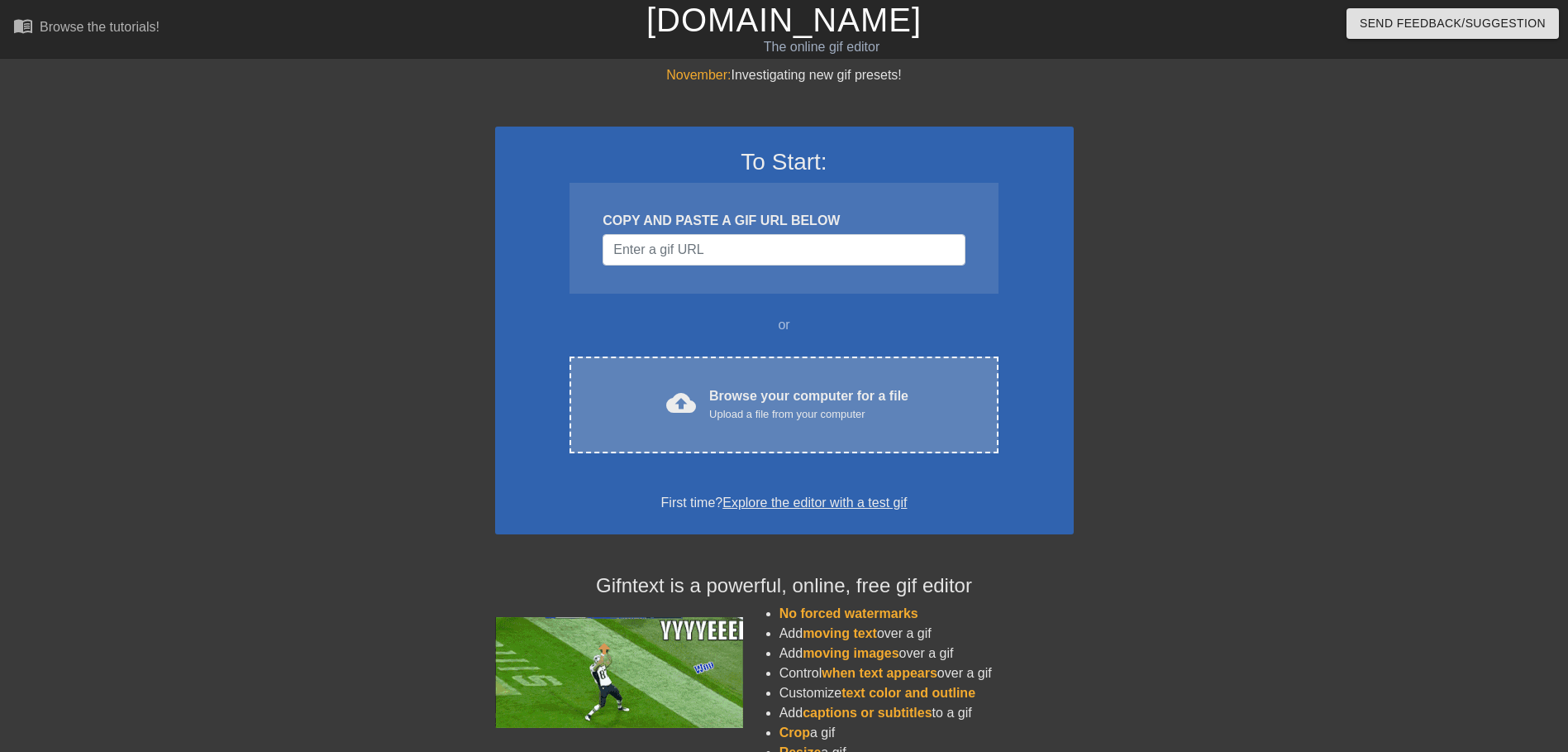
click at [933, 407] on div "cloud_upload Browse your computer for a file Upload a file from your computer" at bounding box center [784, 404] width 358 height 37
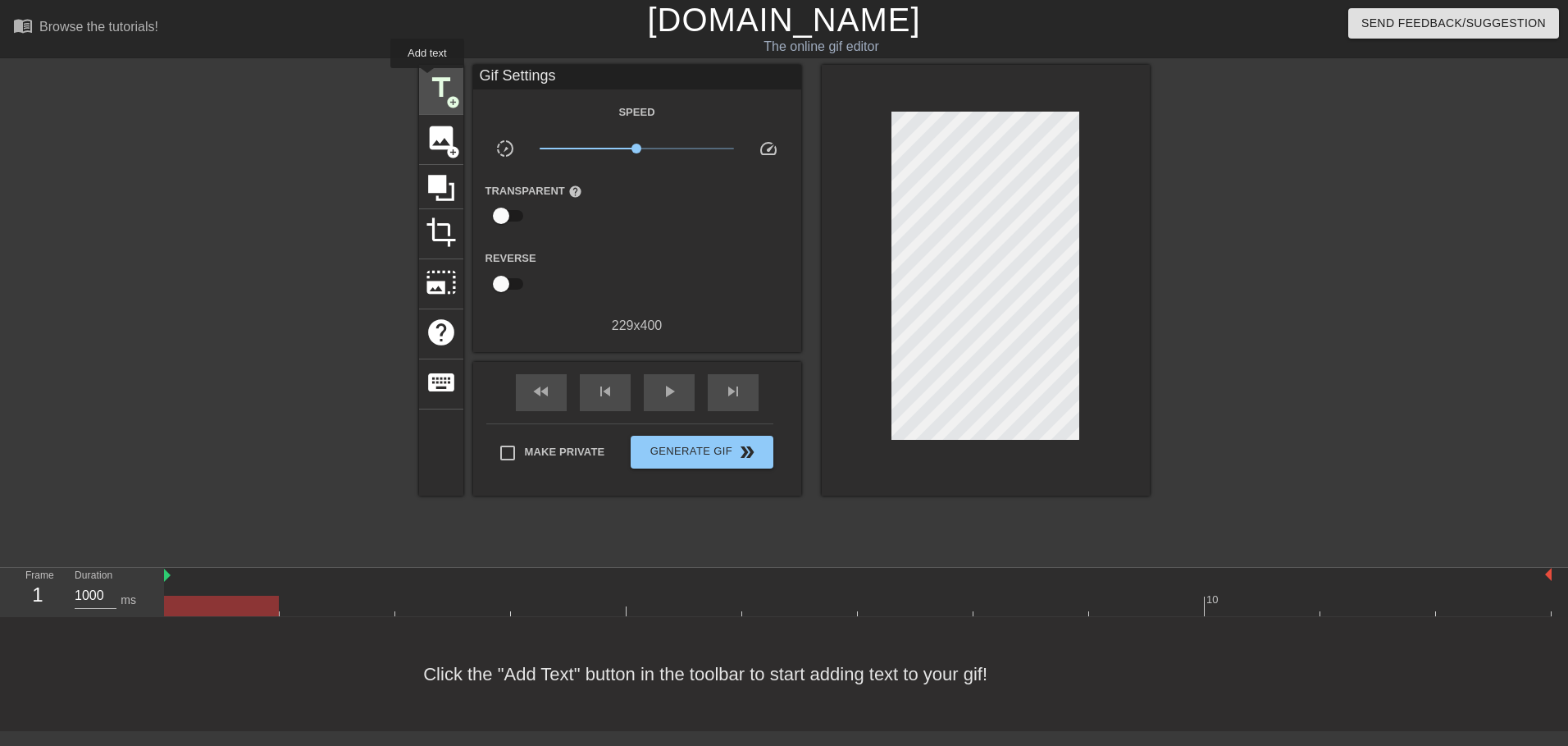
click at [428, 79] on span "title" at bounding box center [441, 88] width 31 height 31
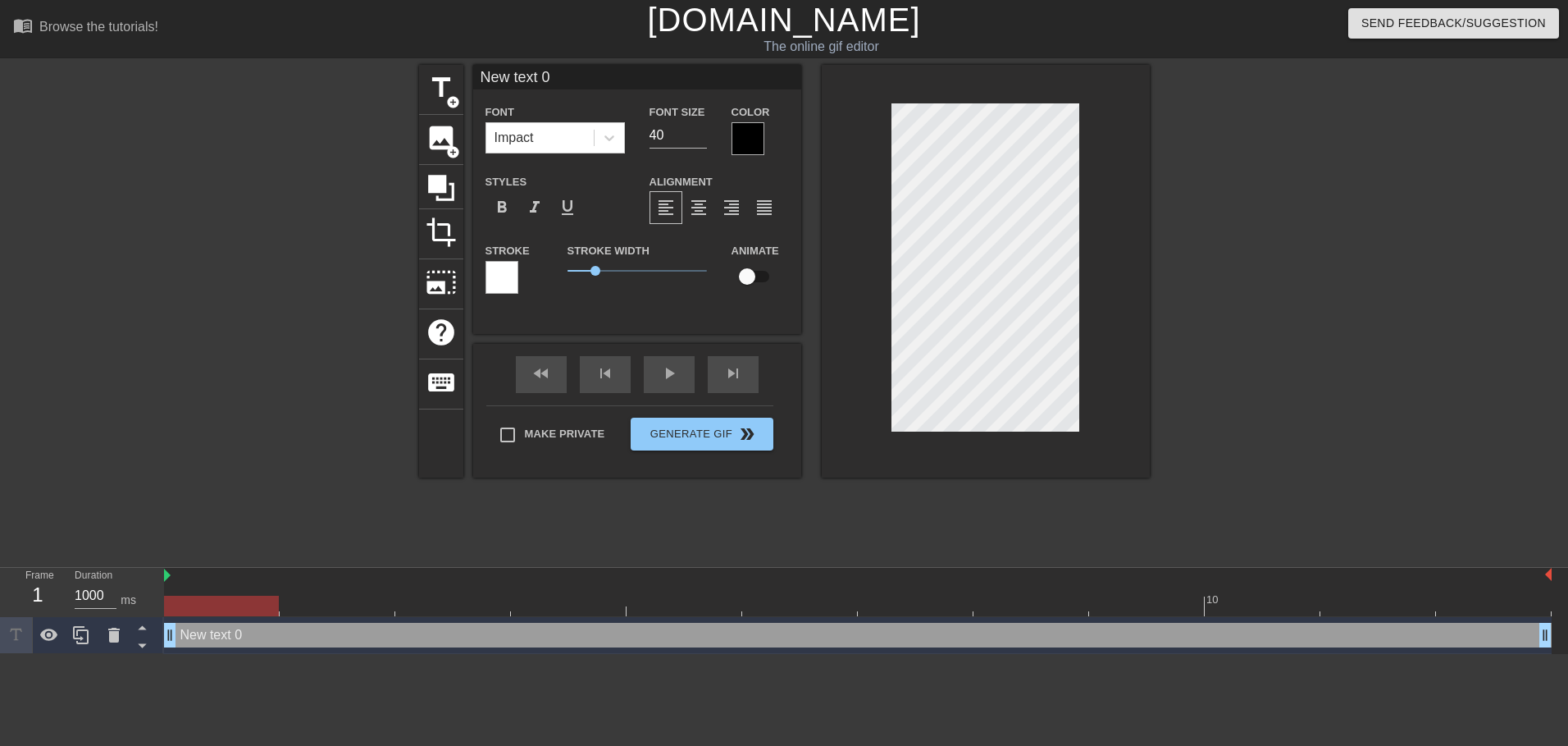
click at [509, 78] on input "New text 0" at bounding box center [637, 77] width 328 height 25
type input "XTAZ"
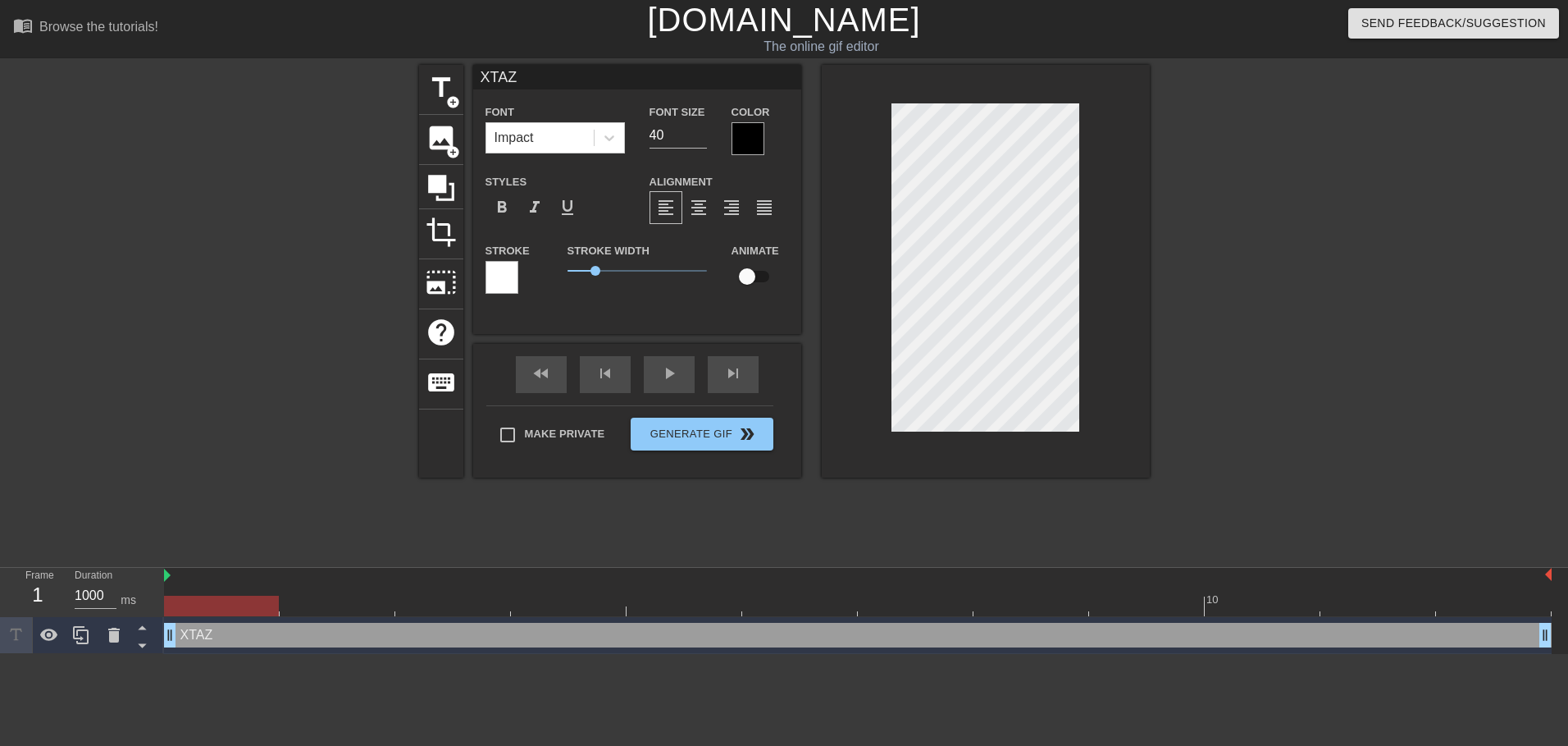
click at [763, 141] on div at bounding box center [748, 139] width 33 height 33
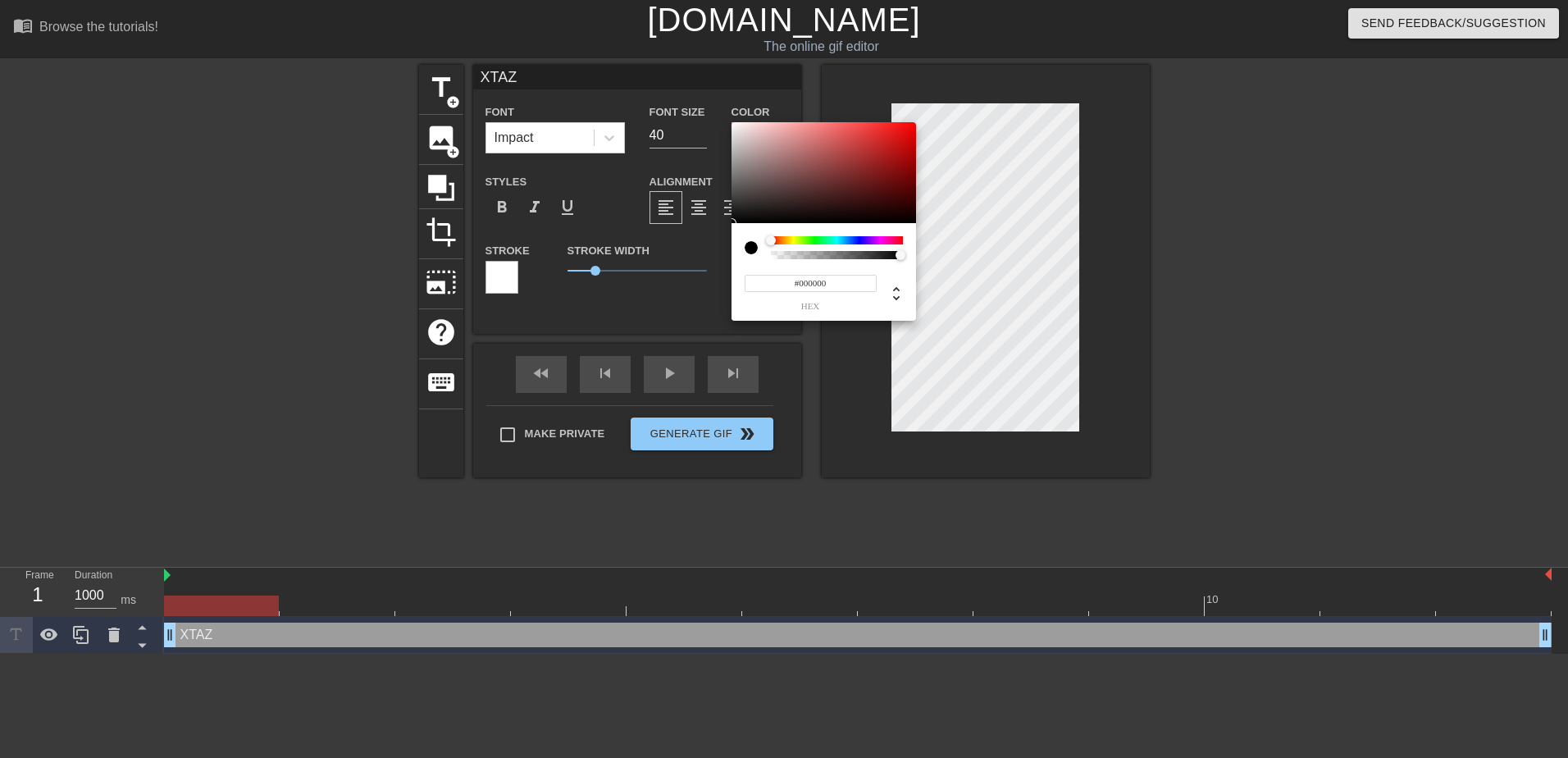
type input "0"
click at [791, 255] on div at bounding box center [836, 254] width 127 height 8
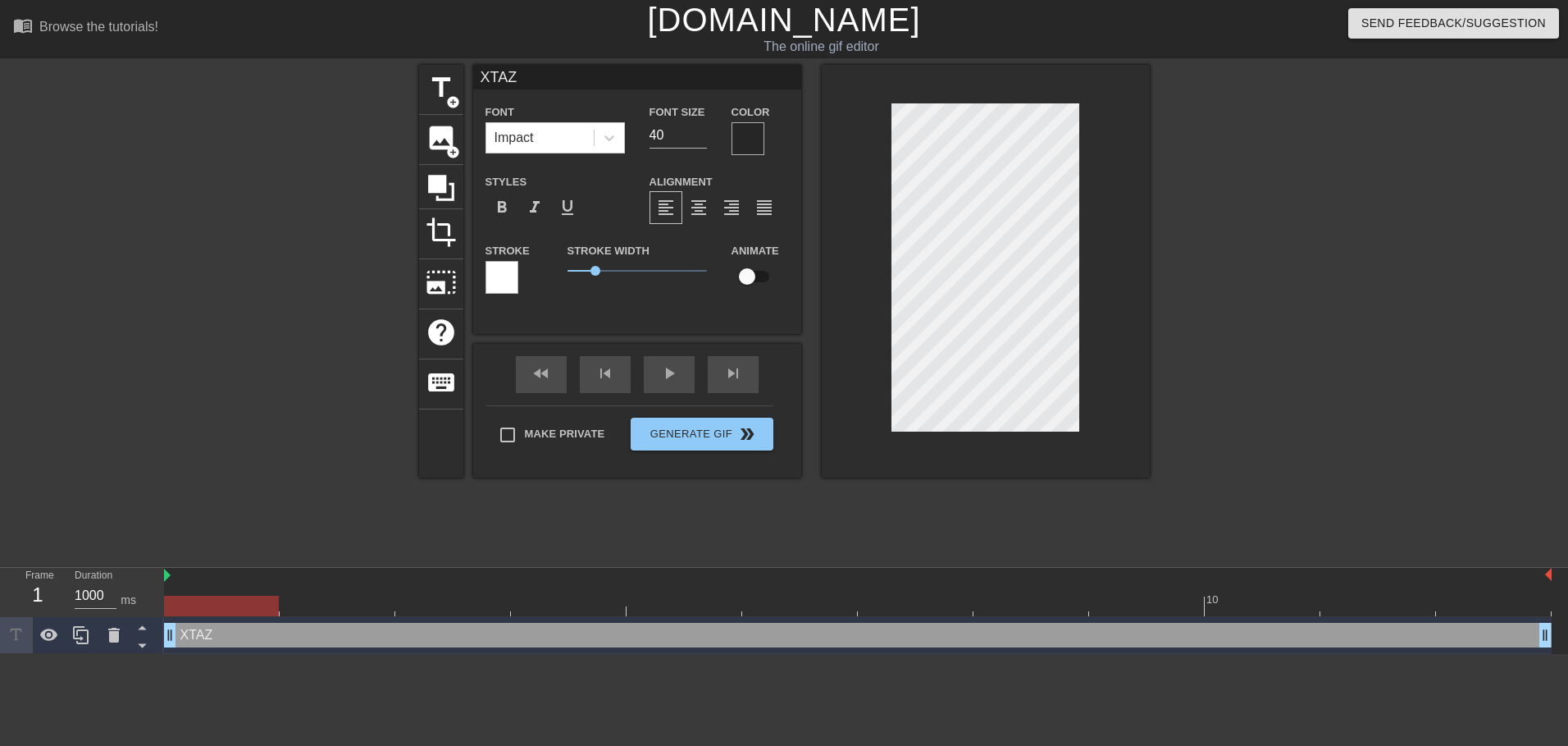
click at [824, 326] on div at bounding box center [985, 271] width 328 height 412
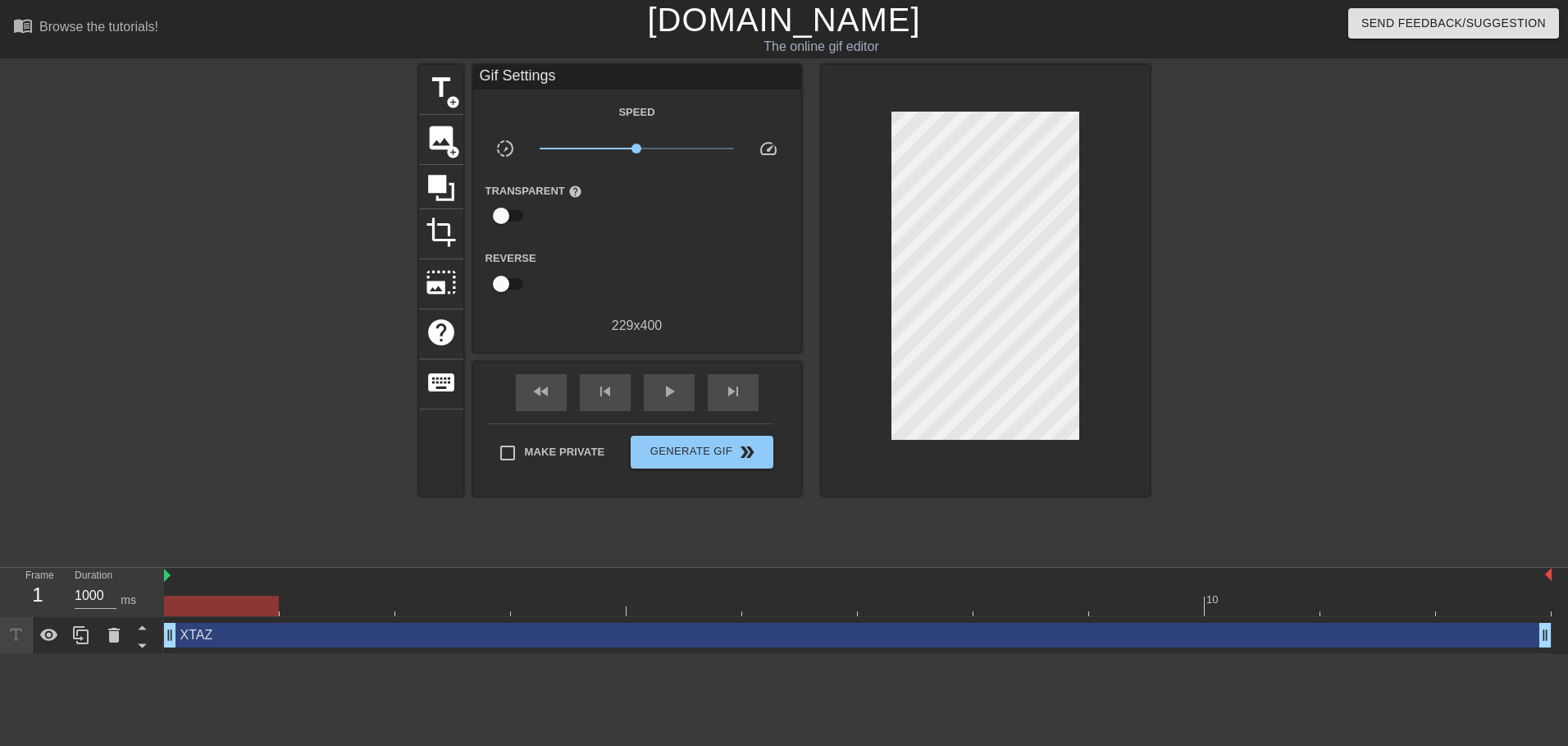
click at [683, 143] on span "x1.00" at bounding box center [636, 149] width 194 height 20
click at [663, 384] on span "play_arrow" at bounding box center [669, 391] width 20 height 20
drag, startPoint x: 680, startPoint y: 139, endPoint x: 695, endPoint y: 141, distance: 15.1
click at [695, 141] on span "x3.63" at bounding box center [636, 149] width 194 height 20
type input "100"
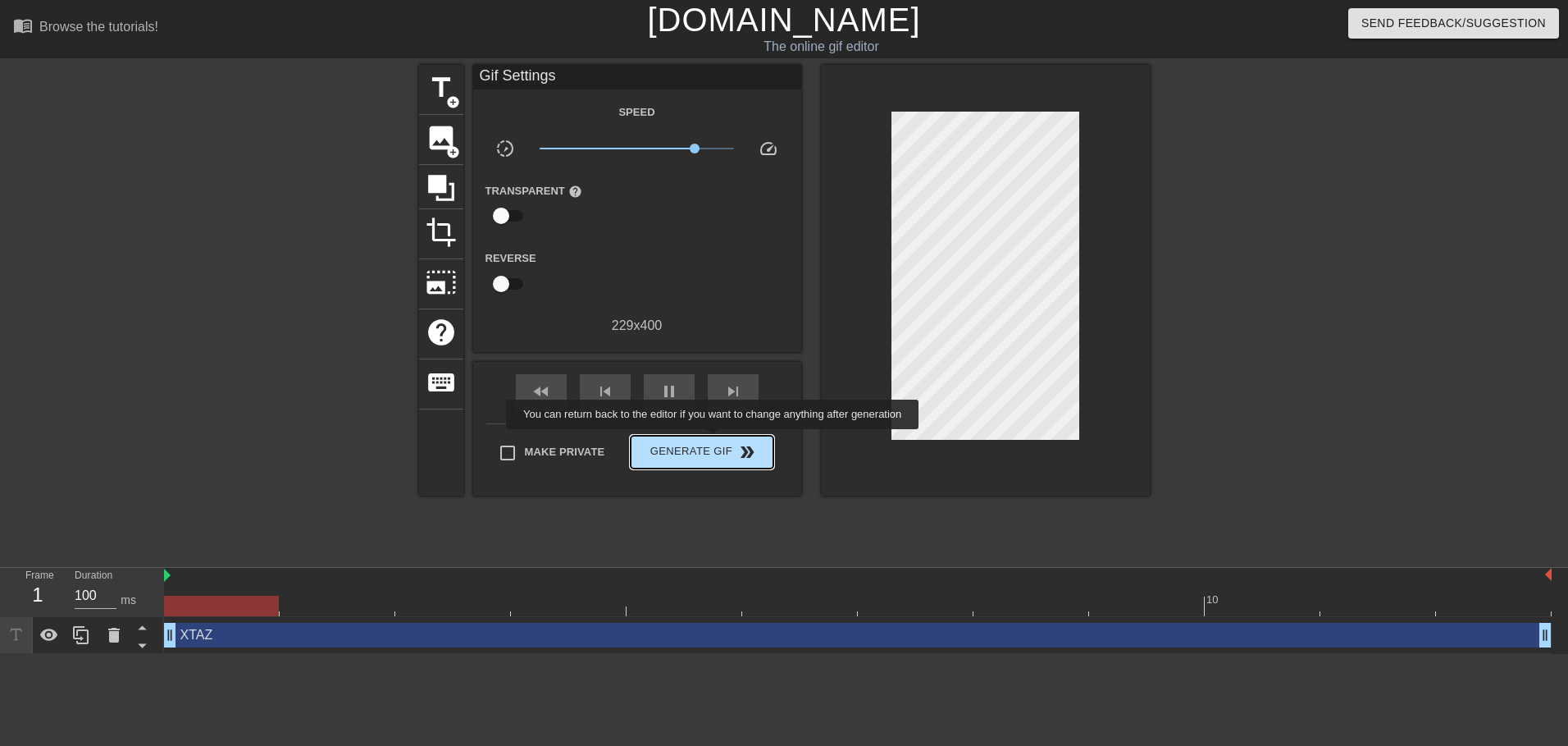
click at [709, 448] on span "Generate Gif double_arrow" at bounding box center [701, 452] width 129 height 20
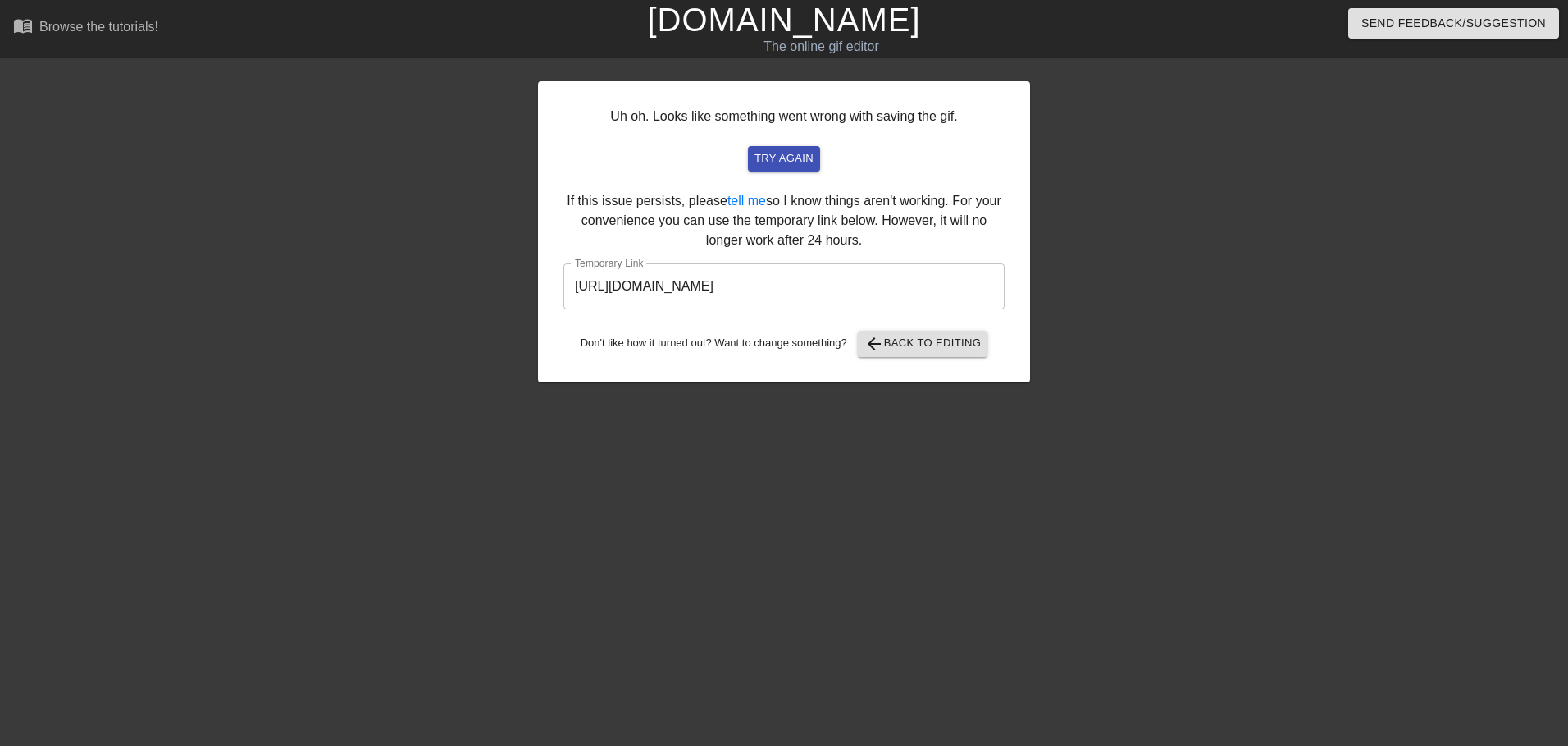
click at [760, 278] on input "https://www.gifntext.com/temp_generations/q4AodY3j.gif" at bounding box center [784, 286] width 441 height 46
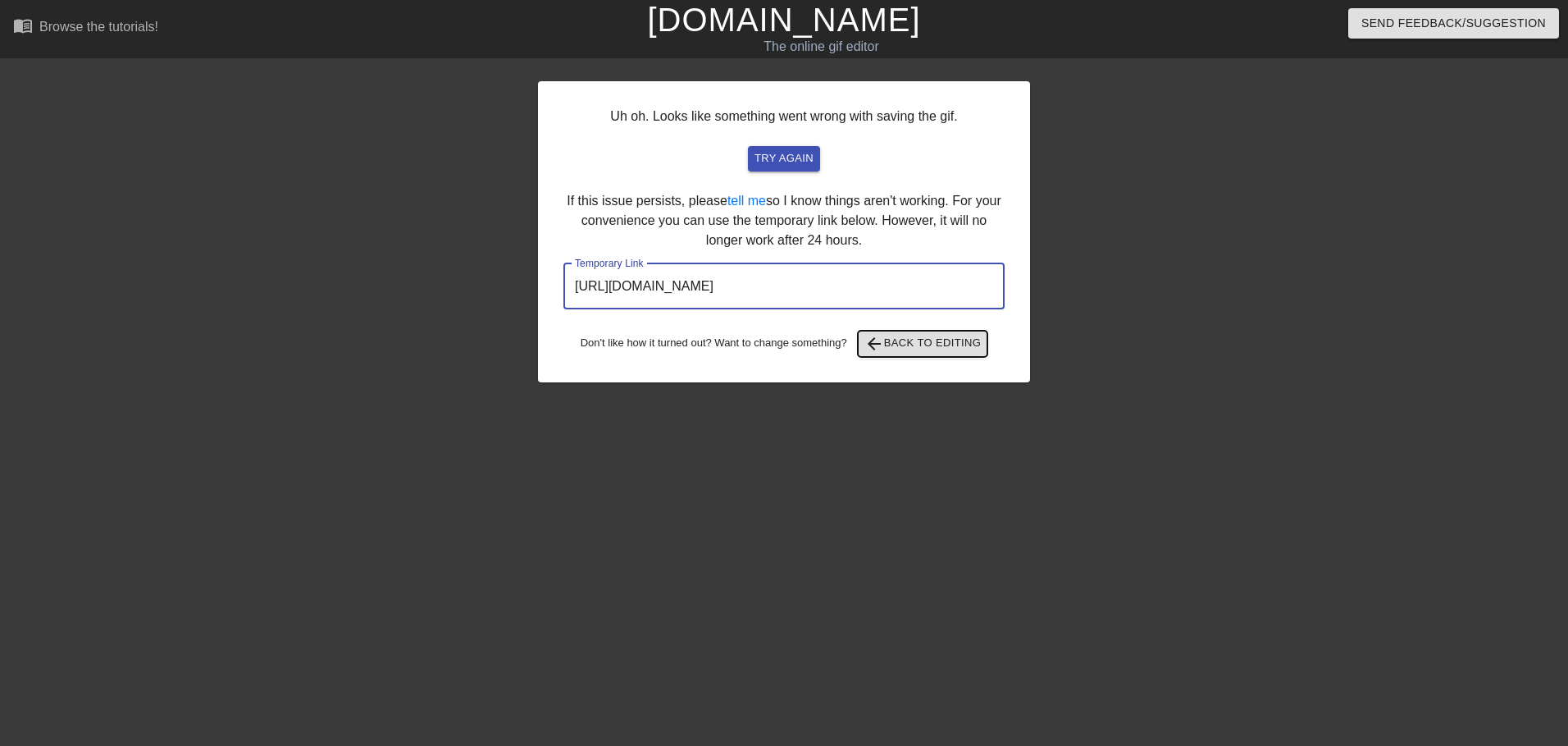
click at [930, 342] on span "arrow_back Back to Editing" at bounding box center [923, 344] width 118 height 20
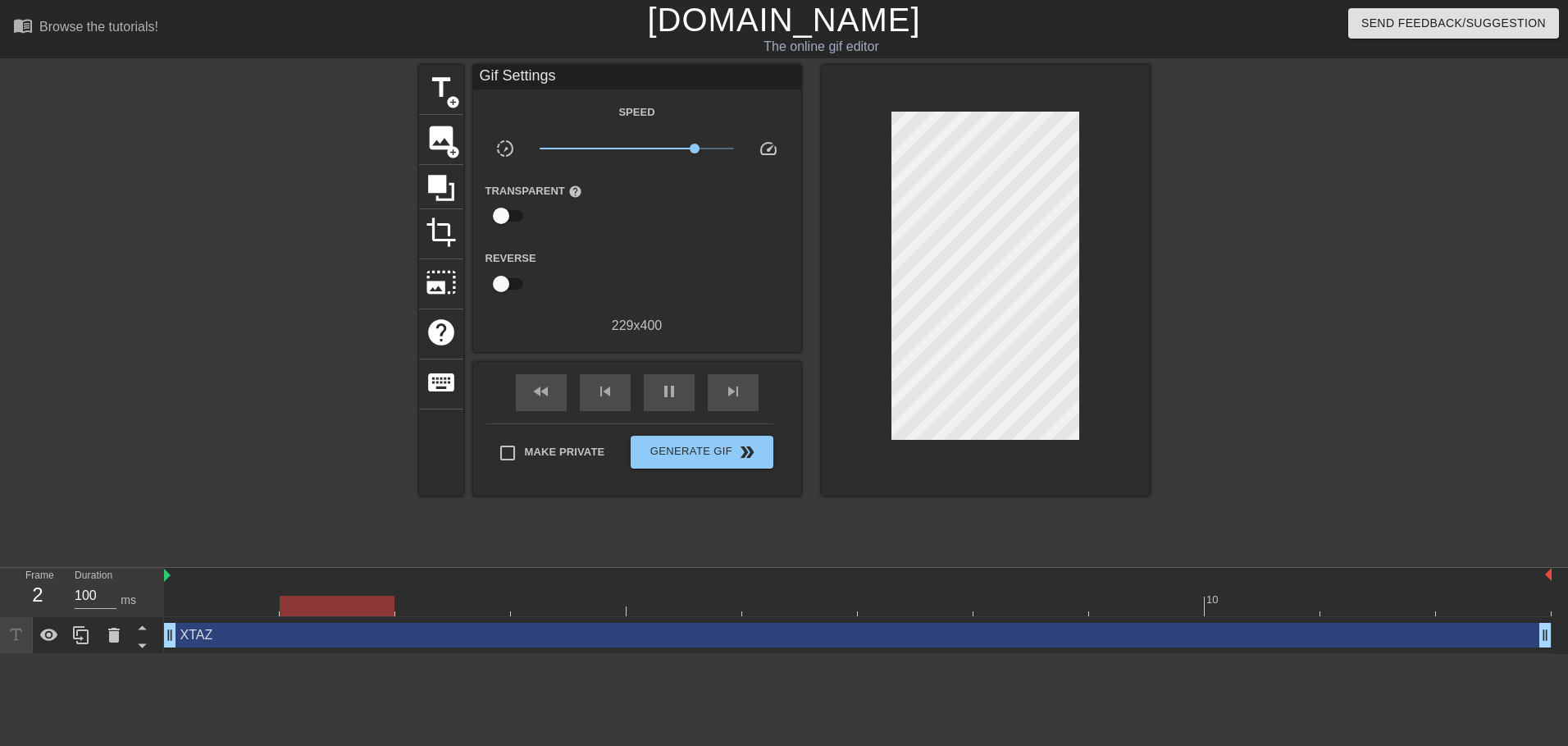
type input "1000"
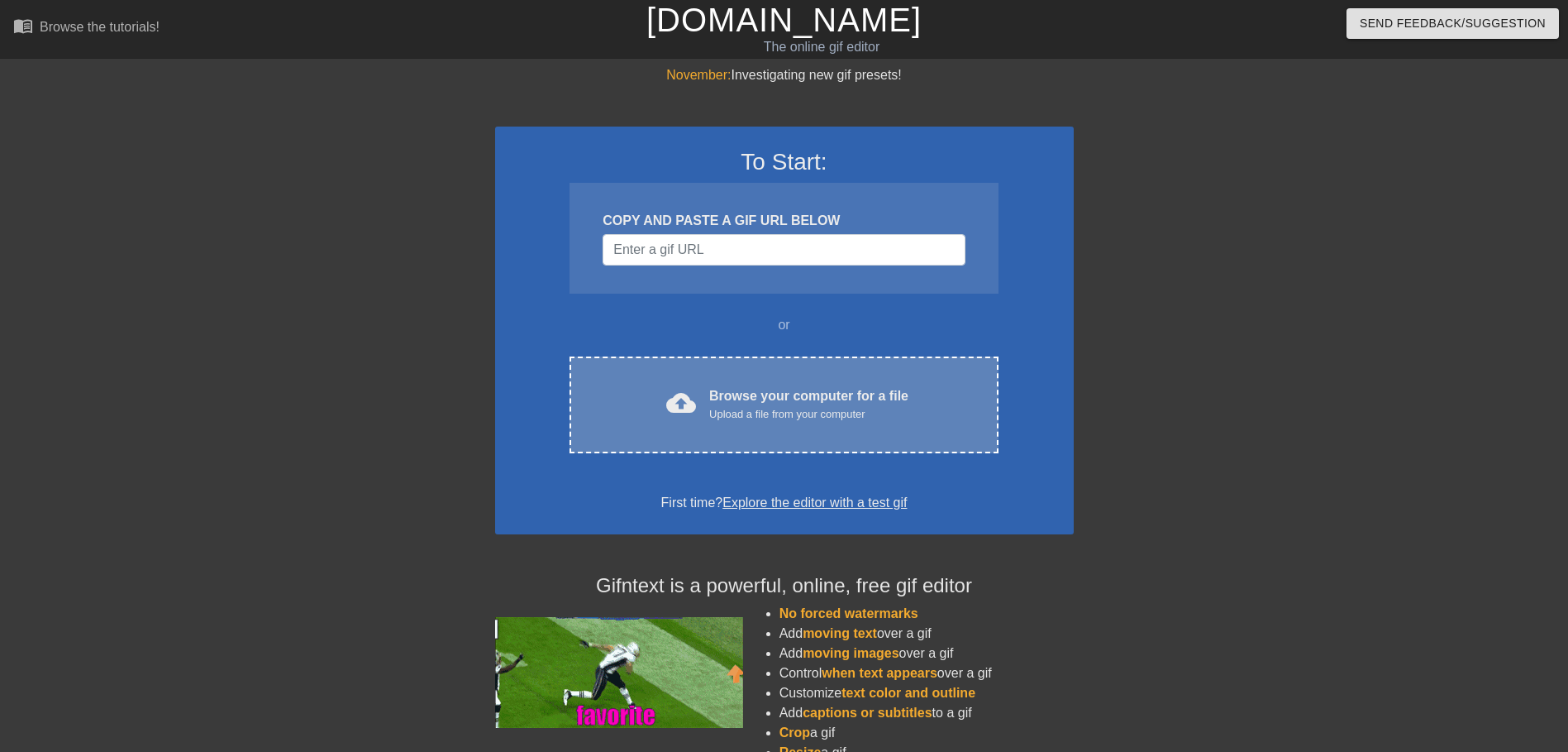
click at [737, 371] on div "cloud_upload Browse your computer for a file Upload a file from your computer C…" at bounding box center [784, 404] width 428 height 97
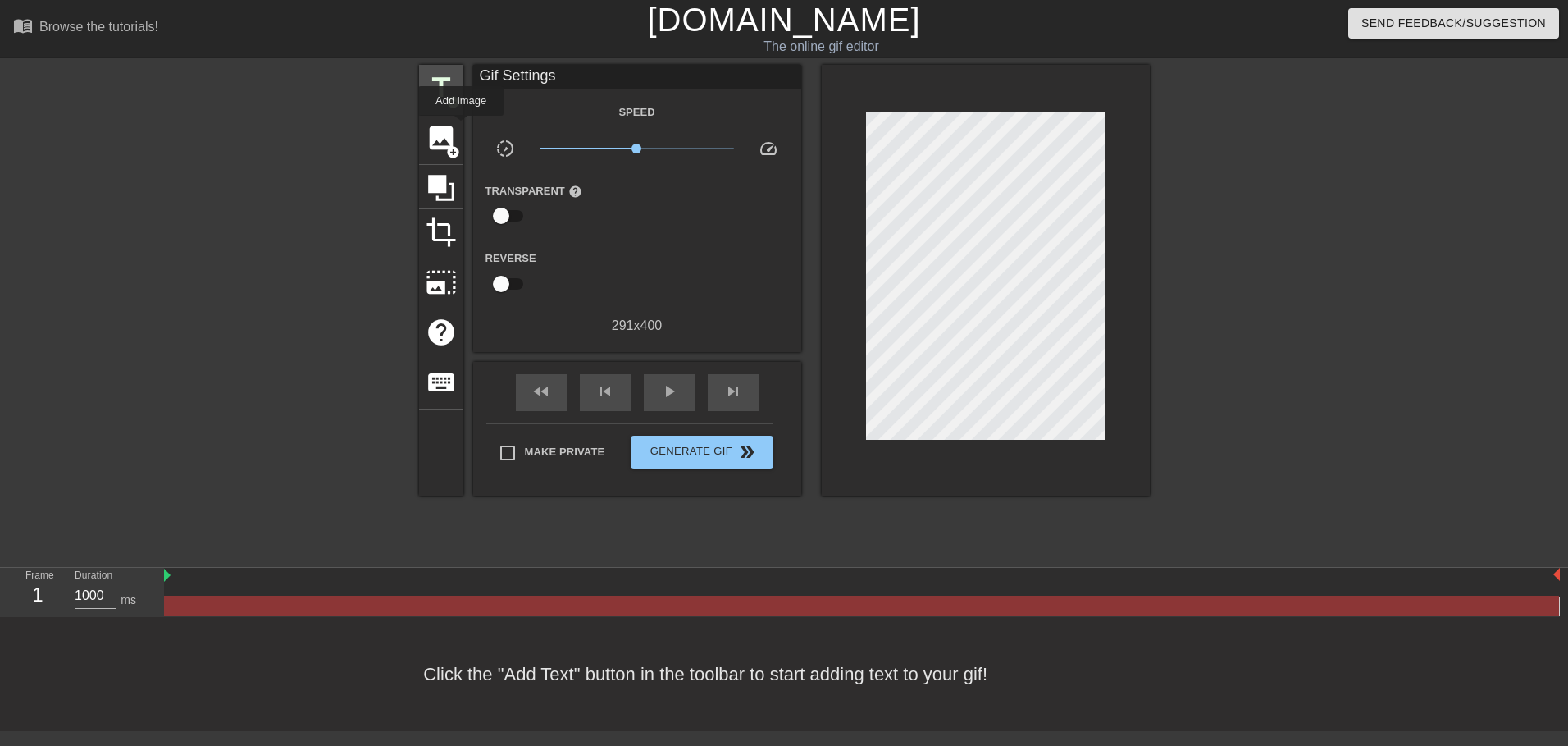
click at [440, 99] on span "title" at bounding box center [441, 88] width 31 height 31
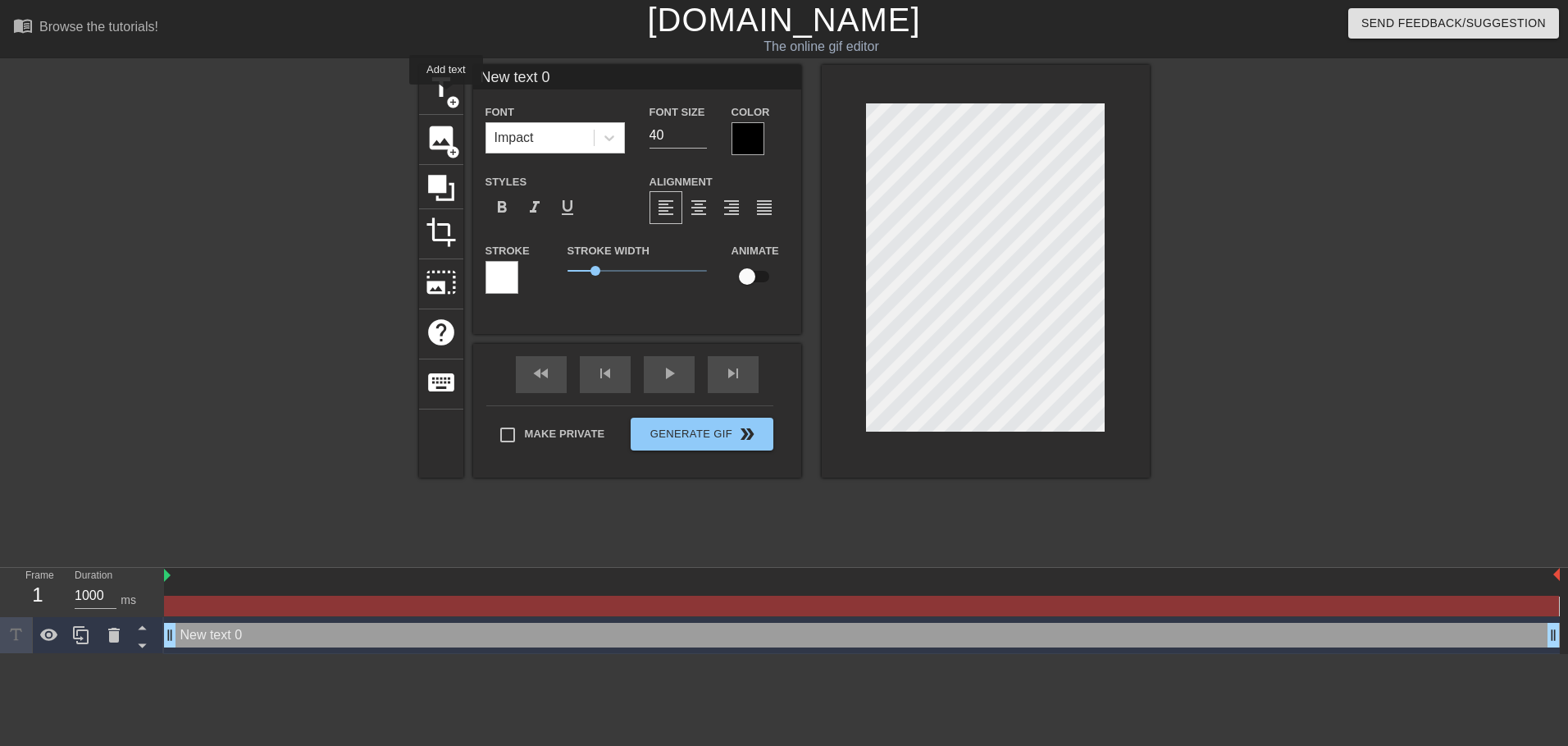
click at [542, 81] on input "New text 0" at bounding box center [637, 77] width 328 height 25
type input "XTAZ"
click at [766, 142] on div "Color" at bounding box center [759, 129] width 57 height 53
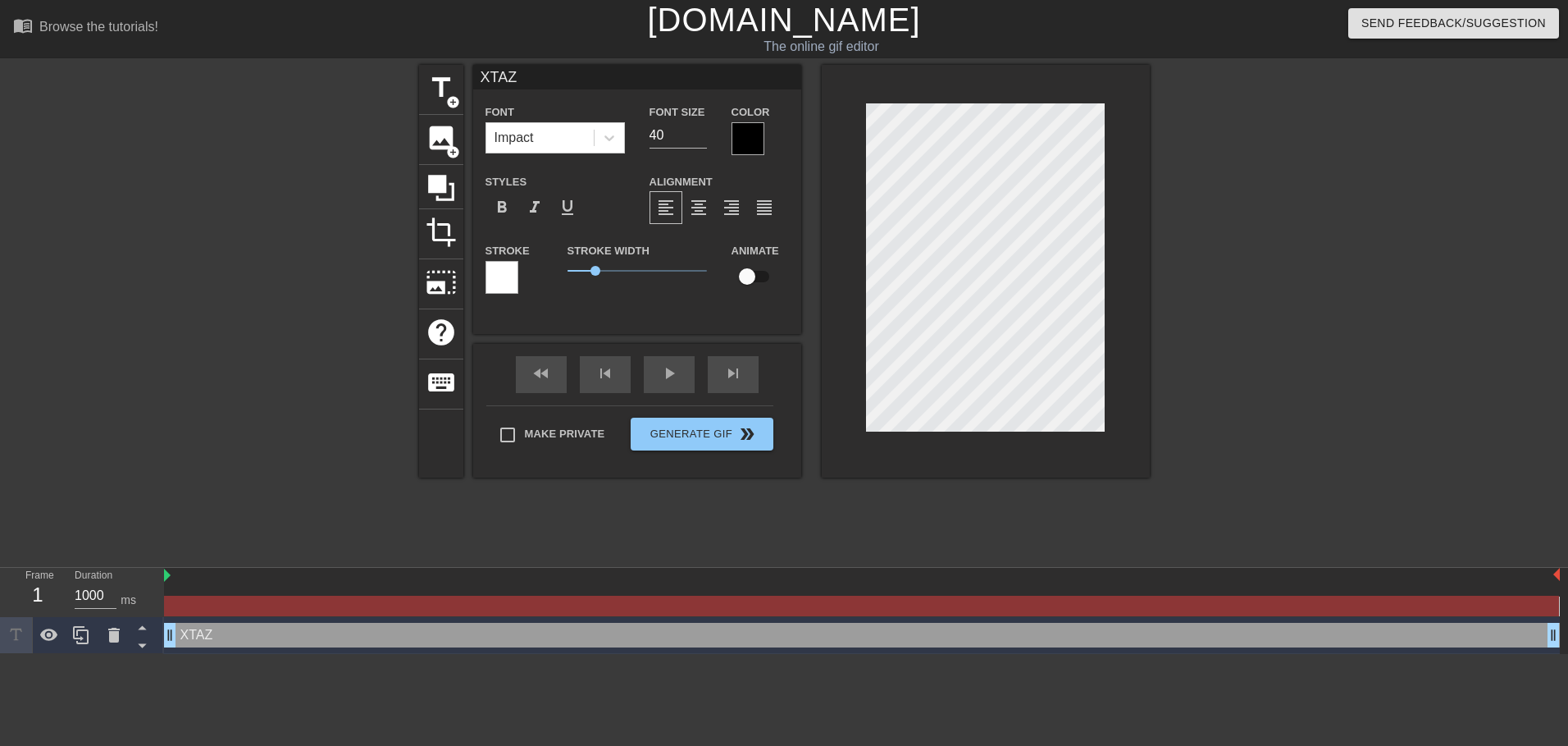
click at [727, 133] on div "Color" at bounding box center [760, 129] width 82 height 53
click at [761, 152] on div "Font Impact Font Size 40 Color Styles format_bold format_italic format_underlin…" at bounding box center [637, 205] width 304 height 207
click at [758, 150] on div at bounding box center [748, 139] width 33 height 33
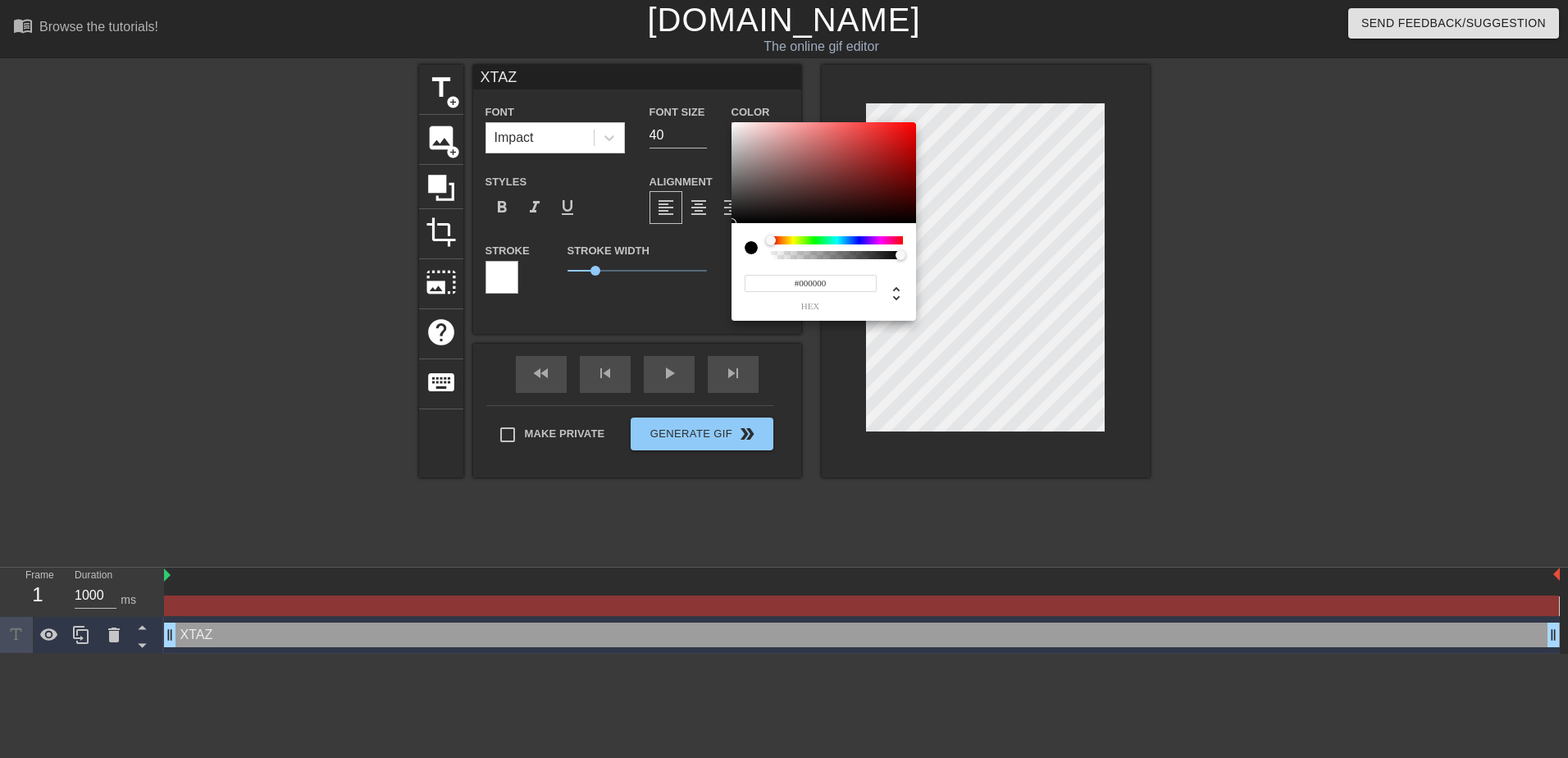
click at [792, 249] on div at bounding box center [837, 247] width 132 height 23
type input "0"
click at [792, 254] on div at bounding box center [836, 254] width 127 height 8
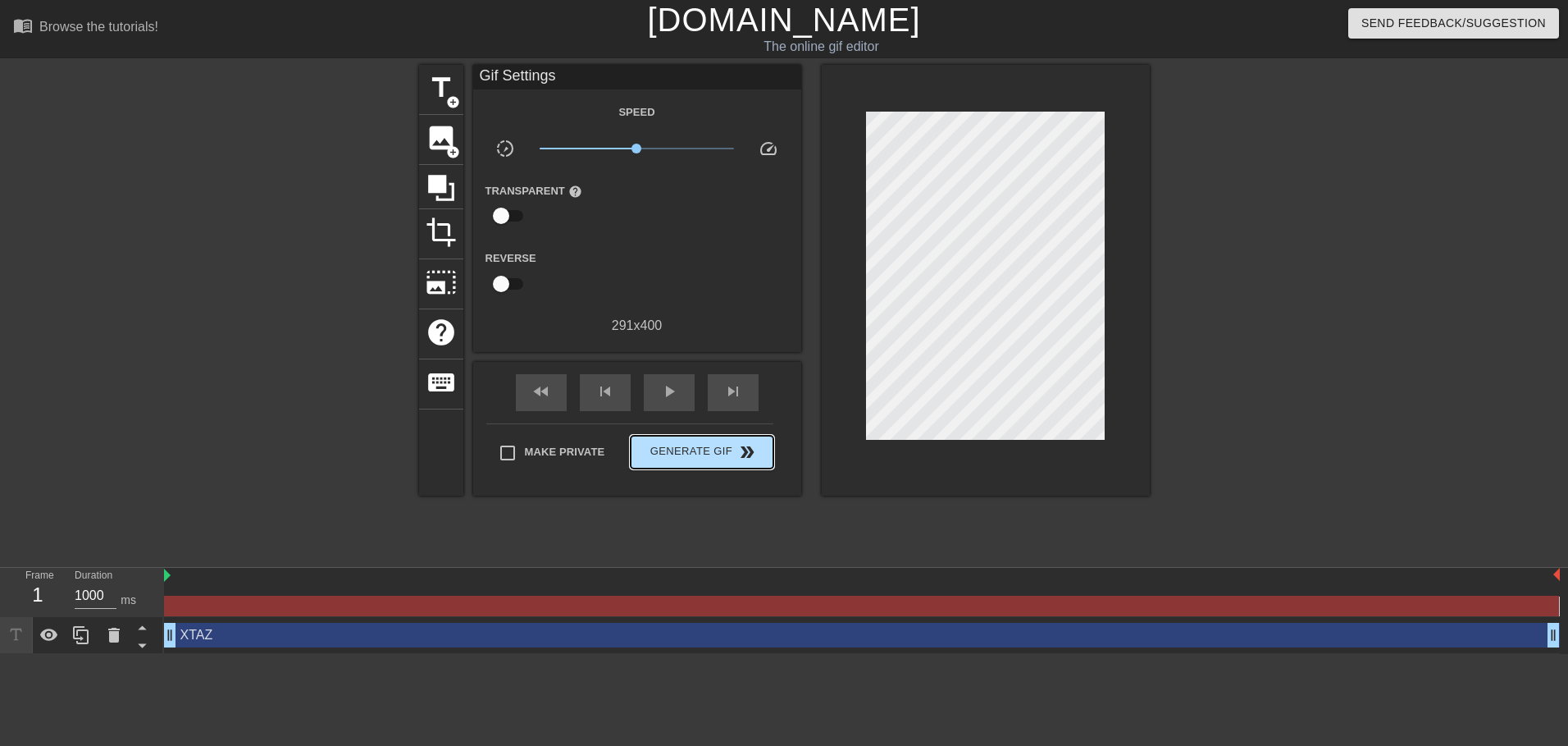
click at [727, 424] on div "Make Private Generate Gif double_arrow" at bounding box center [629, 455] width 287 height 65
drag, startPoint x: 697, startPoint y: 472, endPoint x: 713, endPoint y: 456, distance: 22.6
click at [697, 471] on div "Make Private Generate Gif double_arrow" at bounding box center [629, 455] width 287 height 65
click at [713, 456] on span "Generate Gif double_arrow" at bounding box center [701, 452] width 129 height 20
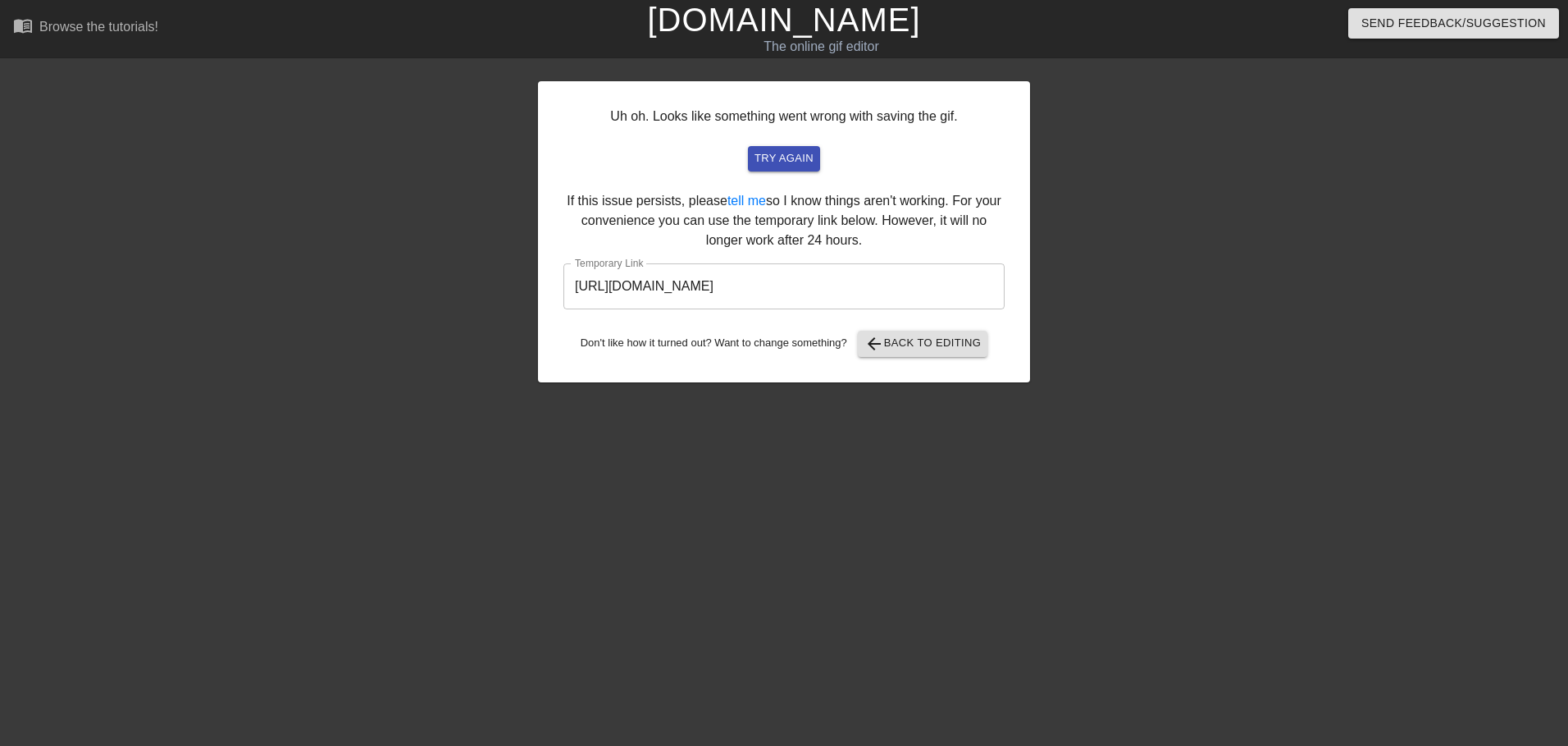
click at [788, 305] on input "https://www.gifntext.com/temp_generations/Q2d7FtpZ.gif" at bounding box center [784, 286] width 441 height 46
click at [871, 295] on input "https://www.gifntext.com/temp_generations/Q2d7FtpZ.gif" at bounding box center [784, 286] width 441 height 46
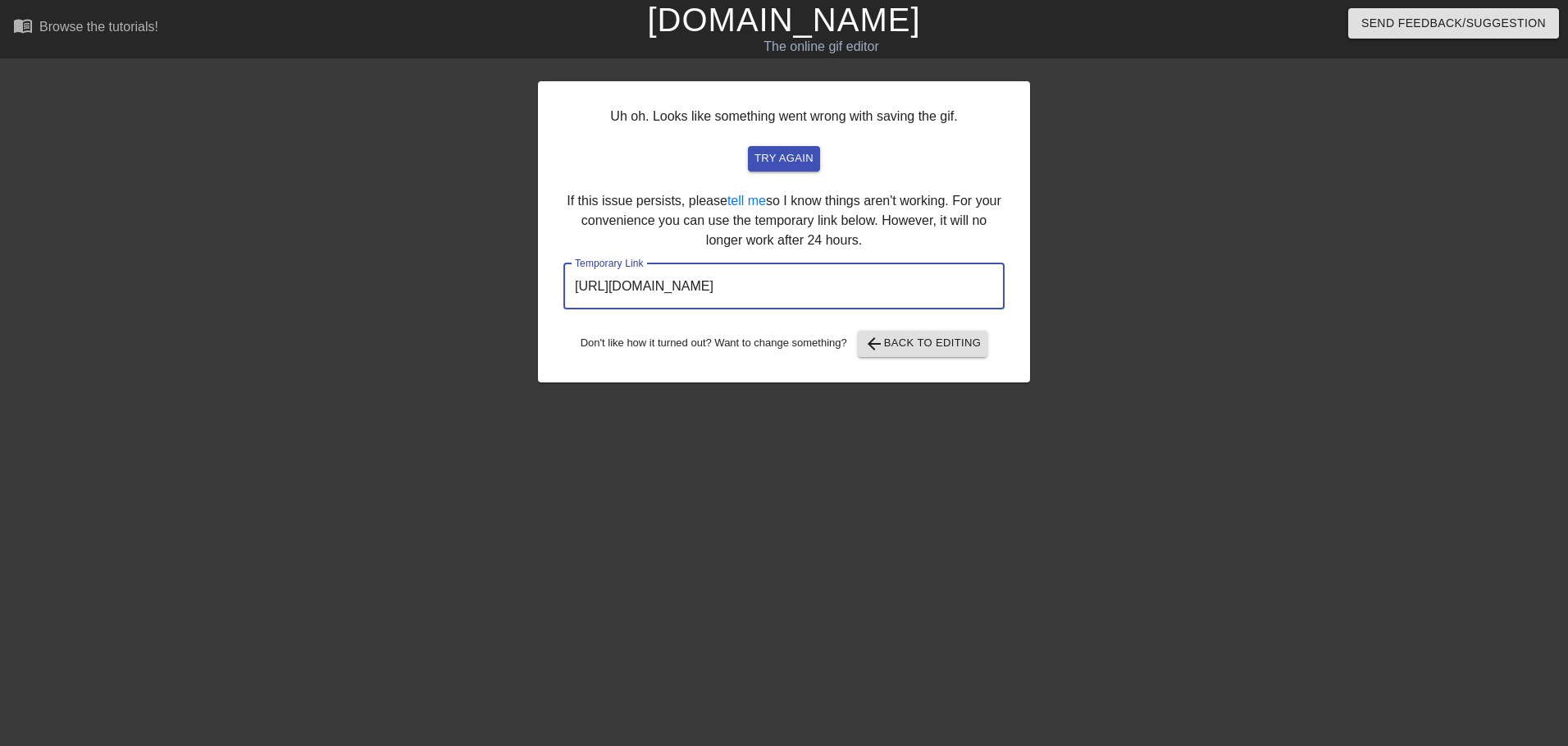
click at [871, 295] on input "https://www.gifntext.com/temp_generations/Q2d7FtpZ.gif" at bounding box center [784, 286] width 441 height 46
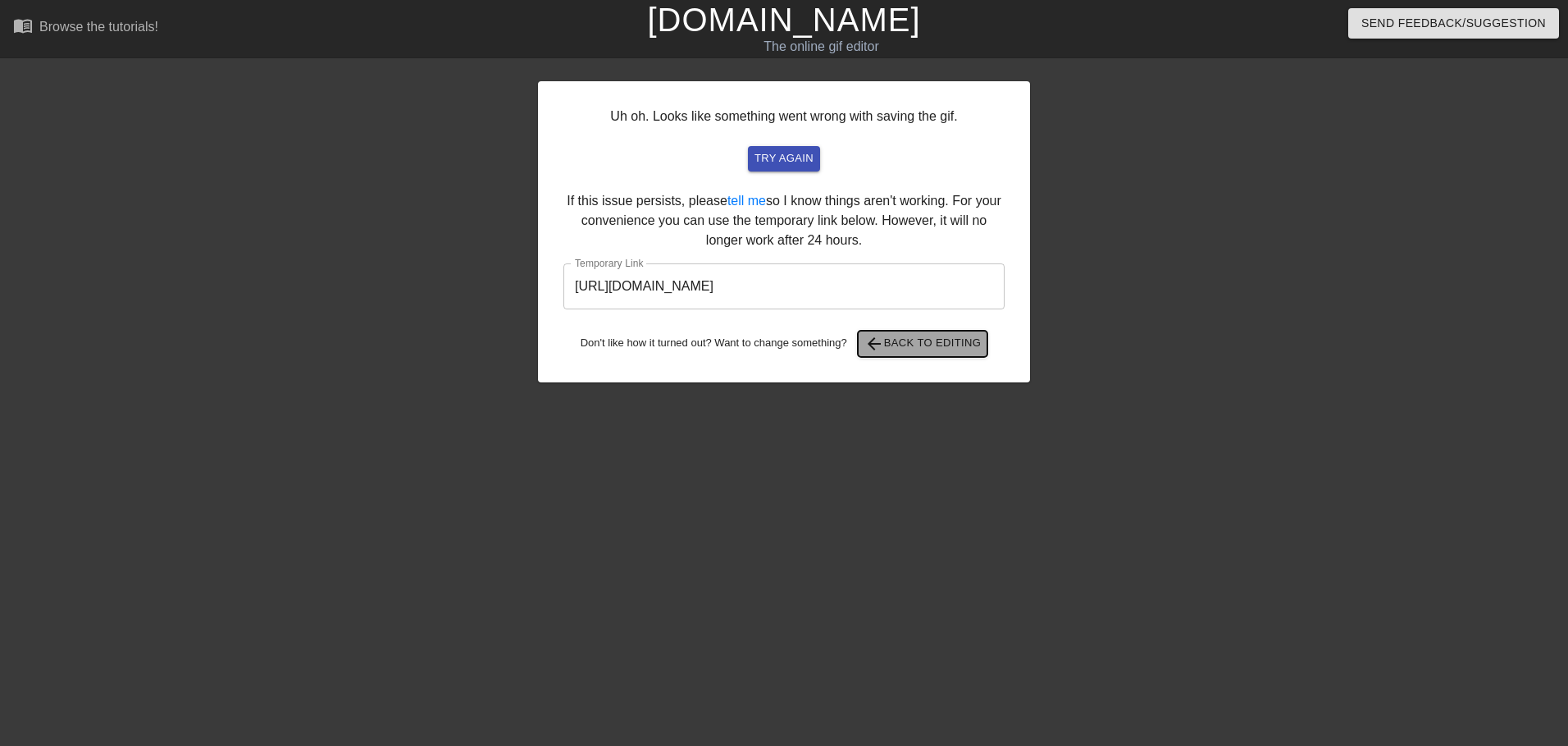
click at [965, 350] on span "arrow_back Back to Editing" at bounding box center [923, 344] width 118 height 20
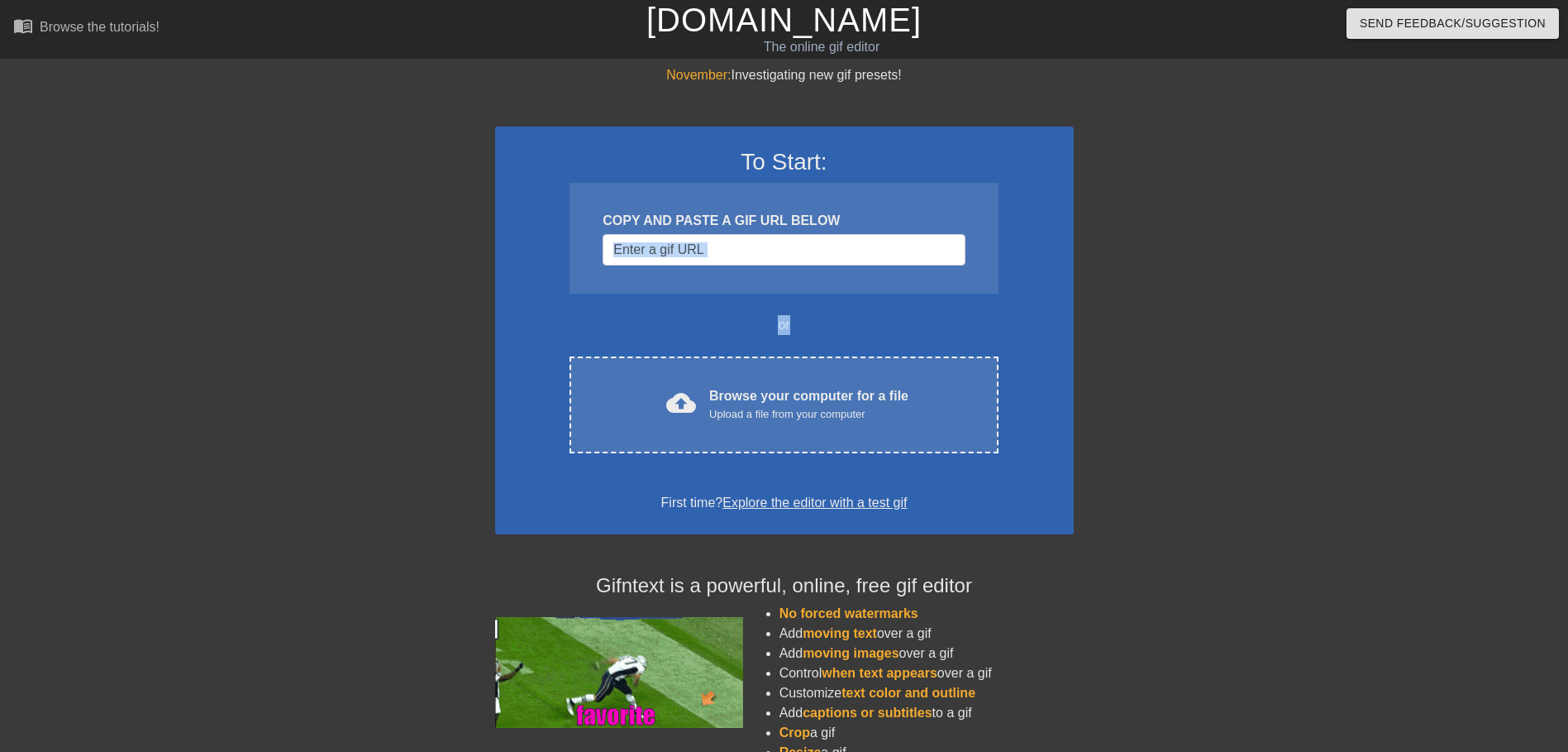
click at [789, 306] on div "To Start: COPY AND PASTE A GIF URL BELOW or cloud_upload Browse your computer f…" at bounding box center [785, 330] width 579 height 407
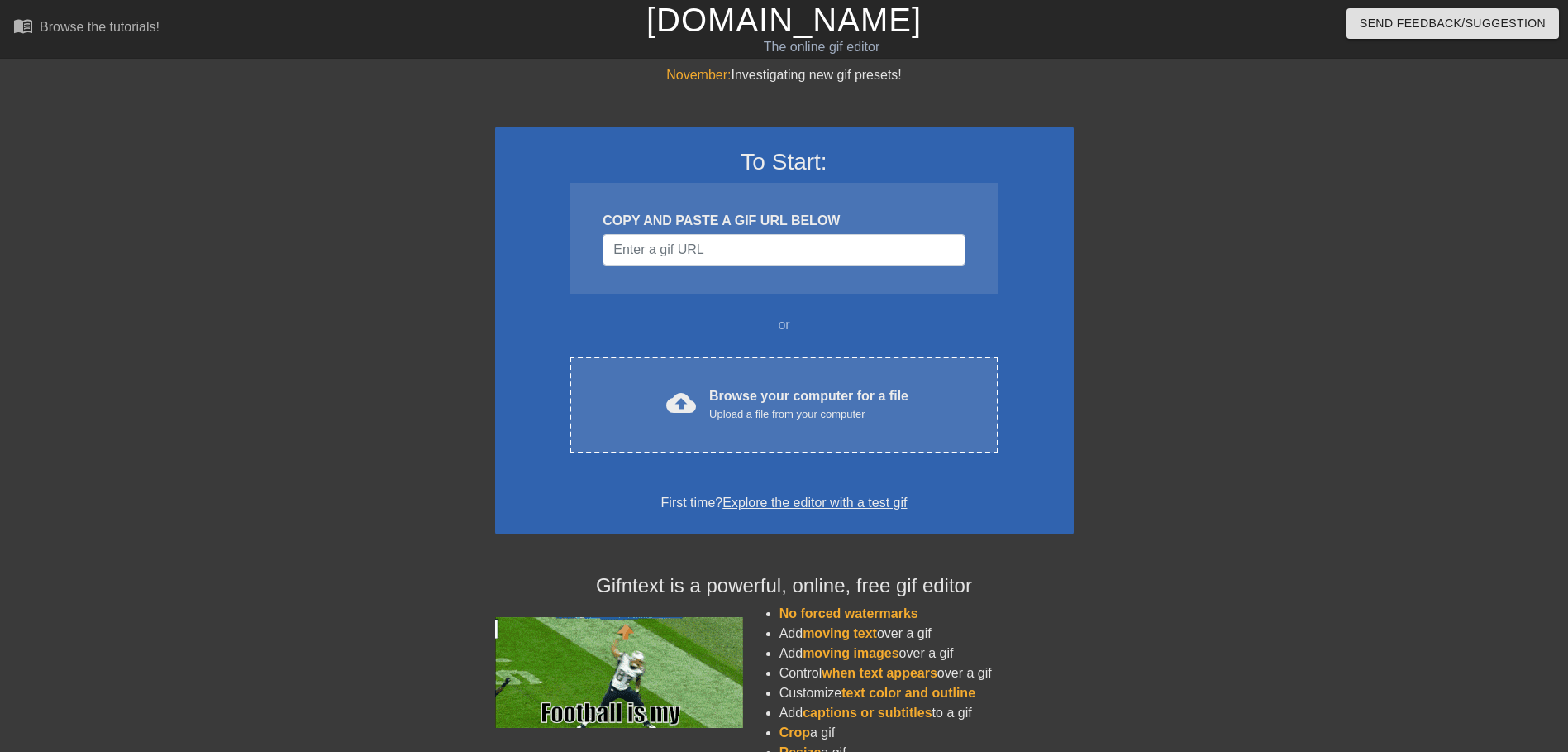
drag, startPoint x: 789, startPoint y: 306, endPoint x: 790, endPoint y: 353, distance: 47.0
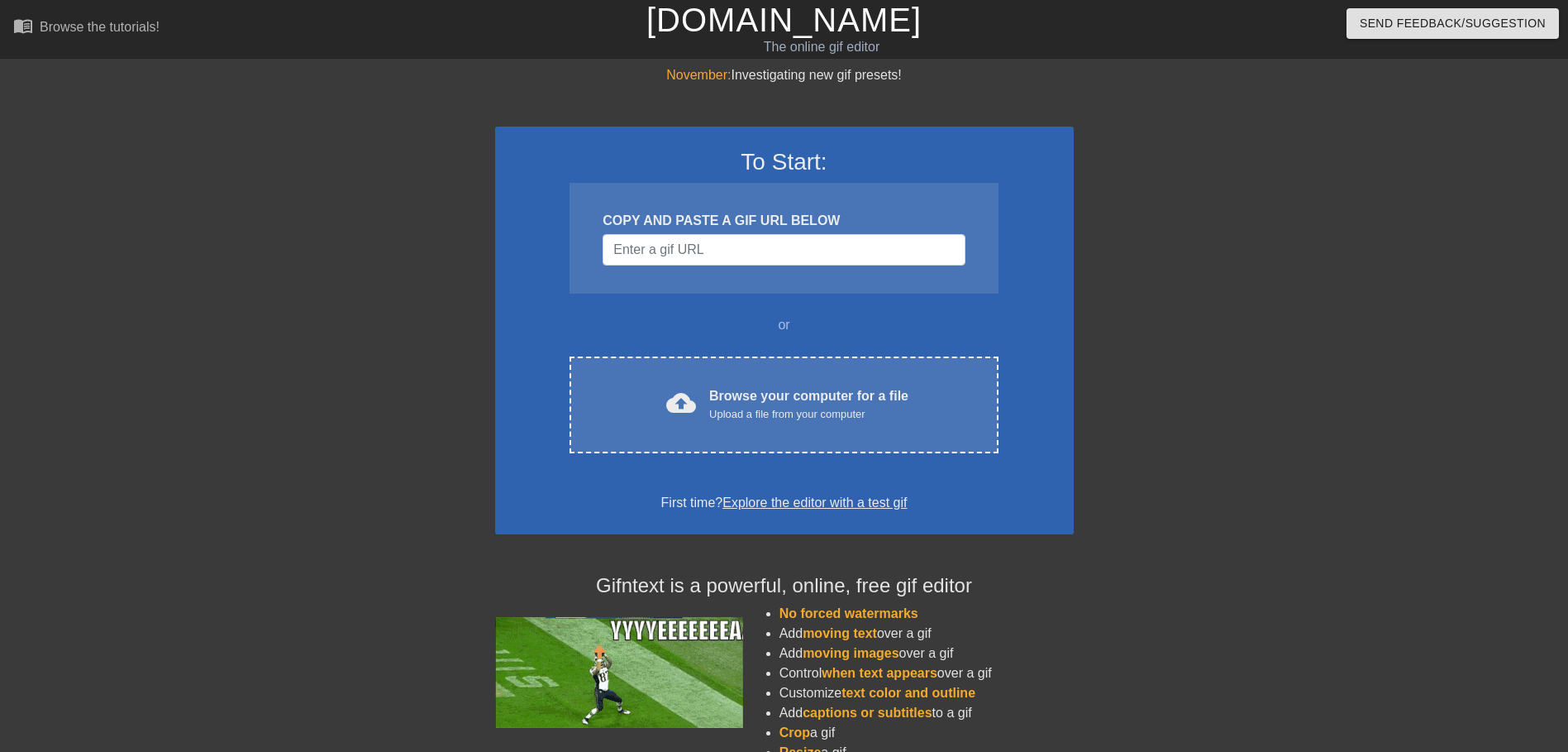
click at [790, 353] on div "To Start: COPY AND PASTE A GIF URL BELOW or cloud_upload Browse your computer f…" at bounding box center [785, 330] width 579 height 407
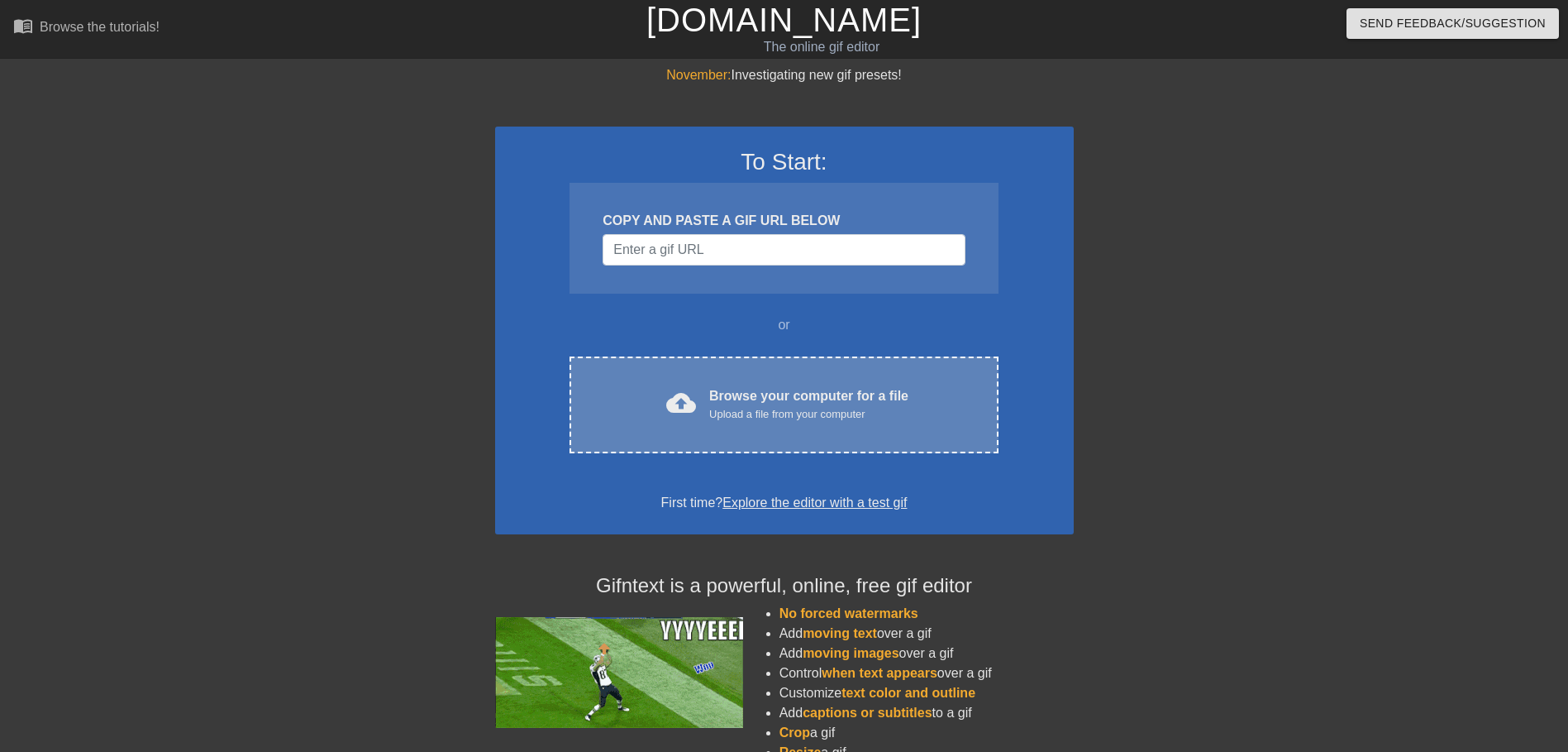
click at [795, 378] on div "cloud_upload Browse your computer for a file Upload a file from your computer C…" at bounding box center [784, 404] width 428 height 97
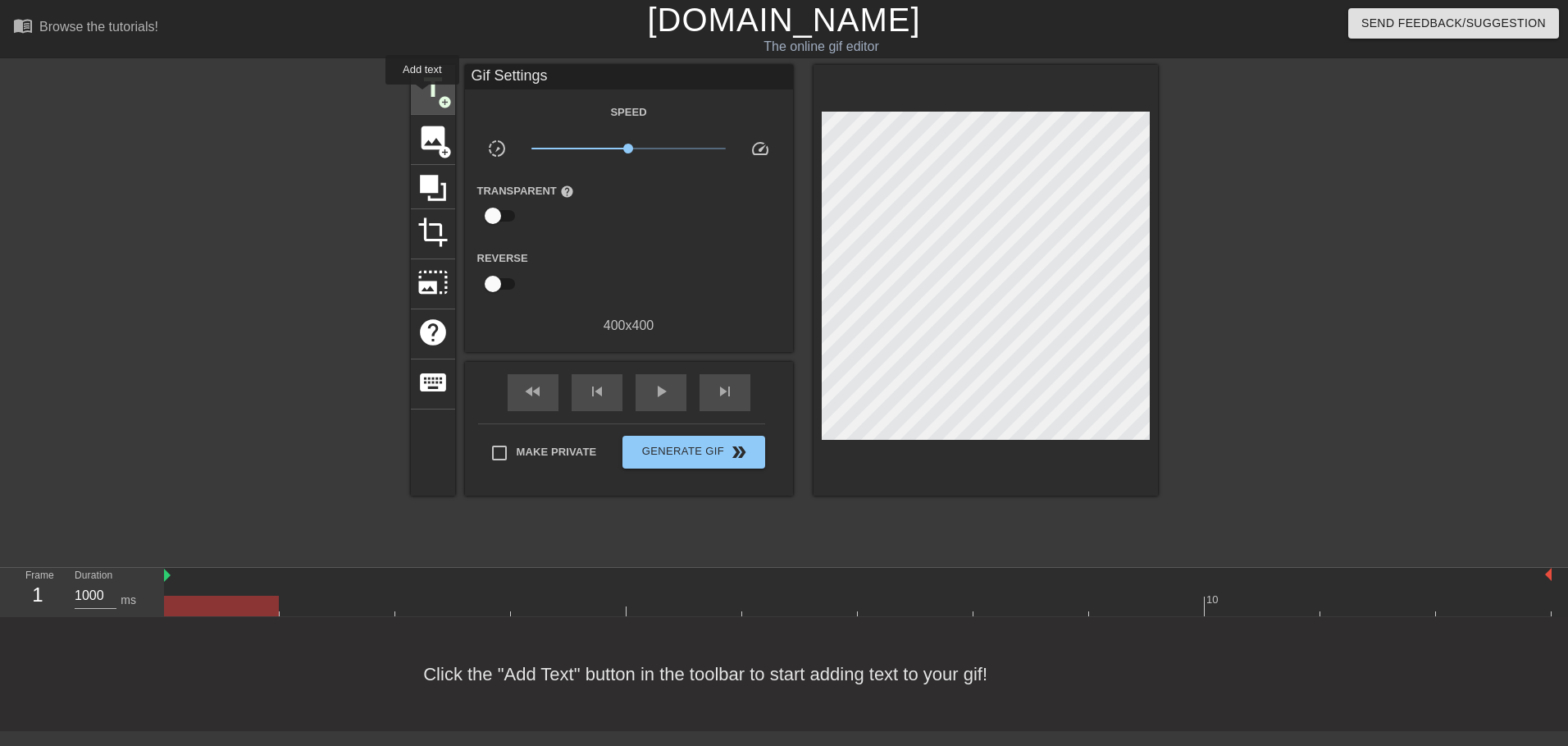
click at [422, 96] on span "title" at bounding box center [433, 88] width 31 height 31
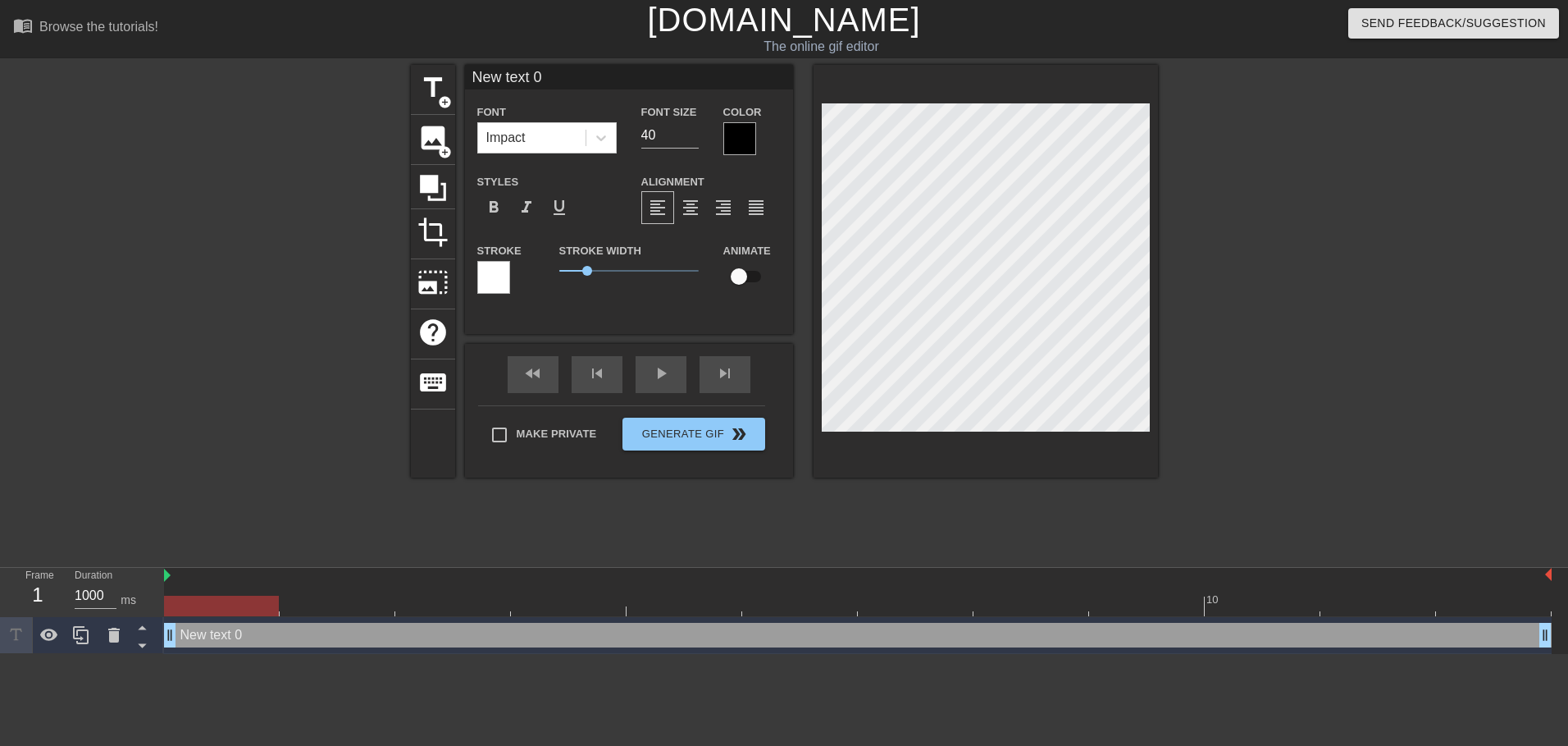
click at [567, 84] on input "New text 0" at bounding box center [629, 77] width 328 height 25
type input "XTAZ"
click at [730, 133] on div at bounding box center [739, 139] width 33 height 33
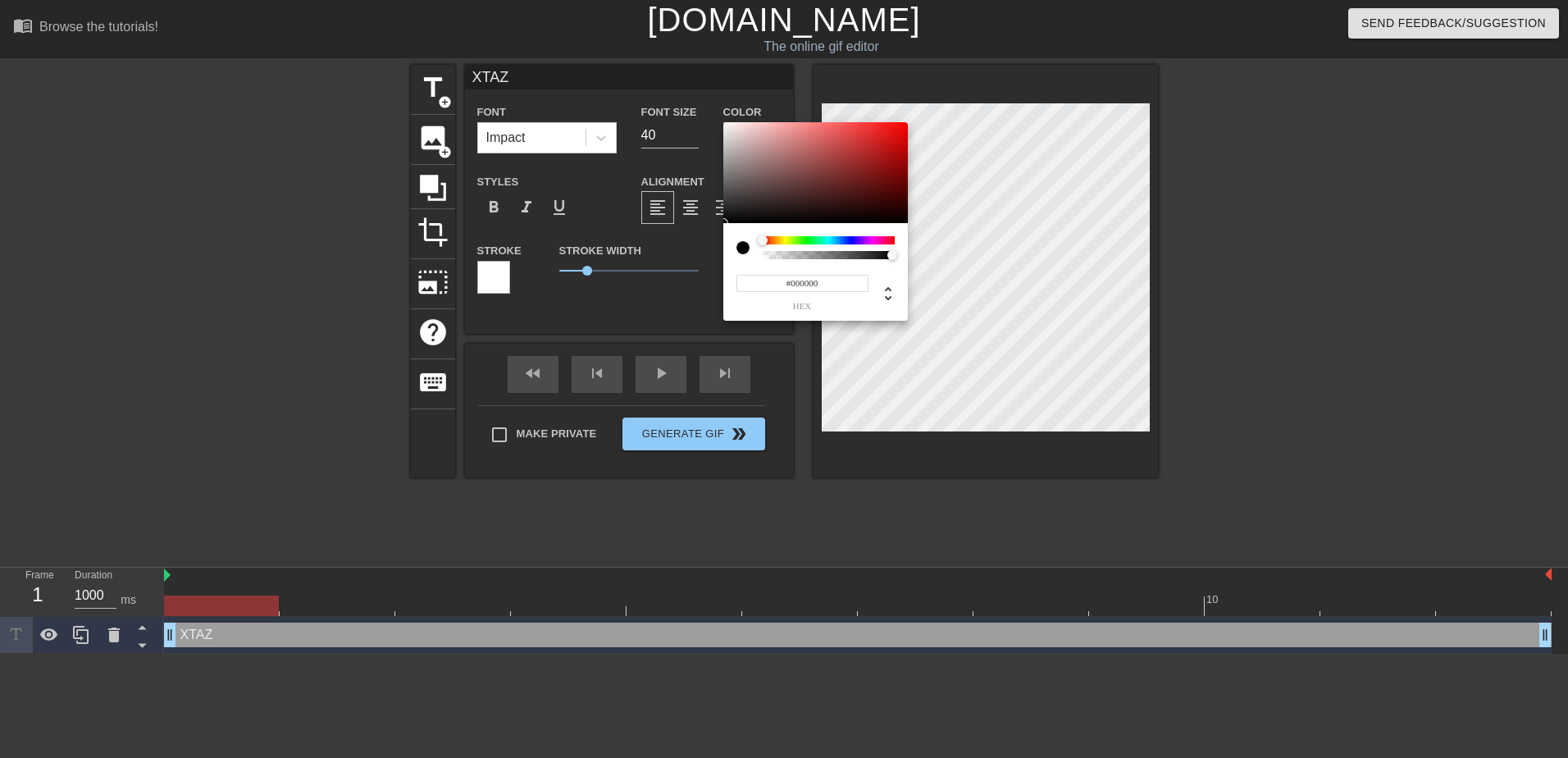
type input "0"
click at [783, 257] on div at bounding box center [828, 254] width 127 height 8
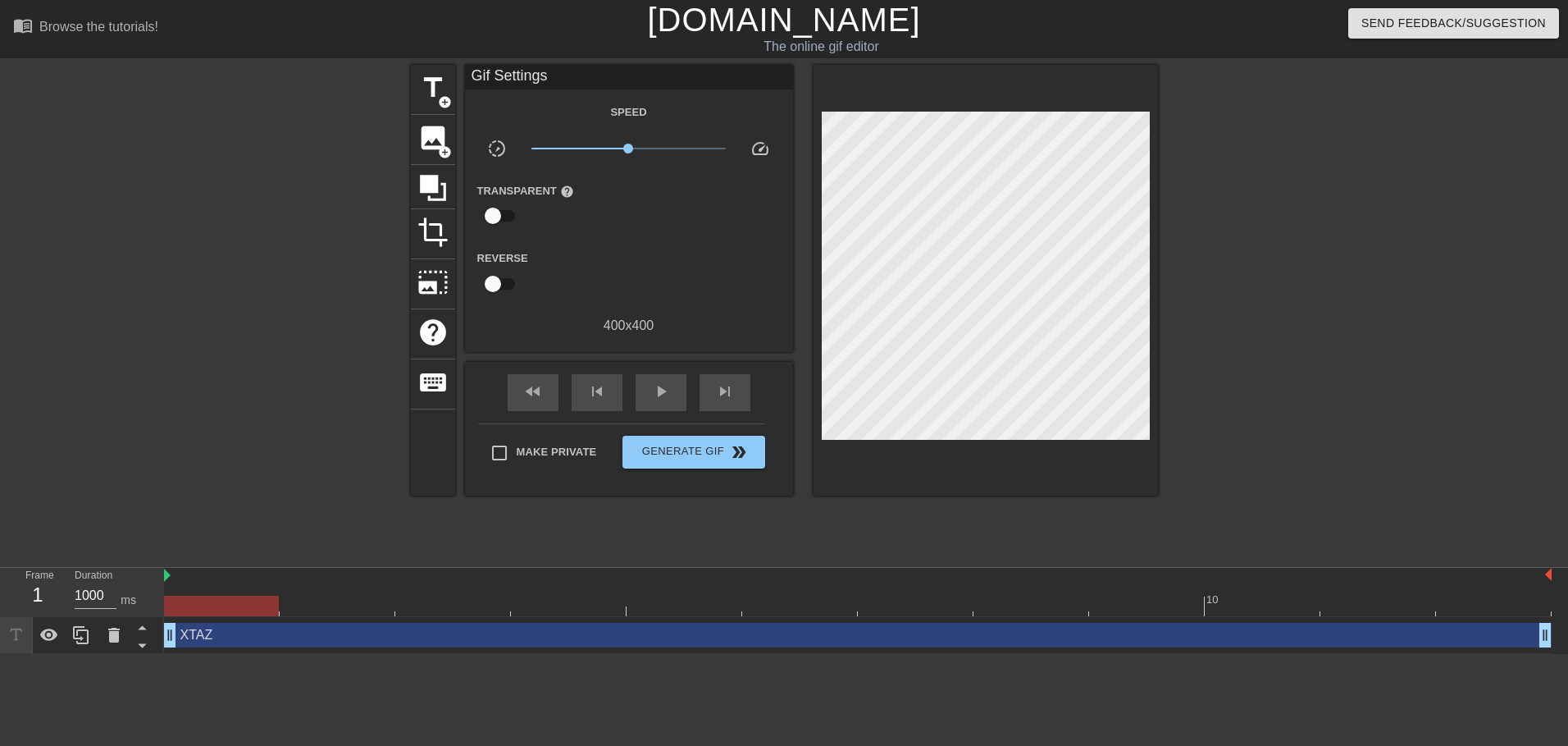
click at [658, 140] on span "x1.00" at bounding box center [628, 149] width 194 height 20
click at [683, 149] on span "x2.04" at bounding box center [628, 149] width 194 height 20
click at [663, 374] on div "play_arrow" at bounding box center [661, 392] width 51 height 36
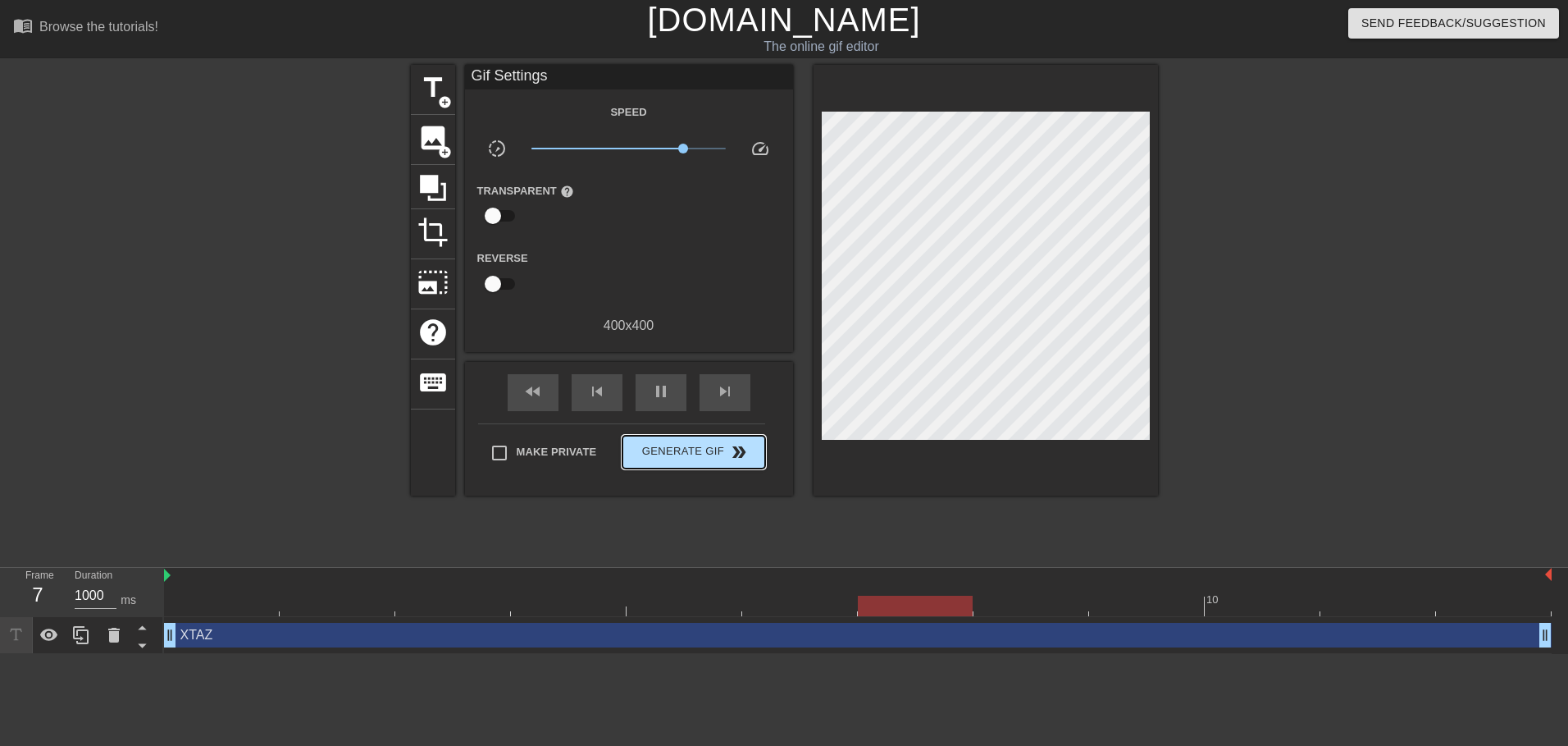
type input "100"
click at [729, 443] on span "double_arrow" at bounding box center [739, 452] width 20 height 20
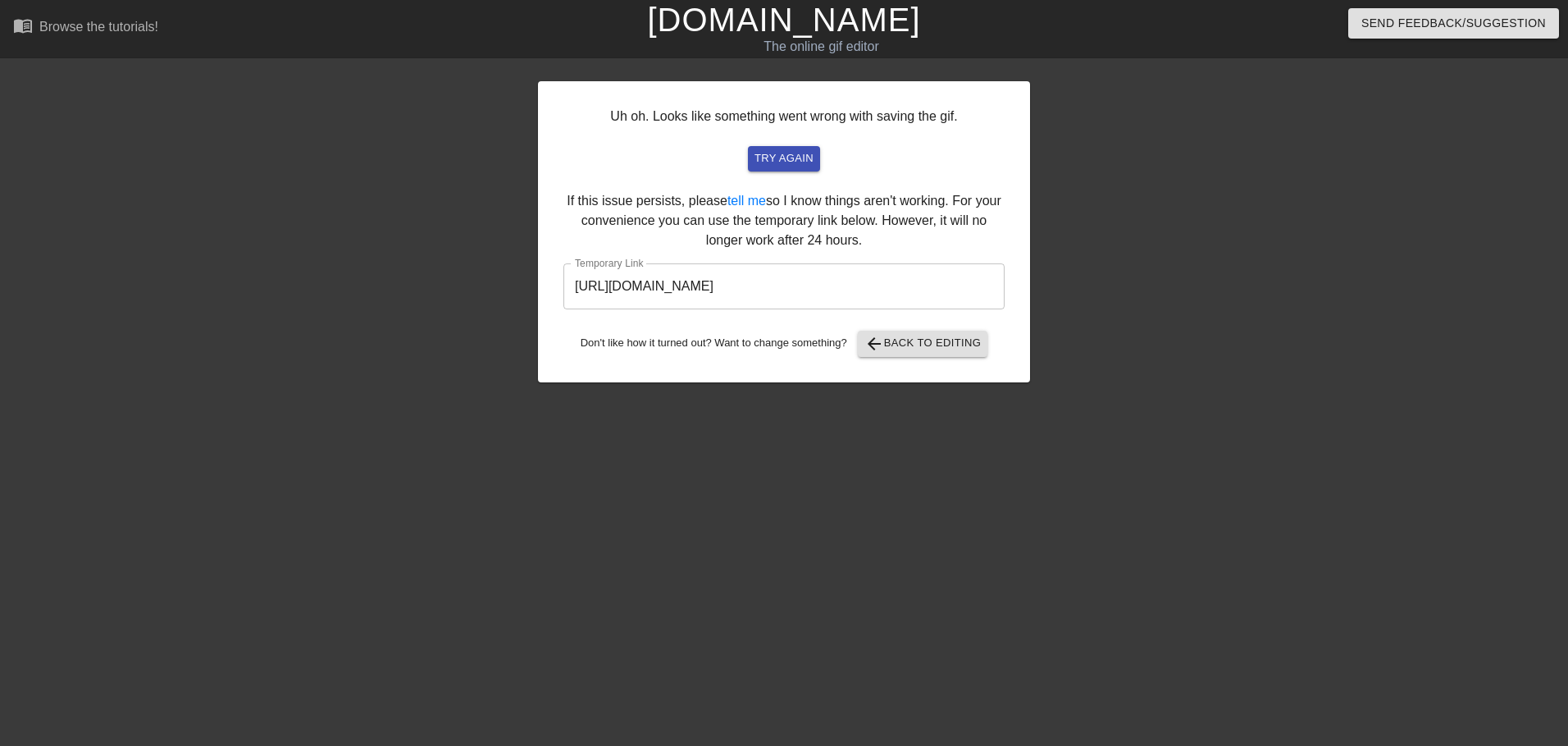
click at [773, 311] on div "Uh oh. Looks like something went wrong with saving the gif. try again If this i…" at bounding box center [784, 232] width 492 height 301
click at [784, 282] on input "https://www.gifntext.com/temp_generations/ps2zHsgB.gif" at bounding box center [784, 286] width 441 height 46
click at [913, 329] on div "Uh oh. Looks like something went wrong with saving the gif. try again If this i…" at bounding box center [784, 232] width 492 height 301
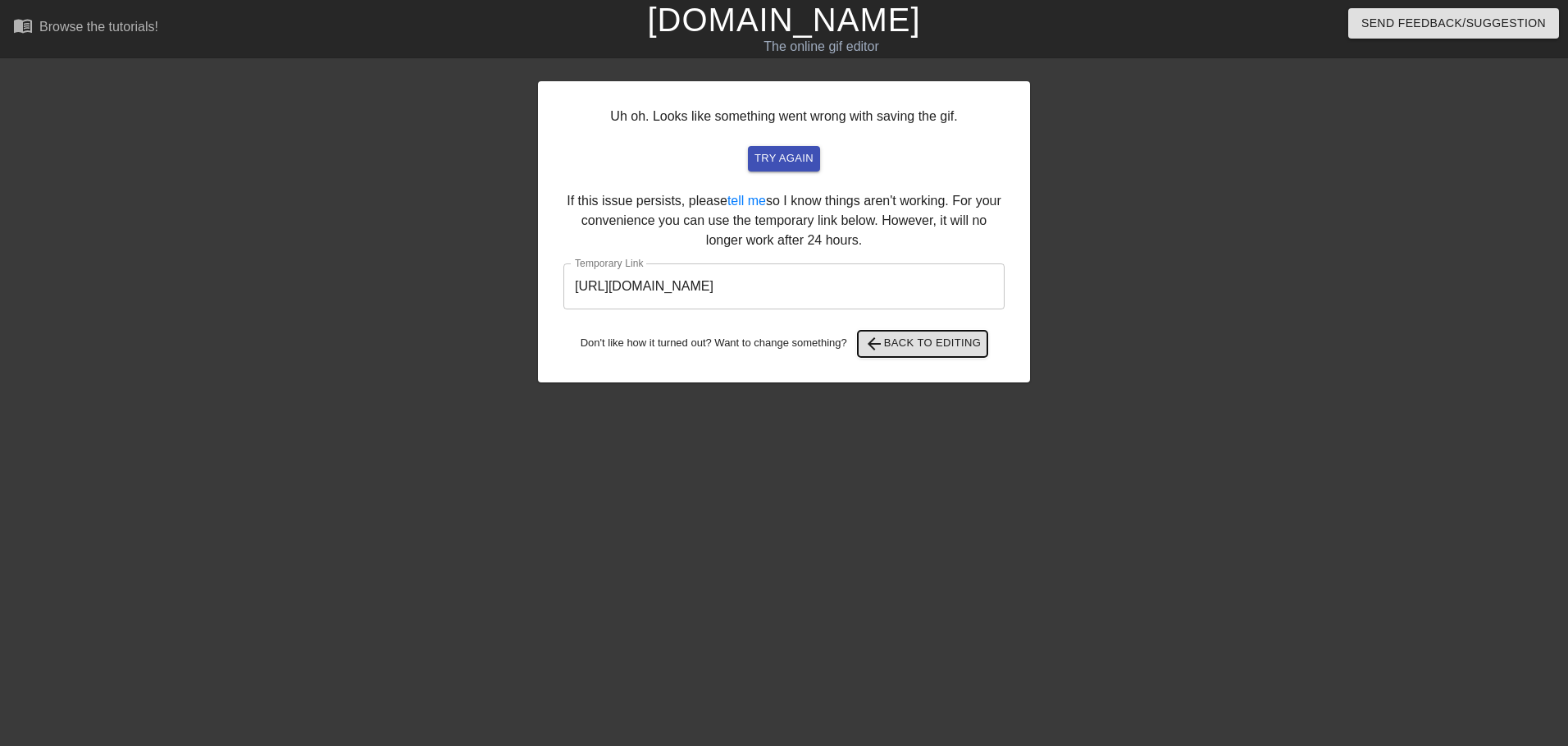
click at [924, 342] on span "arrow_back Back to Editing" at bounding box center [923, 344] width 118 height 20
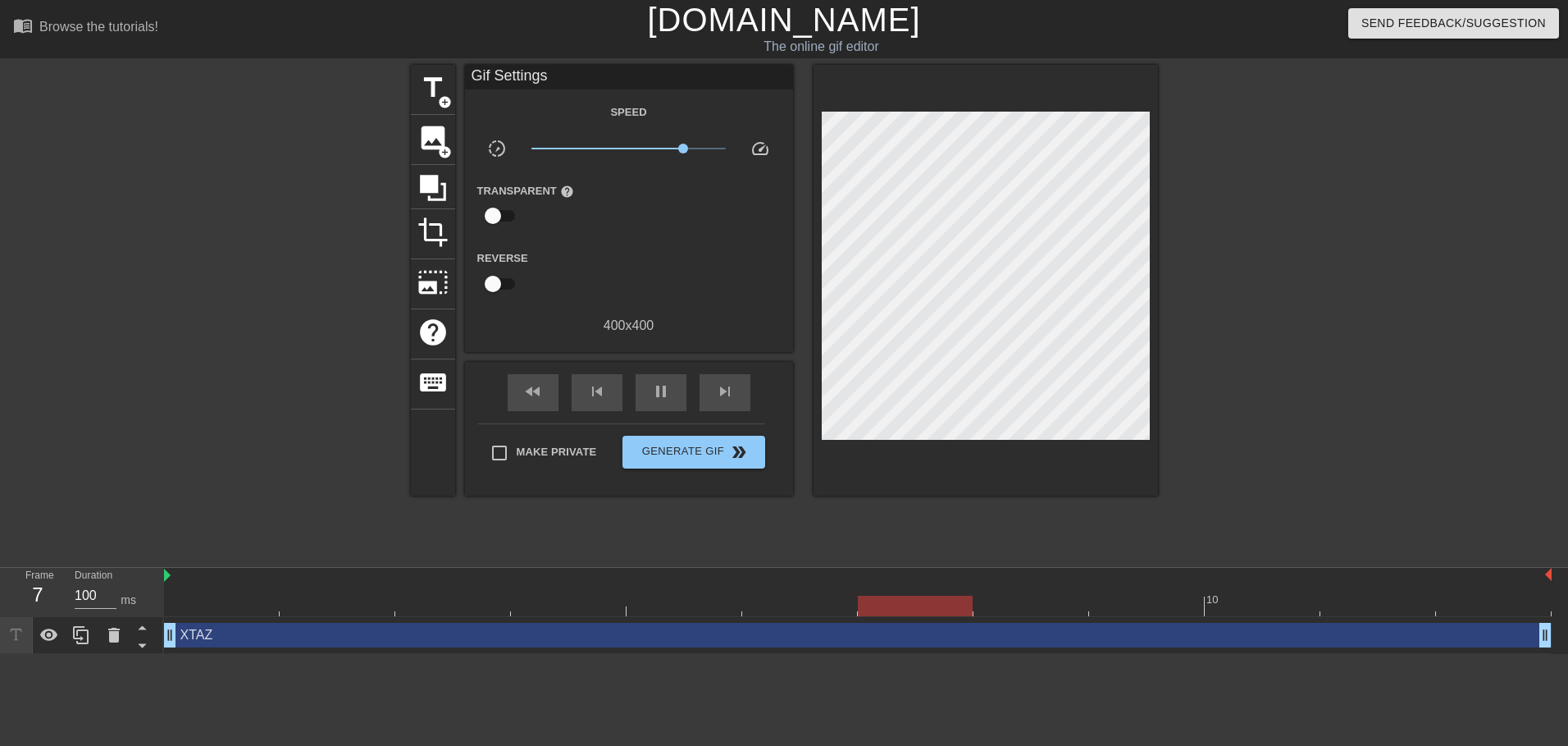
type input "1000"
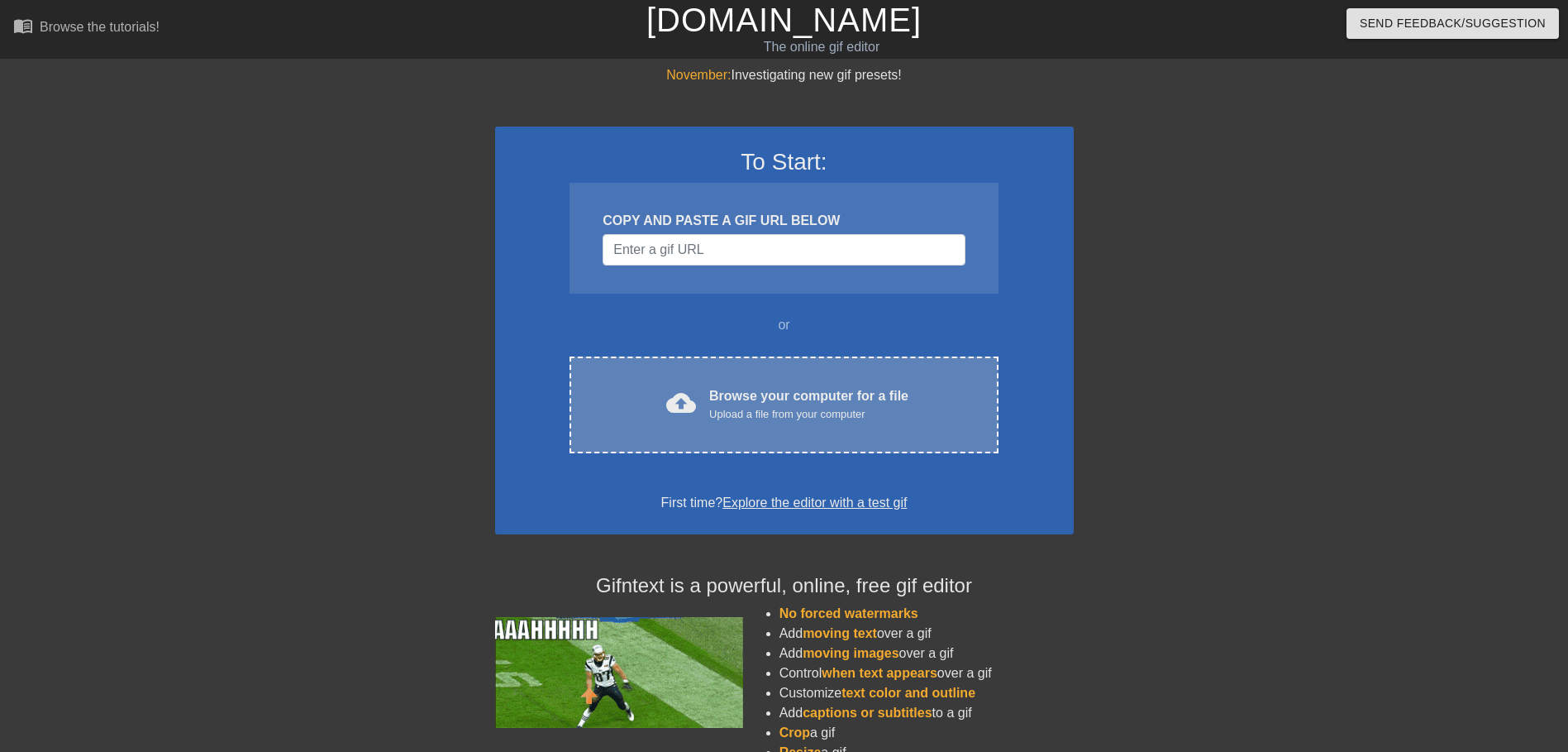
click at [756, 368] on div "cloud_upload Browse your computer for a file Upload a file from your computer C…" at bounding box center [784, 404] width 428 height 97
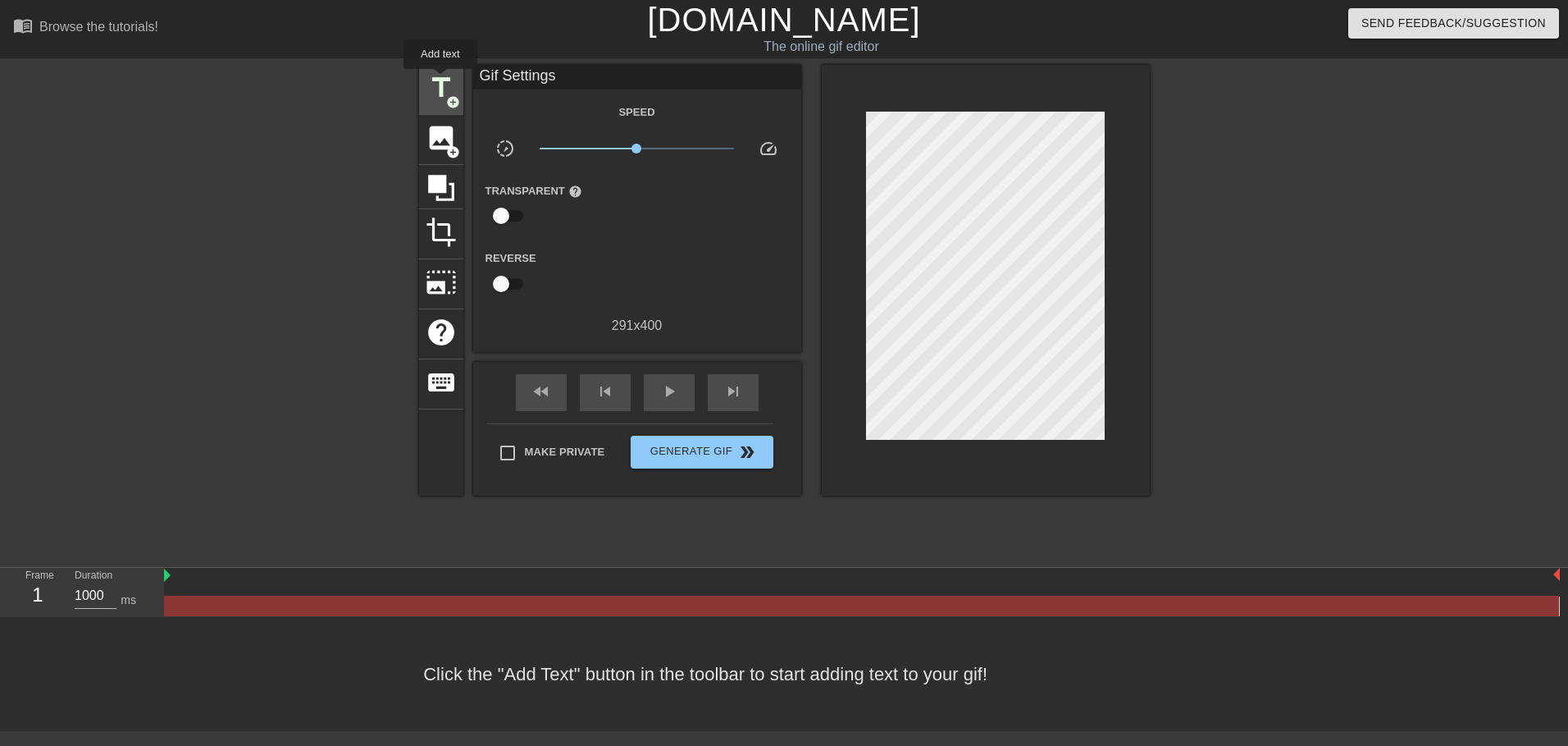
click at [440, 80] on span "title" at bounding box center [441, 88] width 31 height 31
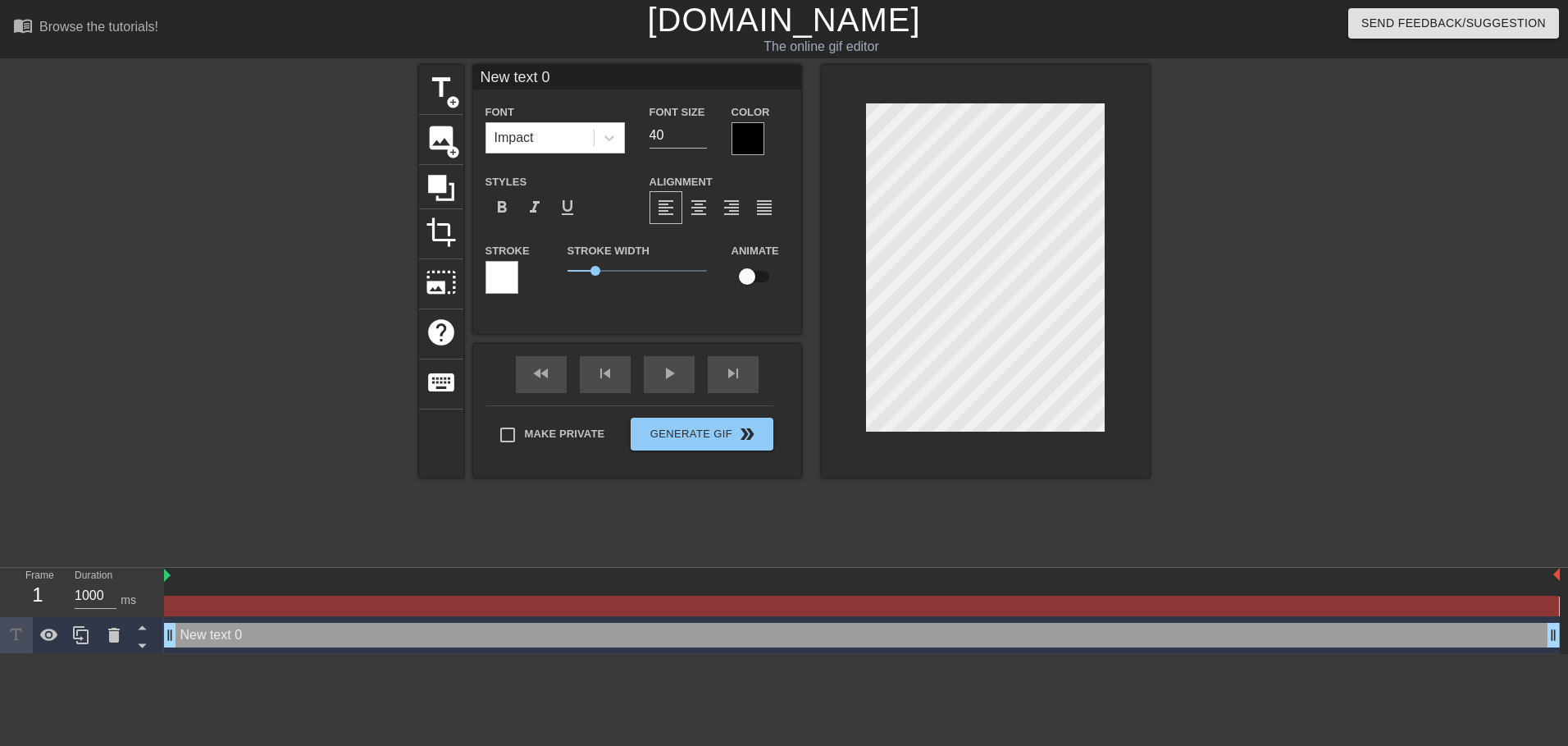
click at [627, 72] on input "New text 0" at bounding box center [637, 77] width 328 height 25
type input "XTAZ"
click at [756, 136] on div at bounding box center [748, 139] width 33 height 33
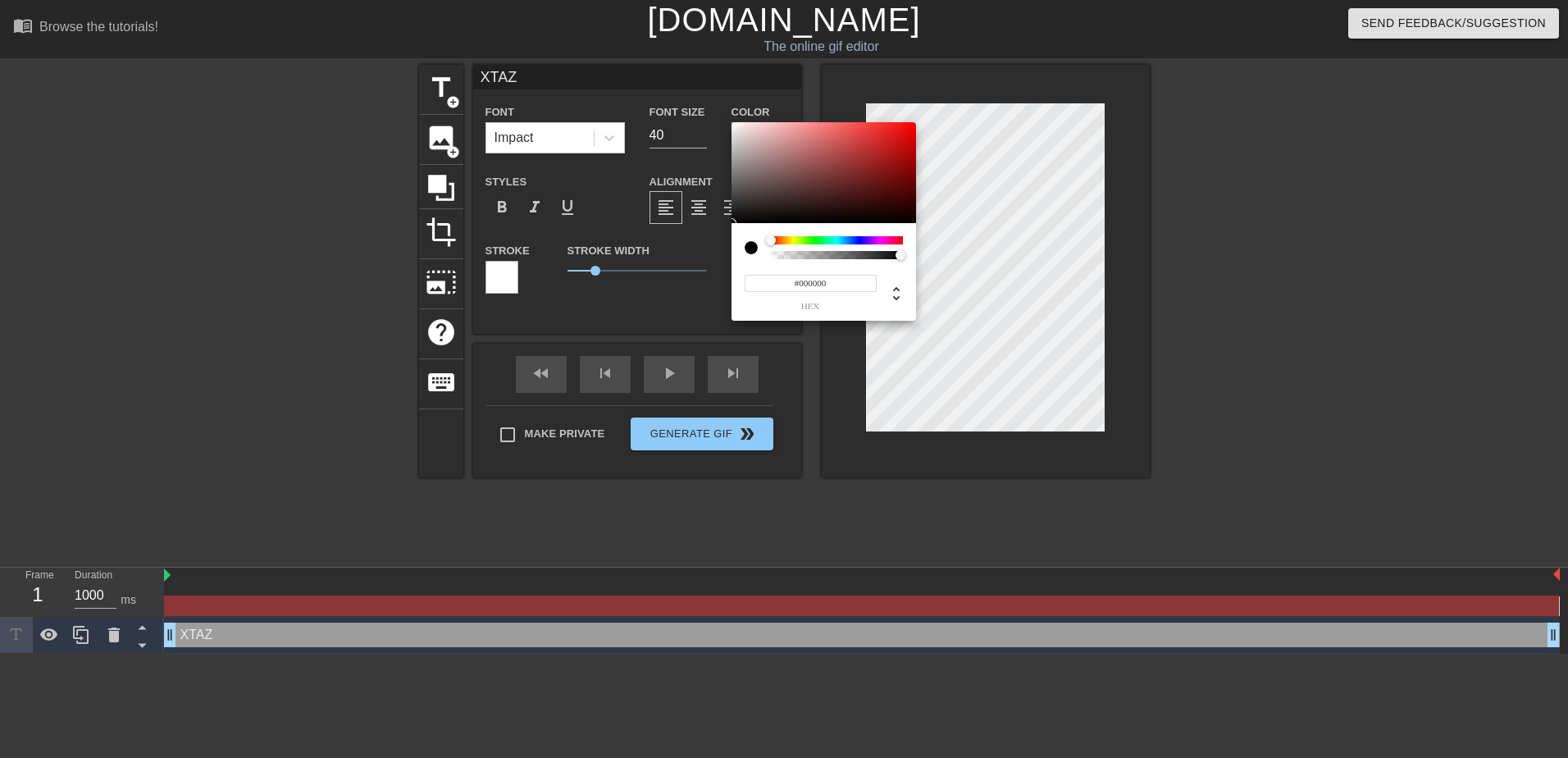
type input "0"
click at [786, 257] on div at bounding box center [836, 254] width 127 height 8
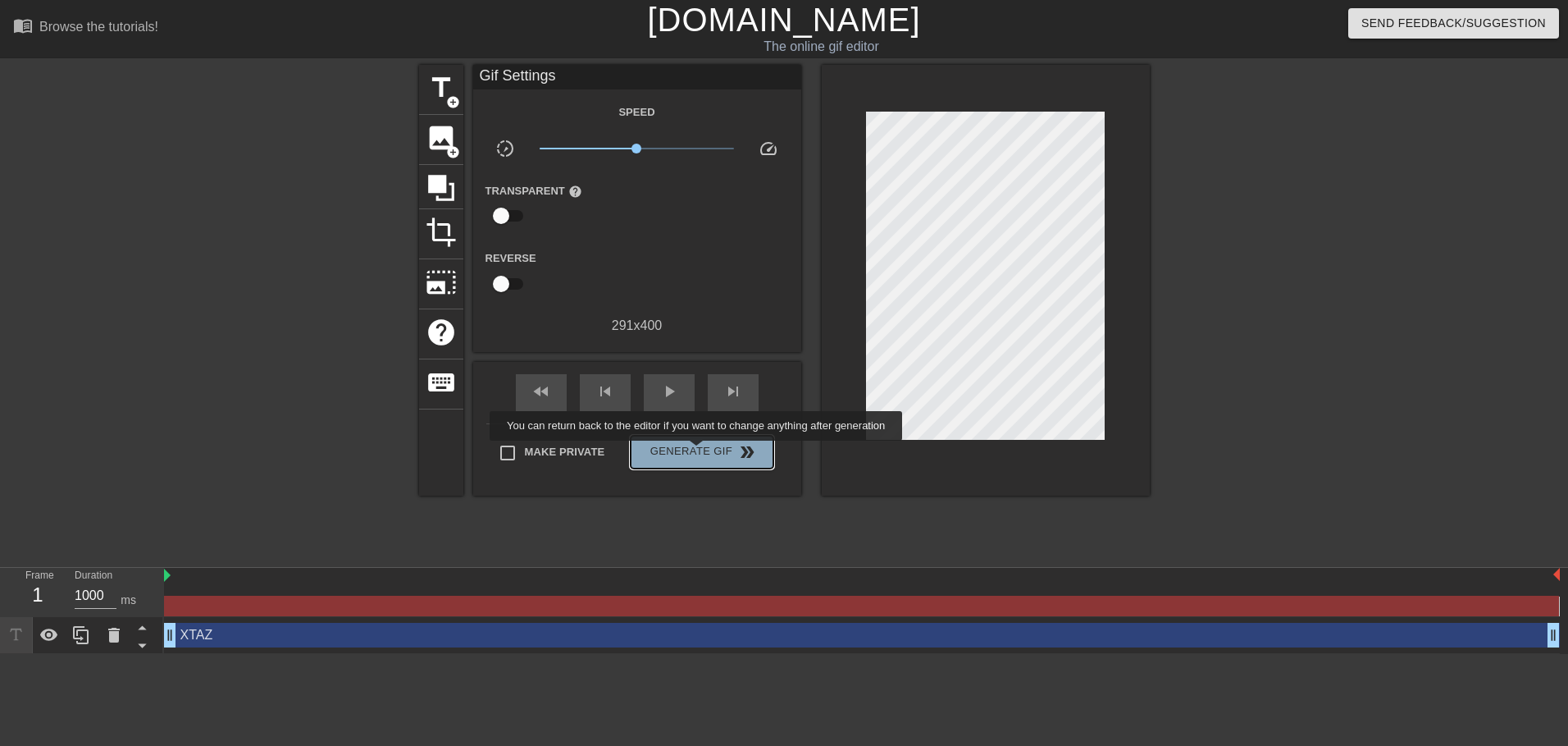
click at [697, 452] on span "Generate Gif double_arrow" at bounding box center [701, 452] width 129 height 20
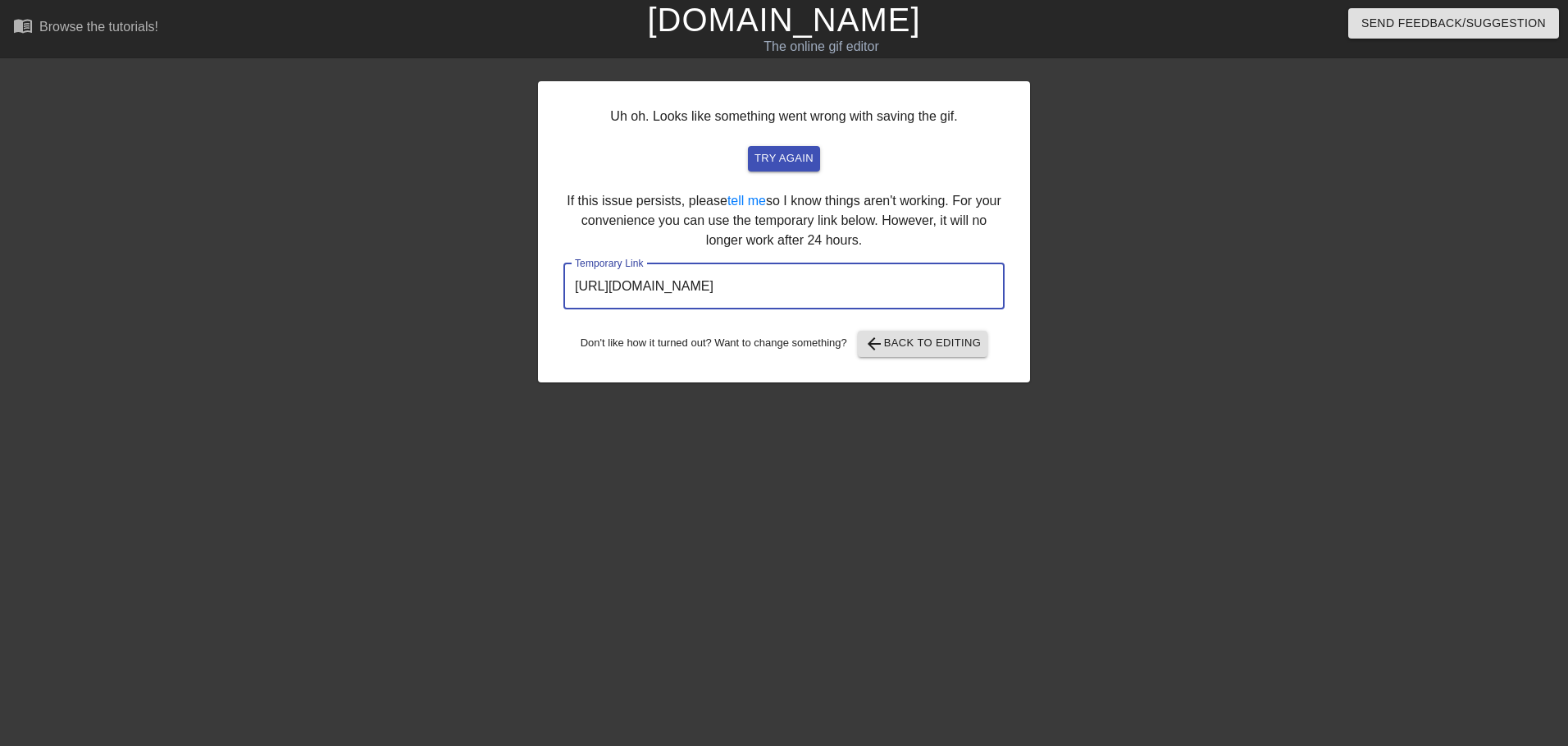
click at [785, 279] on input "[URL][DOMAIN_NAME]" at bounding box center [784, 286] width 441 height 46
